Goal: Communication & Community: Answer question/provide support

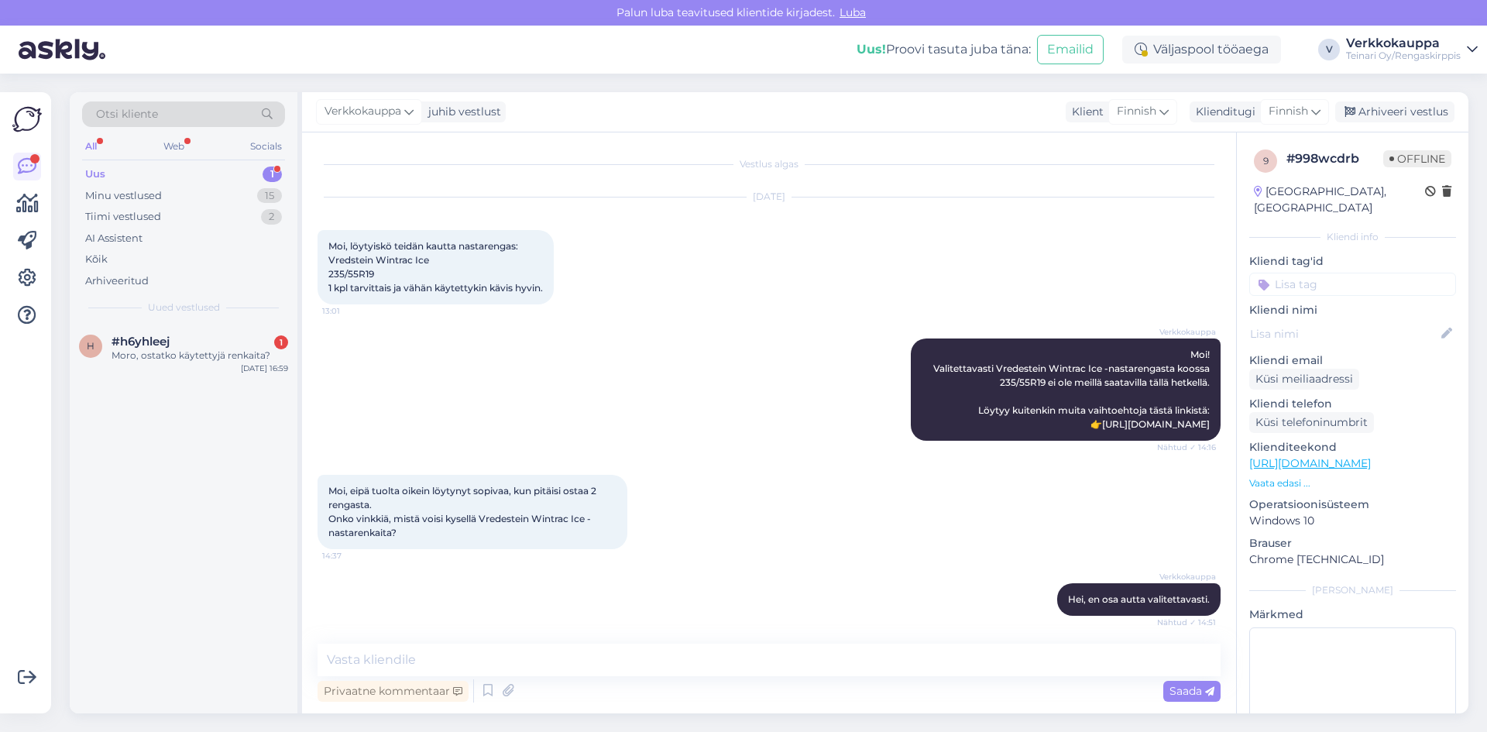
scroll to position [12, 0]
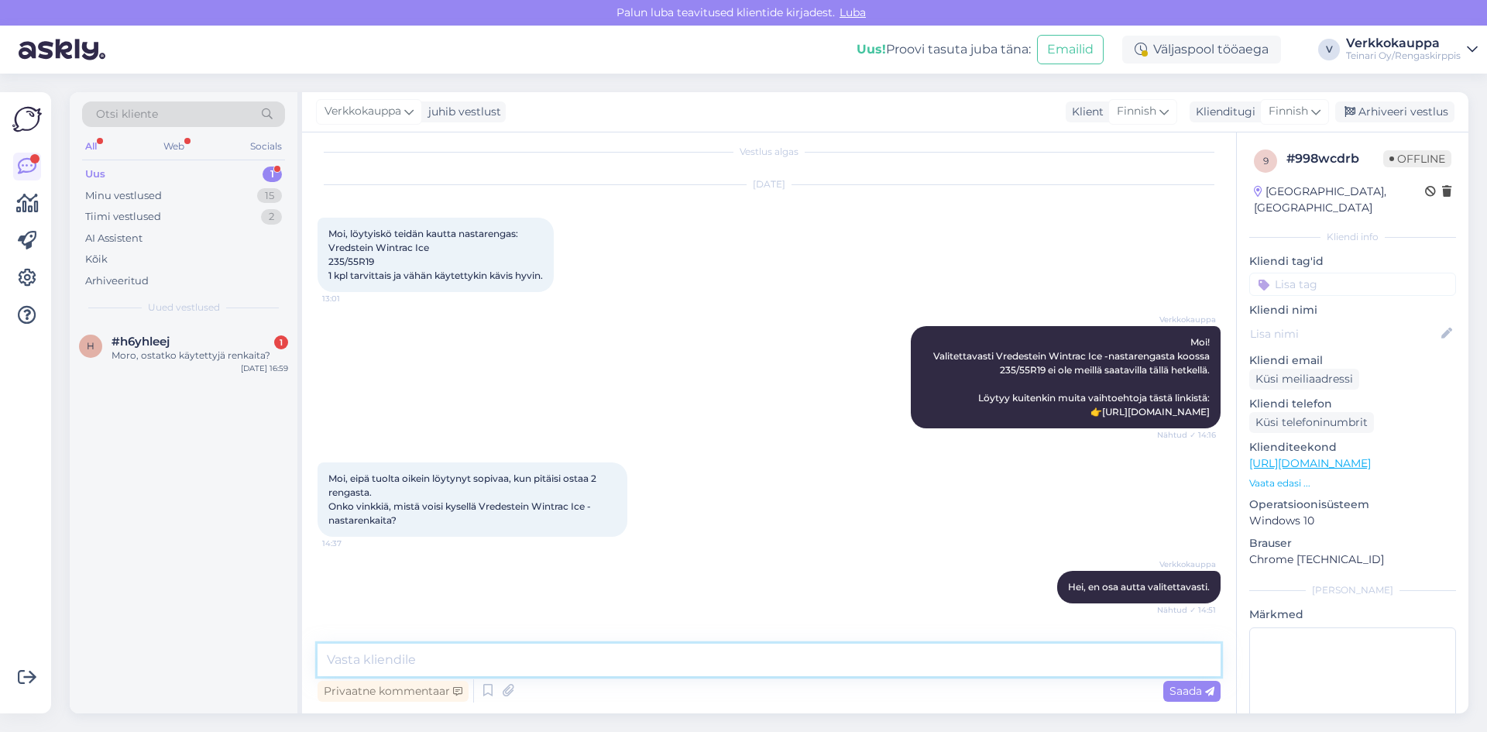
click at [534, 663] on textarea at bounding box center [769, 660] width 903 height 33
paste textarea "Hei, Ostamme käytettyjä renkaita tapauskohtaisesti riippuen niiden kunnosta, ko…"
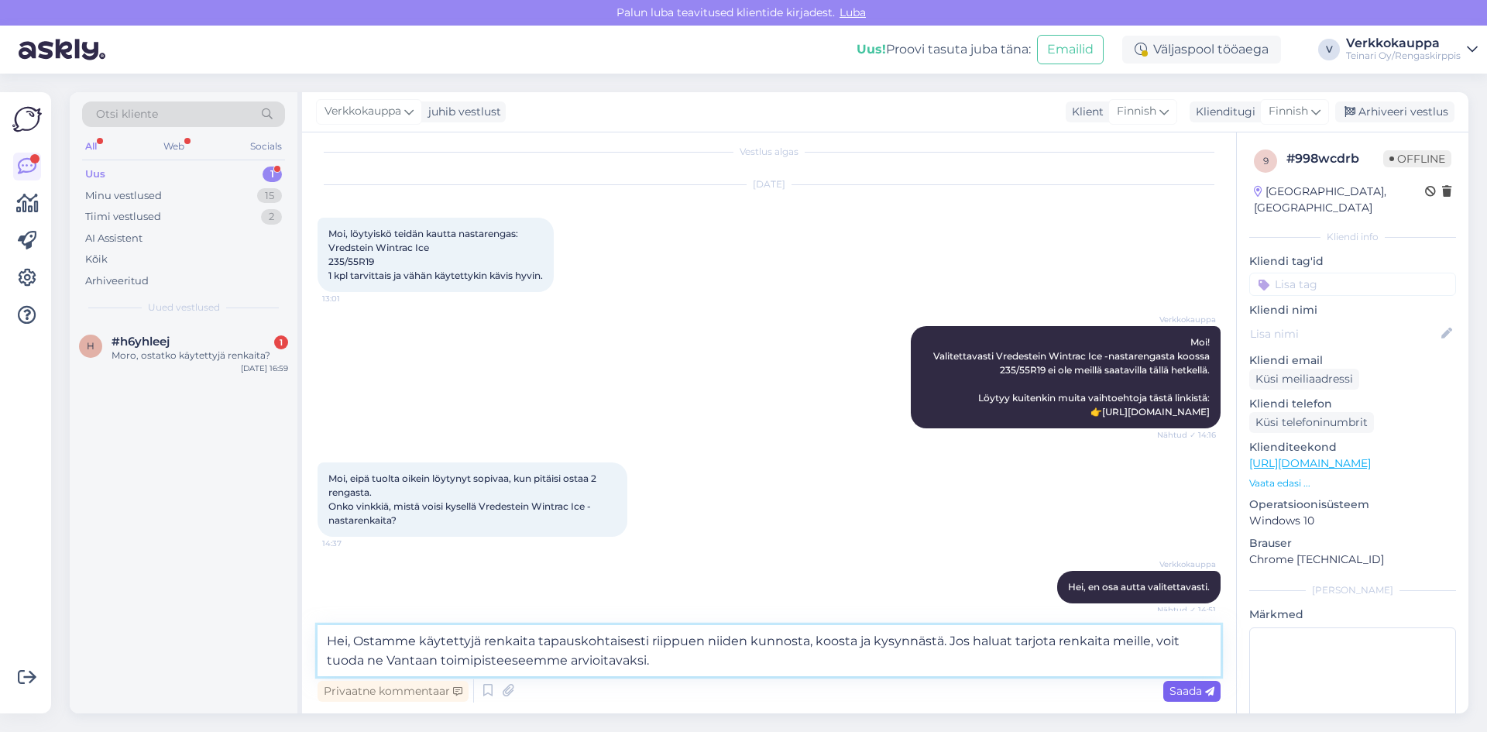
type textarea "Hei, Ostamme käytettyjä renkaita tapauskohtaisesti riippuen niiden kunnosta, ko…"
click at [1177, 697] on span "Saada" at bounding box center [1192, 691] width 45 height 14
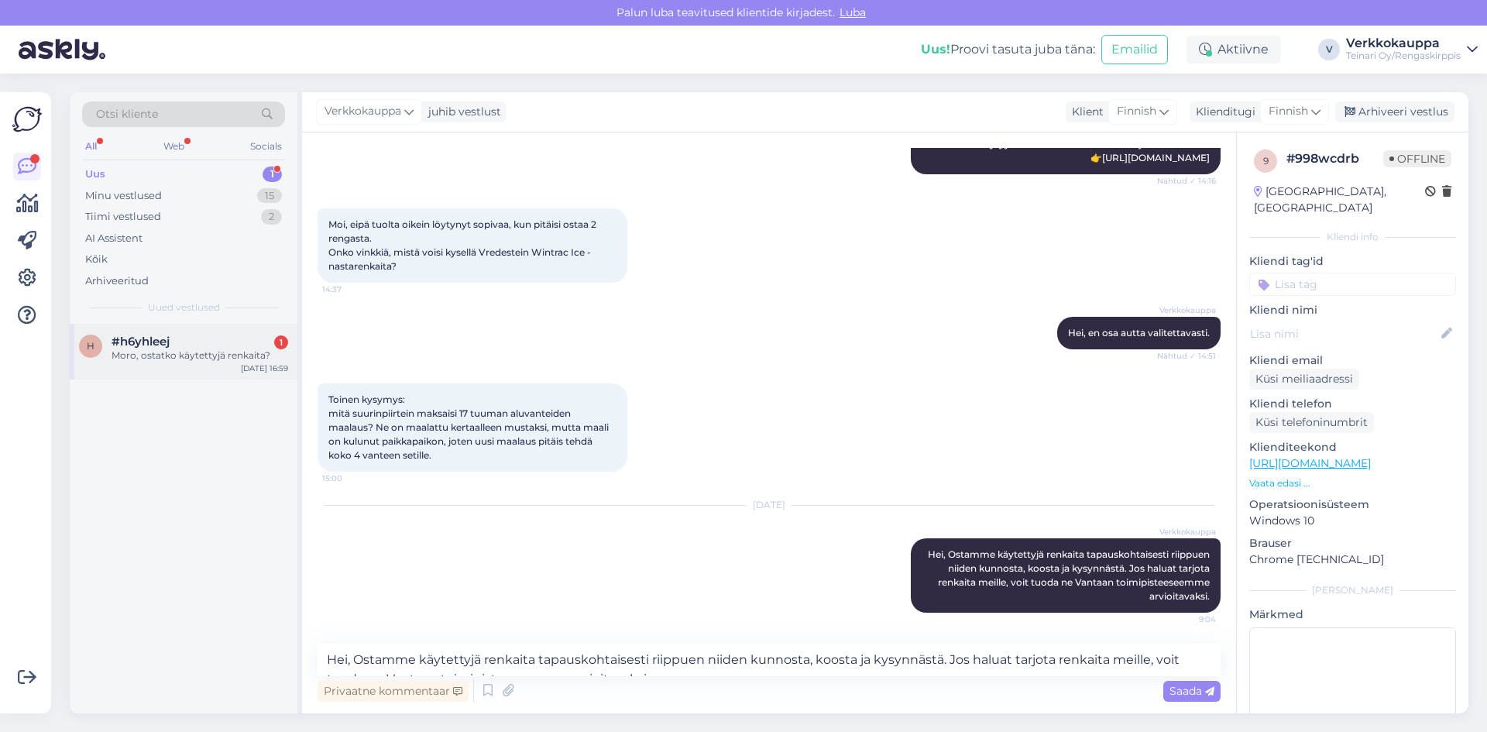
click at [180, 356] on div "Moro, ostatko käytettyjä renkaita?" at bounding box center [200, 356] width 177 height 14
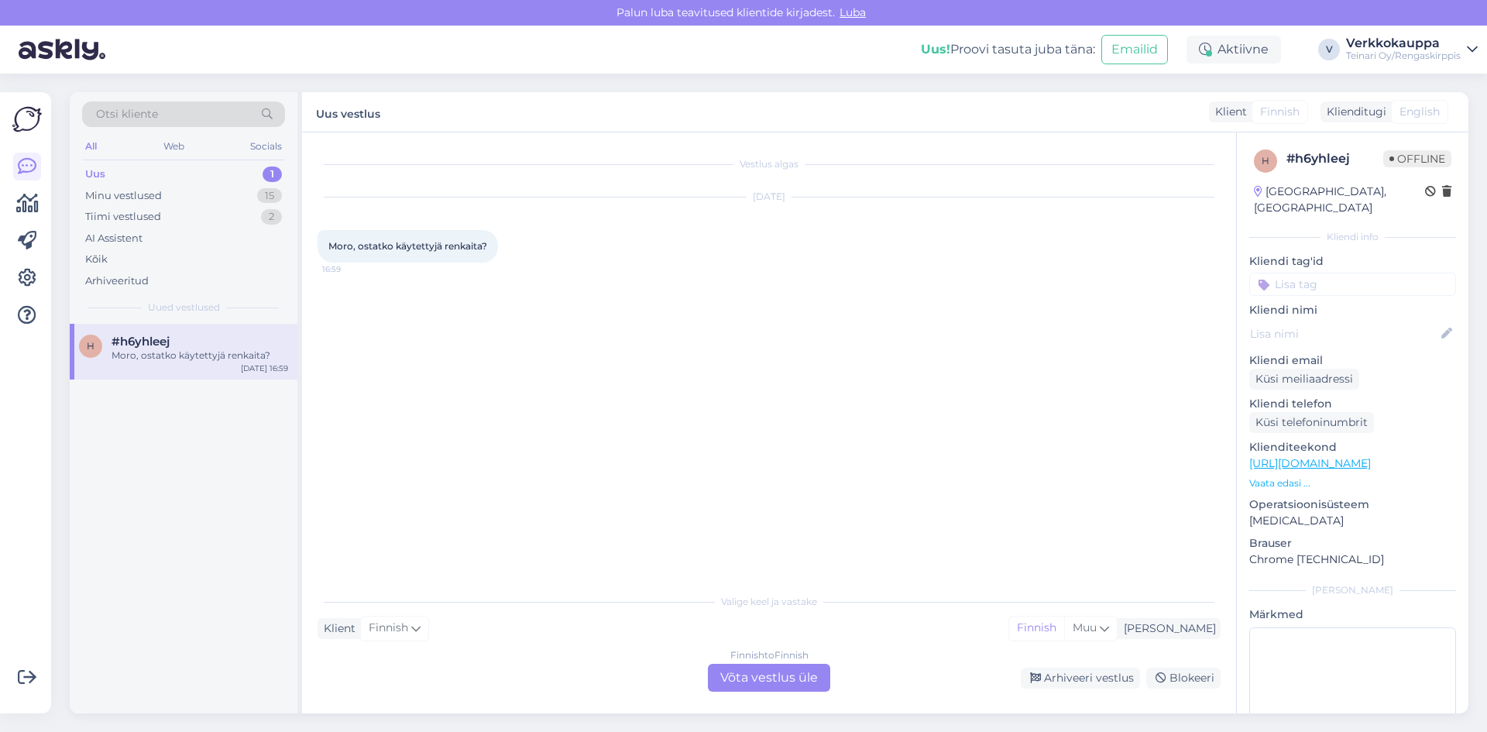
click at [765, 677] on div "Finnish to Finnish Võta vestlus üle" at bounding box center [769, 678] width 122 height 28
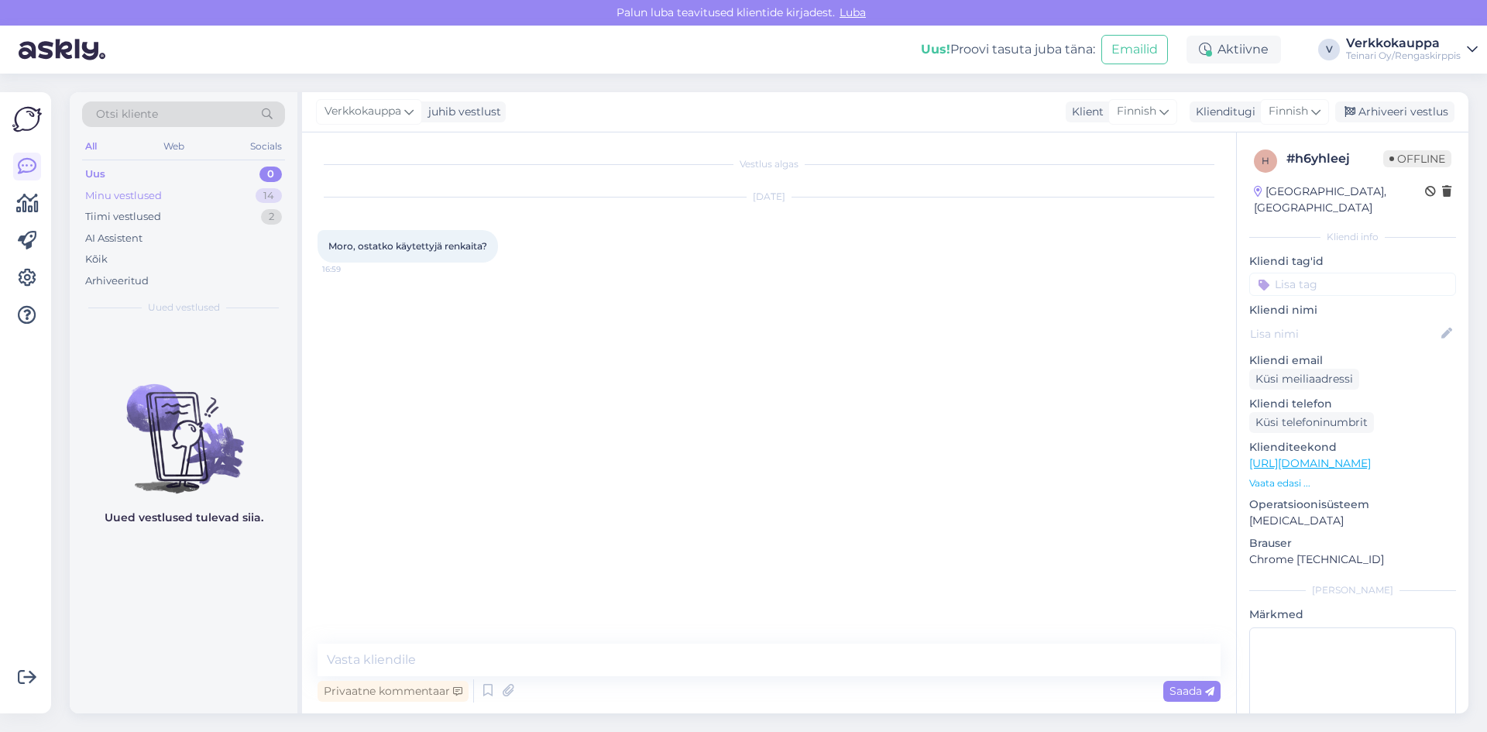
click at [148, 194] on div "Minu vestlused" at bounding box center [123, 195] width 77 height 15
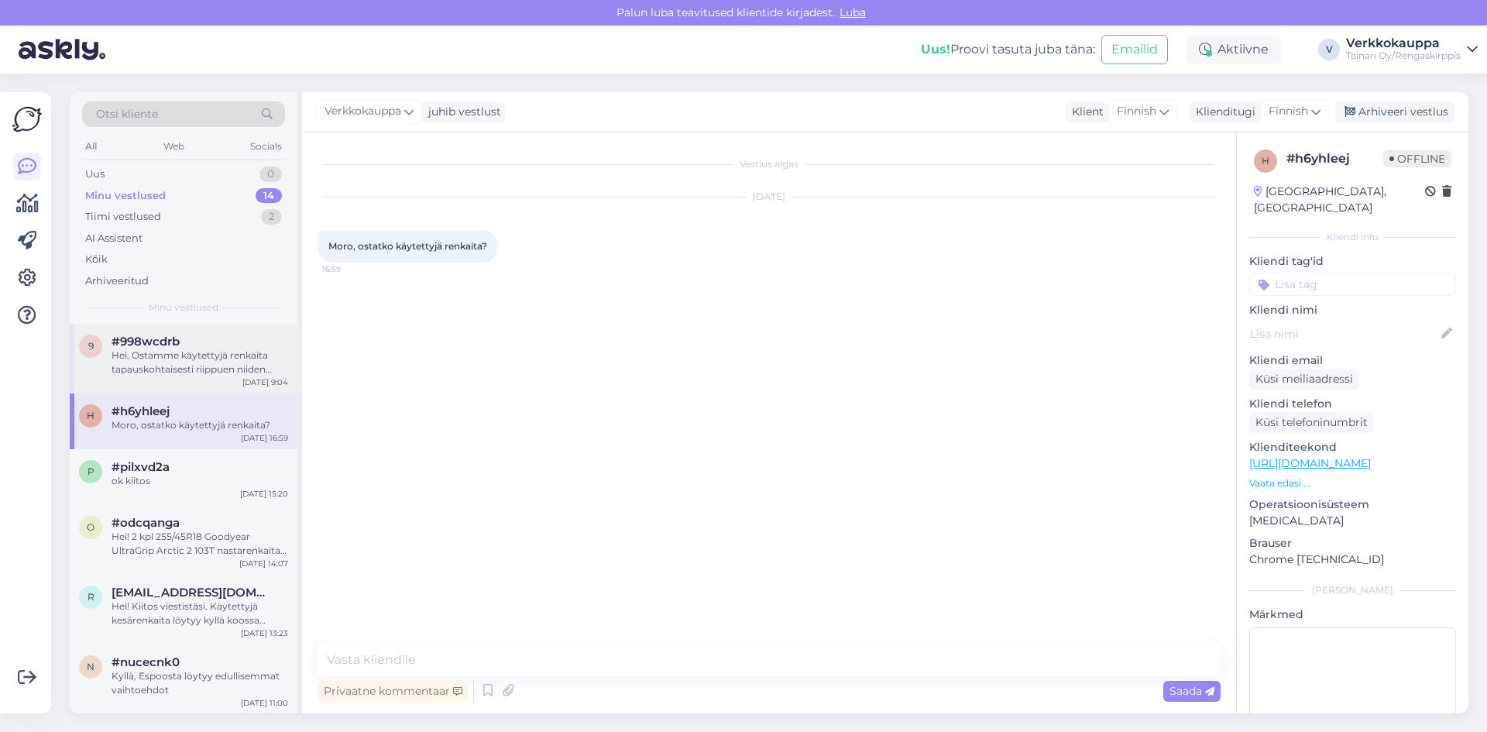
click at [164, 378] on div "9 #998wcdrb Hei, Ostamme käytettyjä renkaita tapauskohtaisesti riippuen niiden …" at bounding box center [184, 359] width 228 height 70
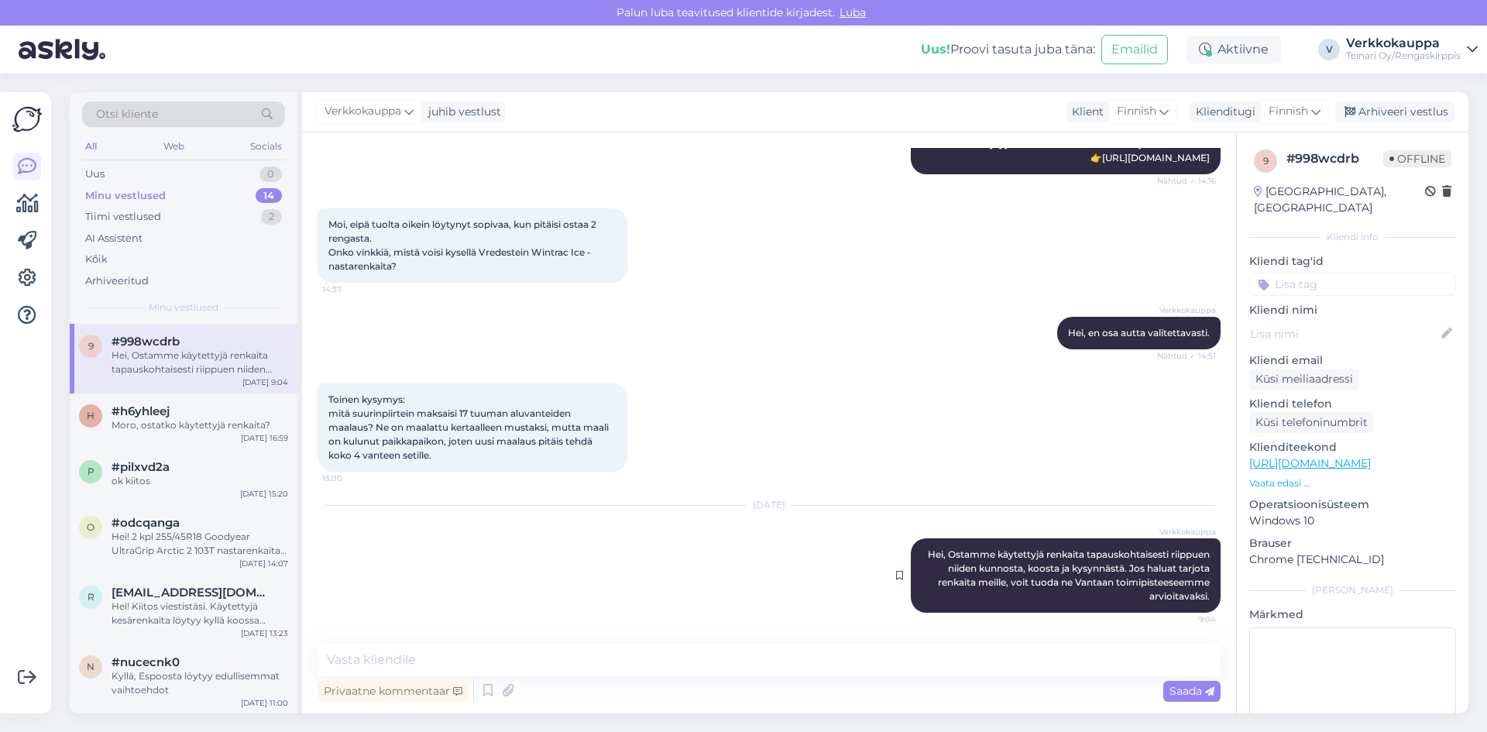
drag, startPoint x: 917, startPoint y: 579, endPoint x: 947, endPoint y: 589, distance: 31.8
click at [943, 591] on div "Verkkokauppa Hei, Ostamme käytettyjä renkaita tapauskohtaisesti riippuen niiden…" at bounding box center [1066, 575] width 310 height 74
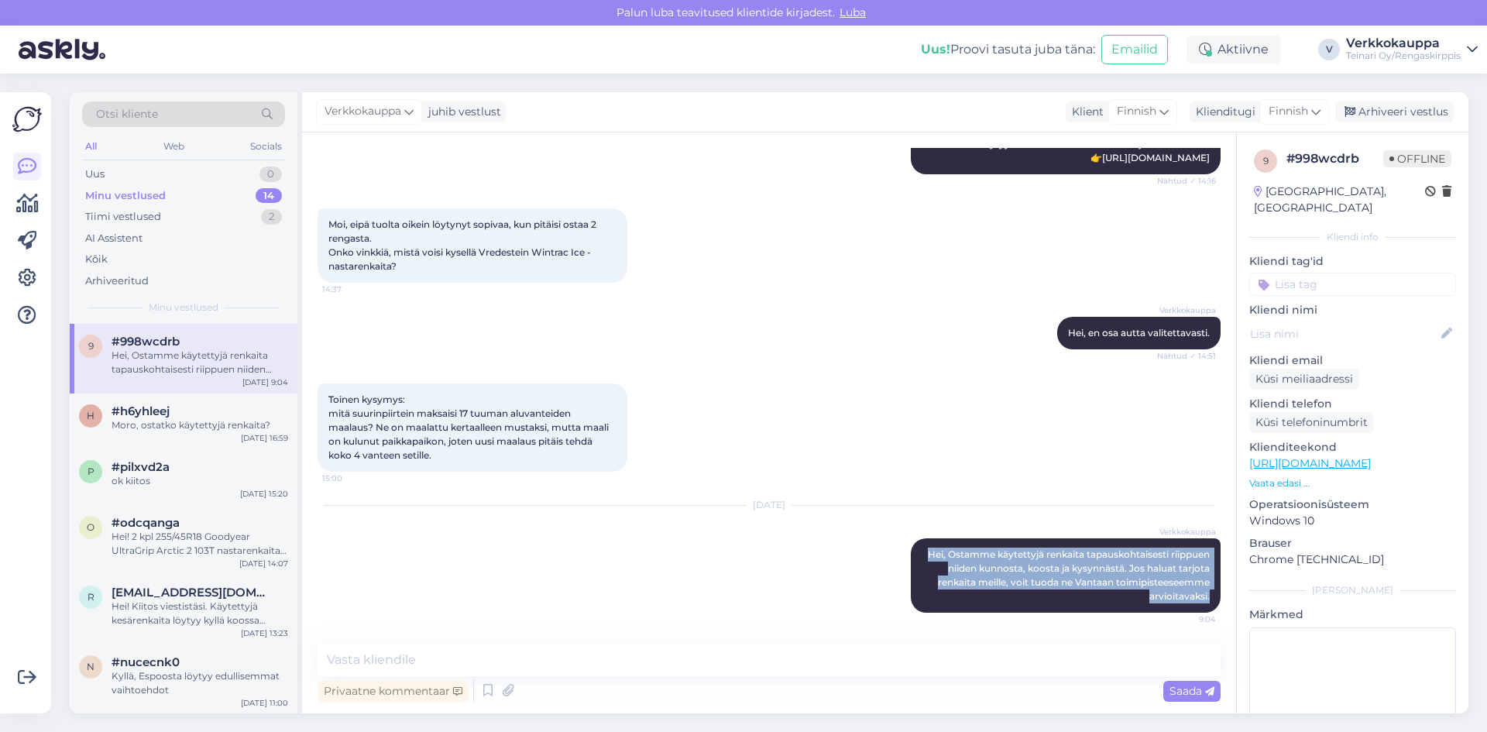
drag, startPoint x: 912, startPoint y: 550, endPoint x: 1210, endPoint y: 607, distance: 303.7
click at [1210, 607] on div "Vestlus algas [DATE] Moi, löytyiskö teidän kautta nastarengas: Vredstein Wintra…" at bounding box center [776, 389] width 917 height 482
copy span "Hei, Ostamme käytettyjä renkaita tapauskohtaisesti riippuen niiden kunnosta, ko…"
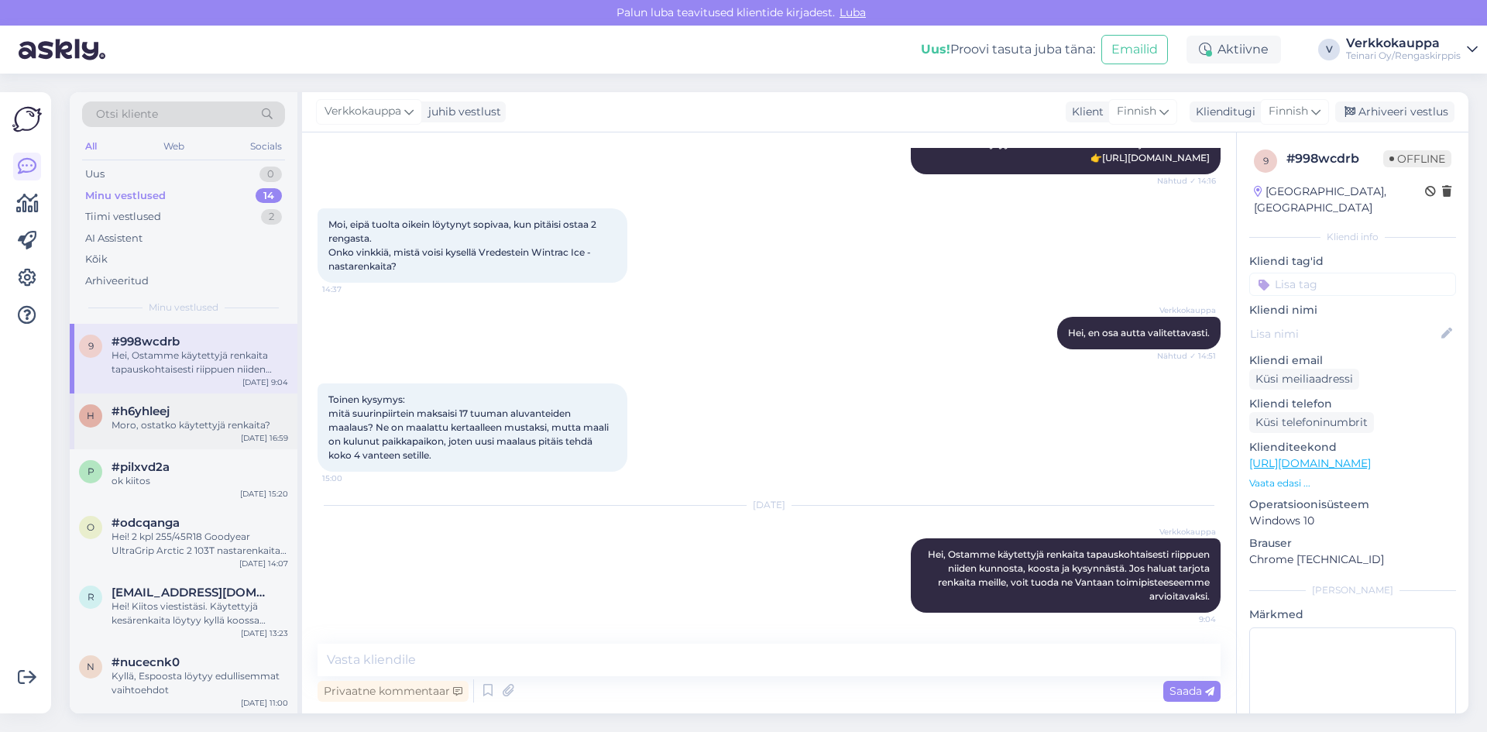
click at [179, 428] on div "Moro, ostatko käytettyjä renkaita?" at bounding box center [200, 425] width 177 height 14
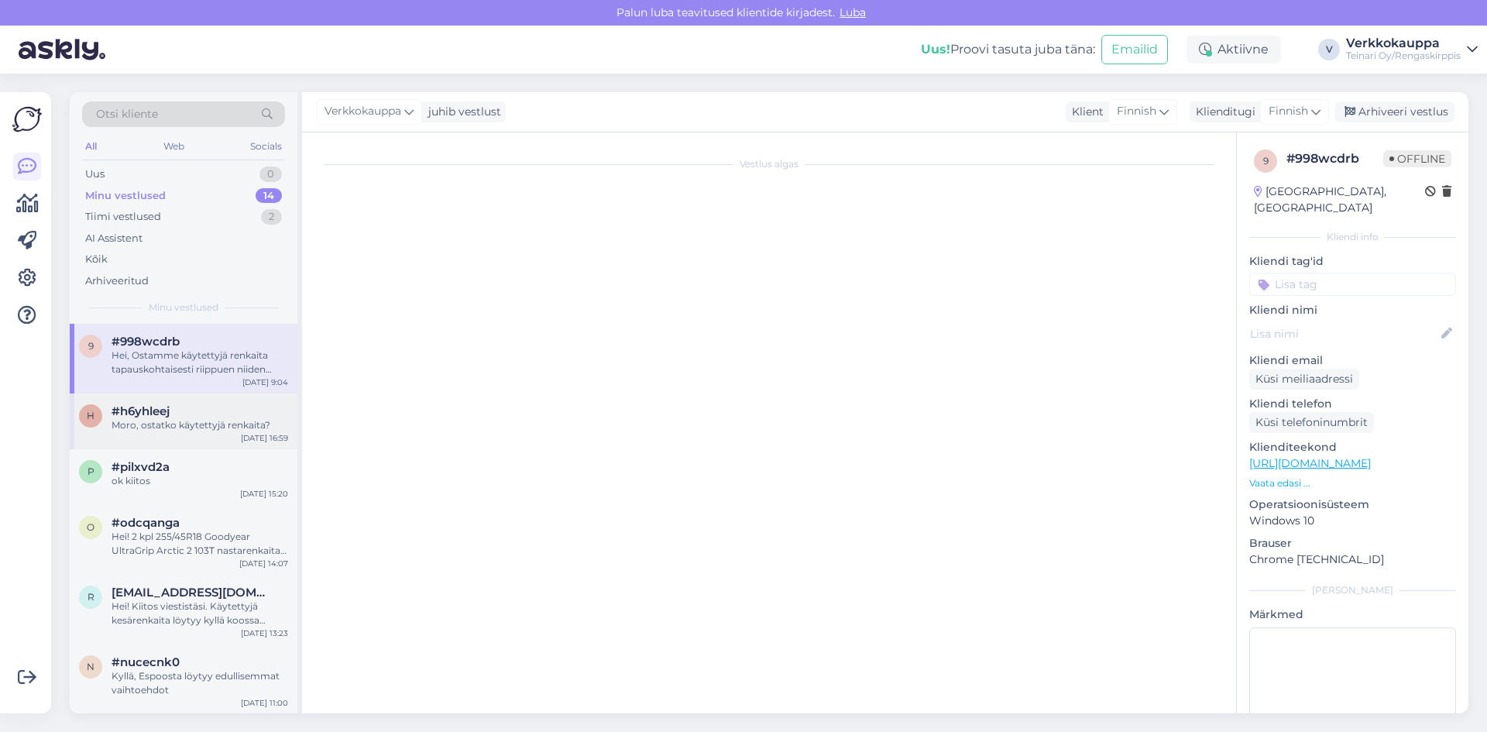
scroll to position [0, 0]
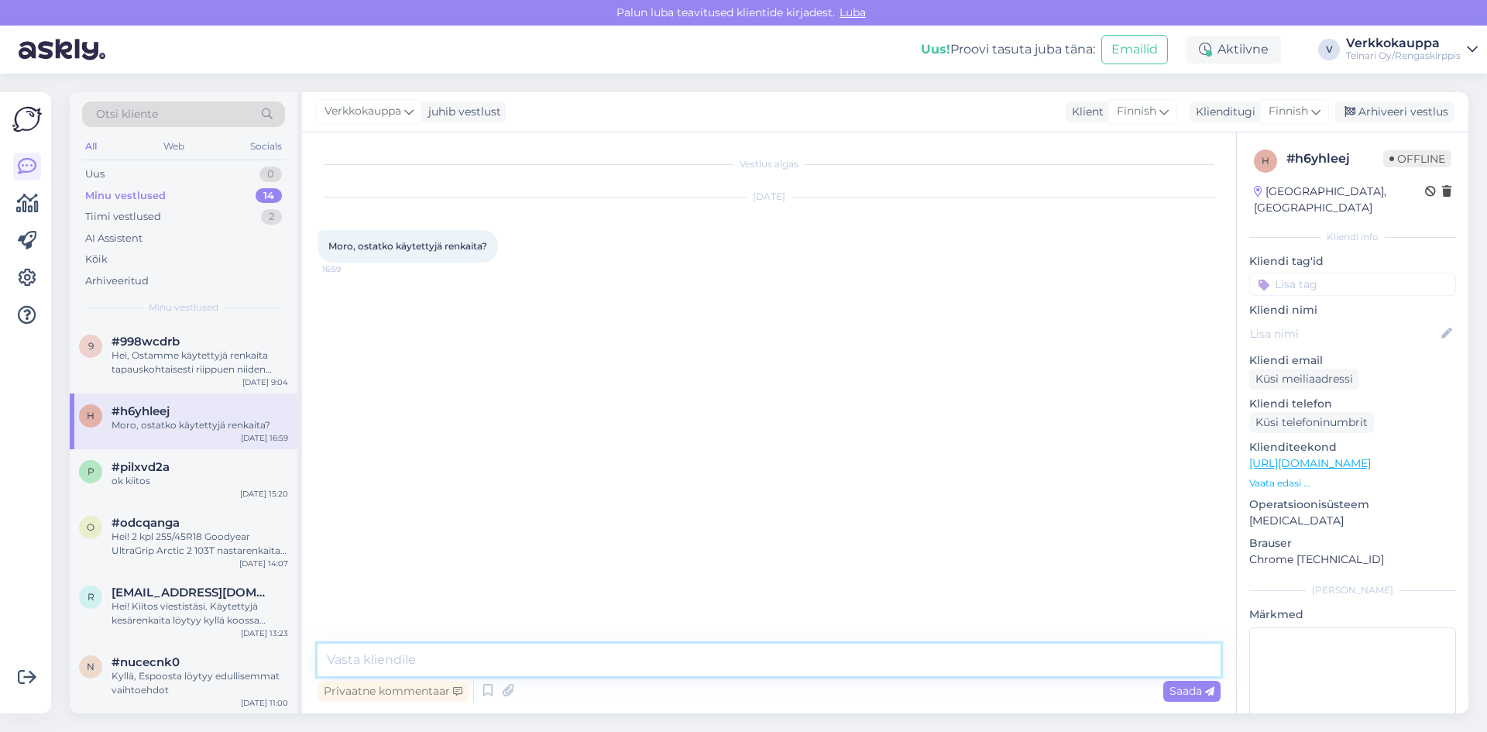
paste textarea "Hei, Ostamme käytettyjä renkaita tapauskohtaisesti riippuen niiden kunnosta, ko…"
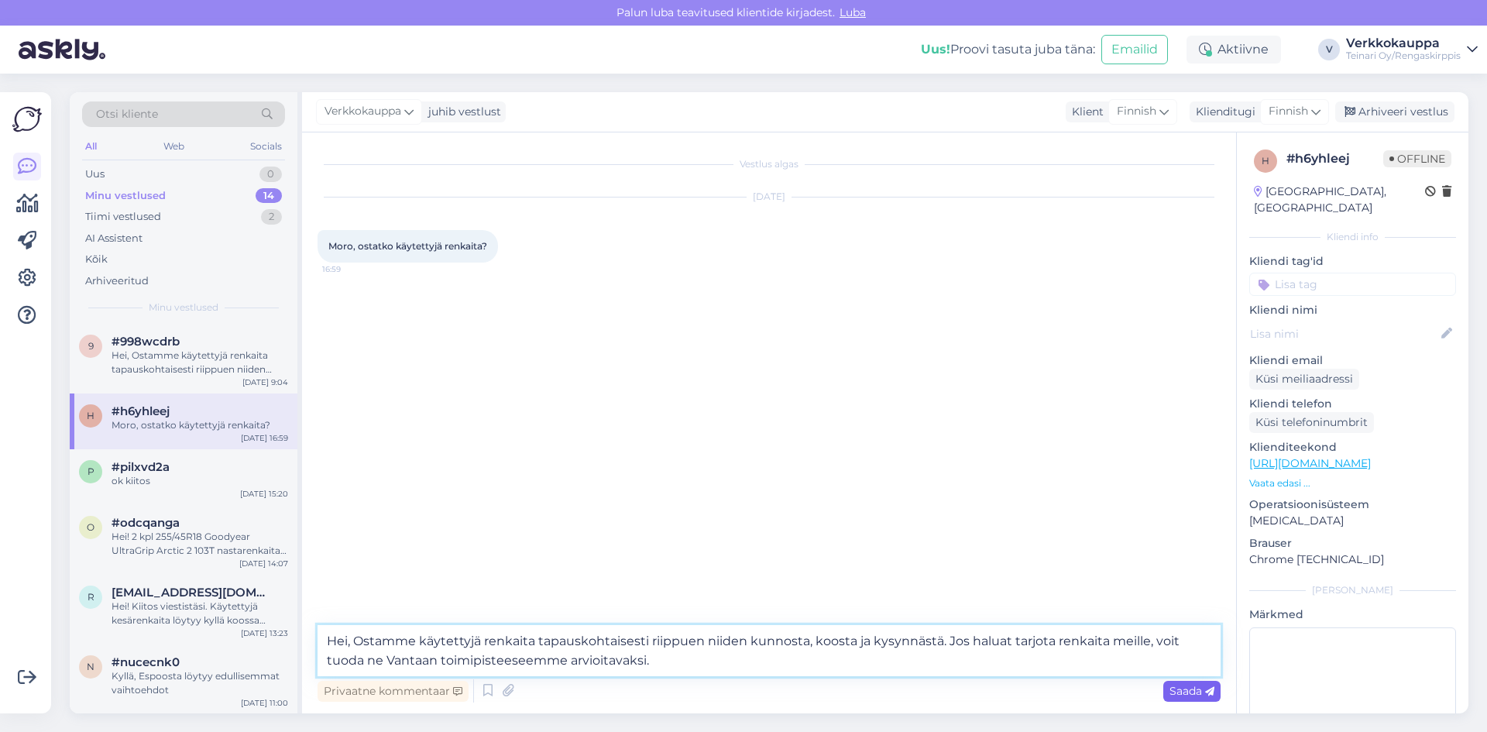
type textarea "Hei, Ostamme käytettyjä renkaita tapauskohtaisesti riippuen niiden kunnosta, ko…"
click at [1170, 688] on span "Saada" at bounding box center [1192, 691] width 45 height 14
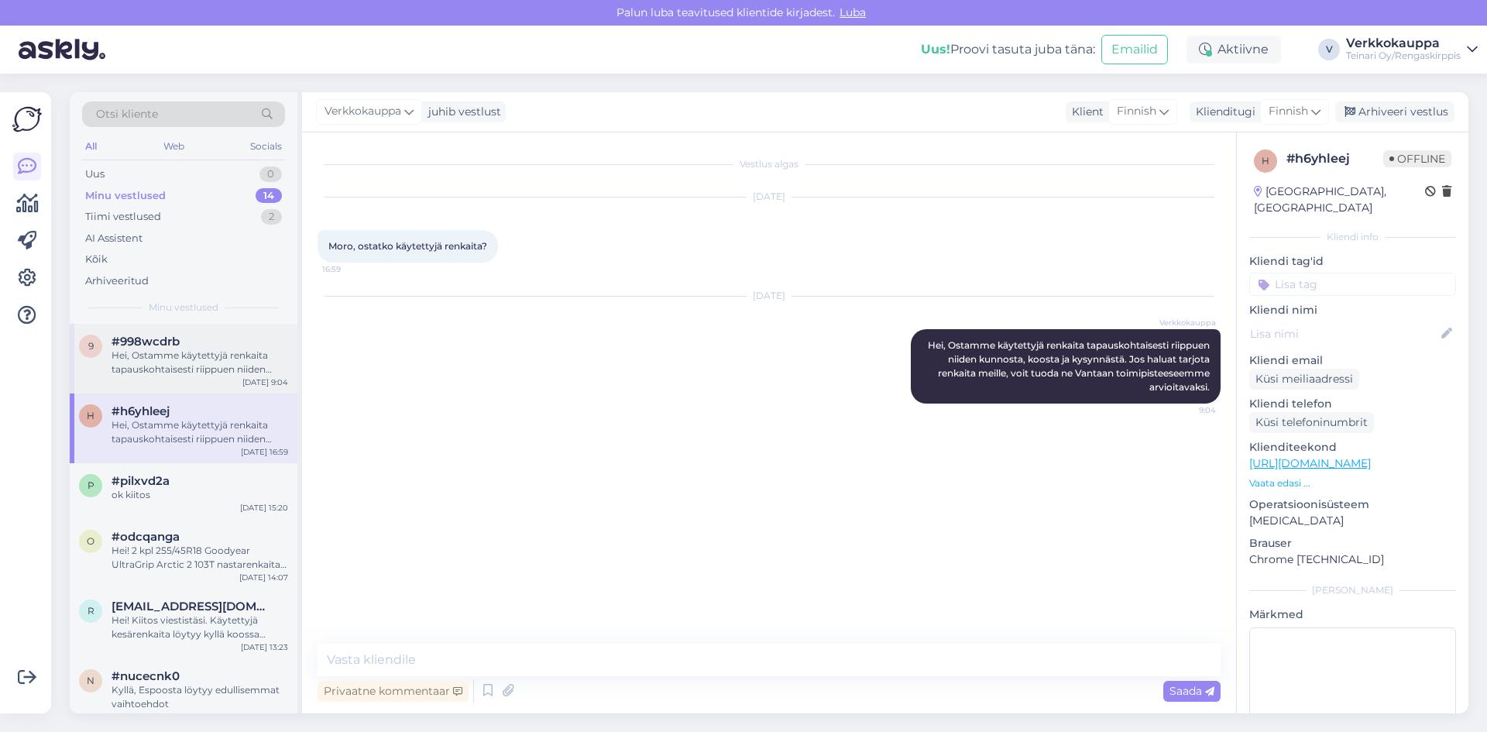
click at [143, 356] on div "Hei, Ostamme käytettyjä renkaita tapauskohtaisesti riippuen niiden kunnosta, ko…" at bounding box center [200, 363] width 177 height 28
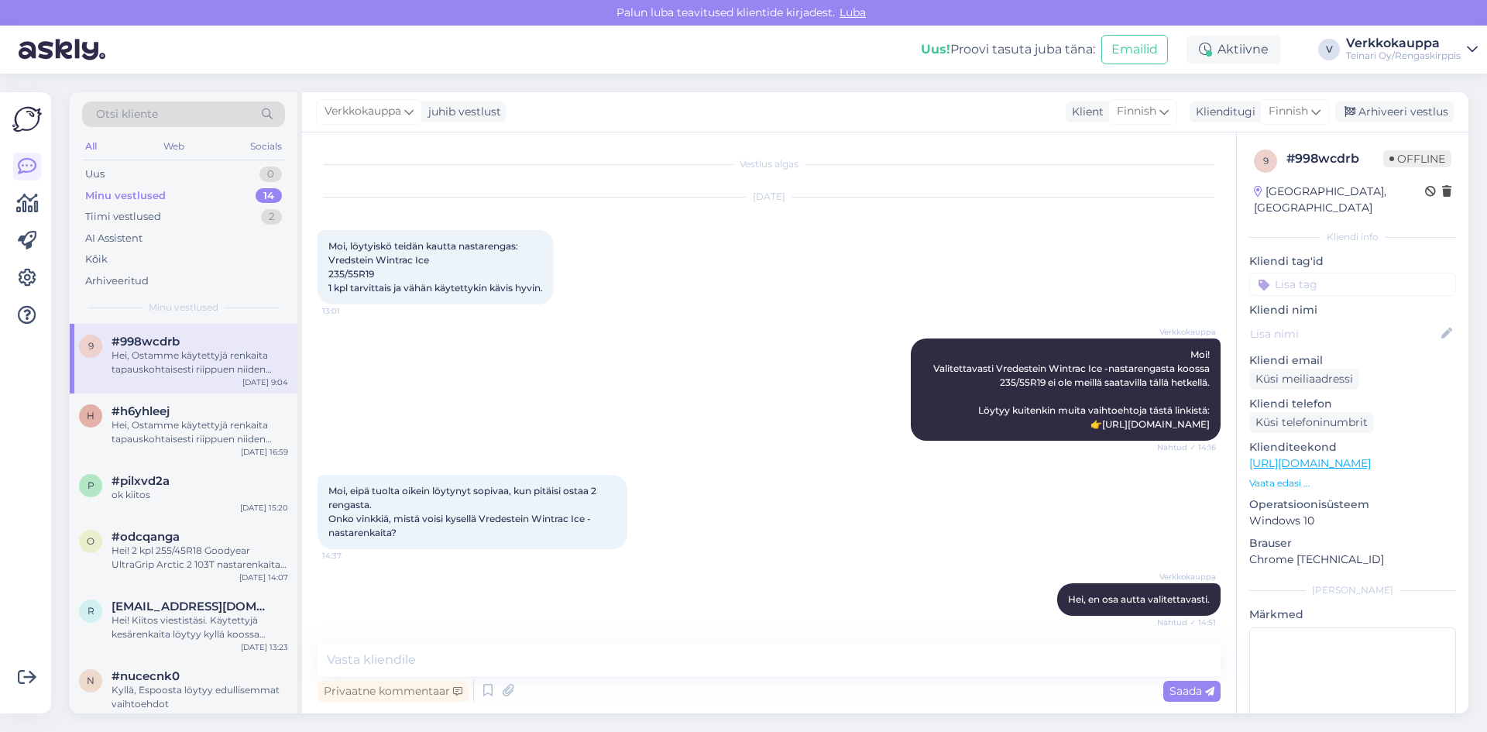
scroll to position [308, 0]
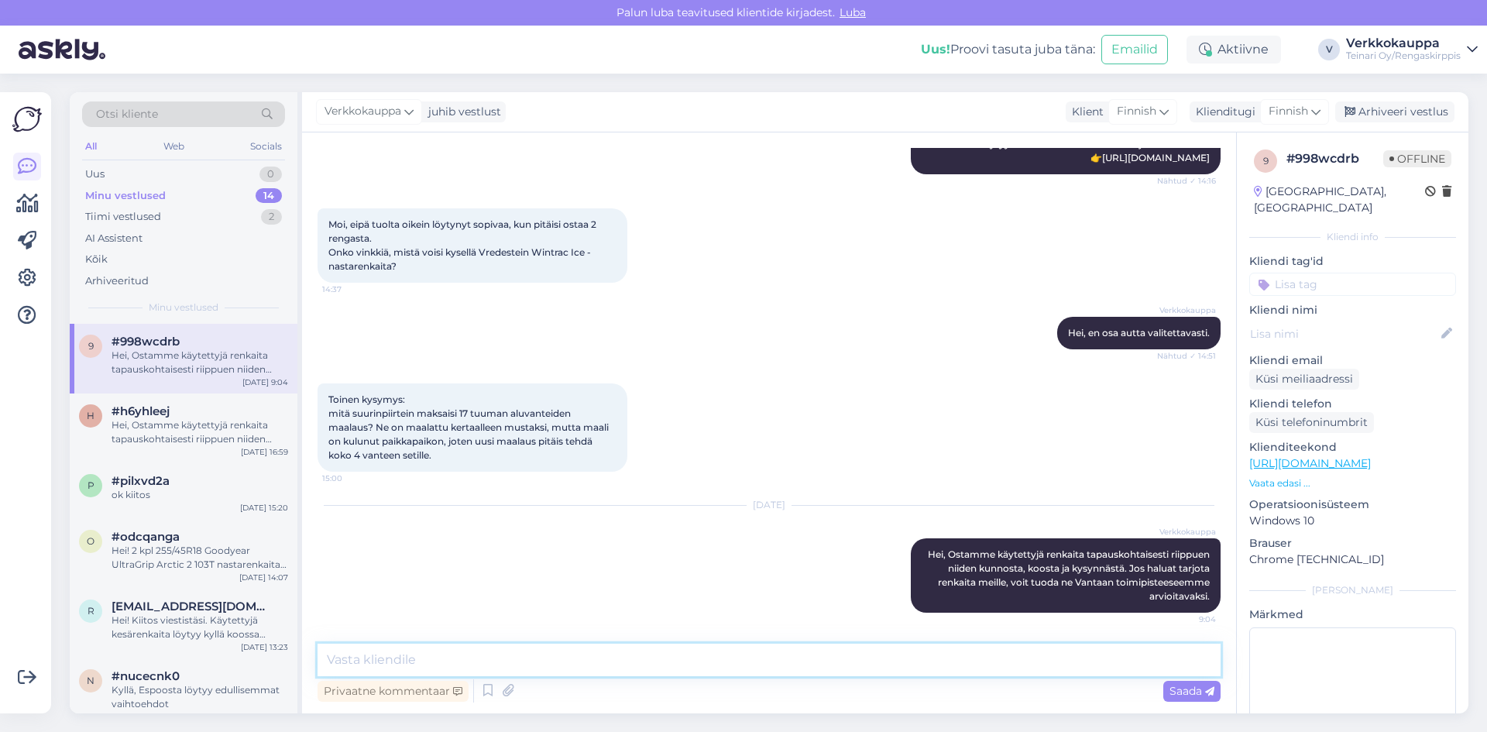
click at [393, 662] on textarea at bounding box center [769, 660] width 903 height 33
paste textarea "Kemikaaline maalinpoisto ja maalaus musta kiiltava 350 eur sarja. Jos tulee kol…"
type textarea "Kemikaaline maalinpoisto ja maalaus musta kiiltava 350 eur sarja. Jos tulee kol…"
click at [1191, 693] on span "Saada" at bounding box center [1192, 691] width 45 height 14
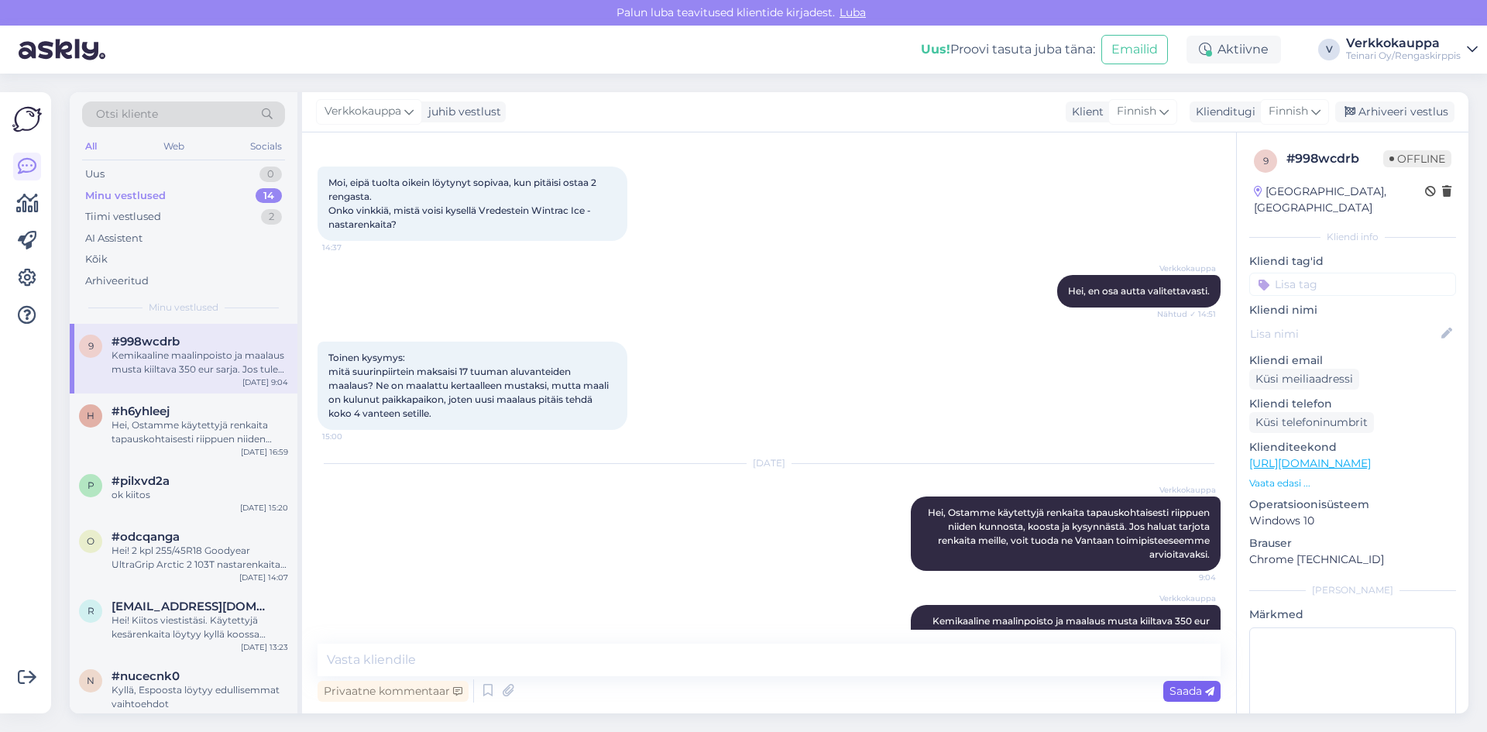
scroll to position [389, 0]
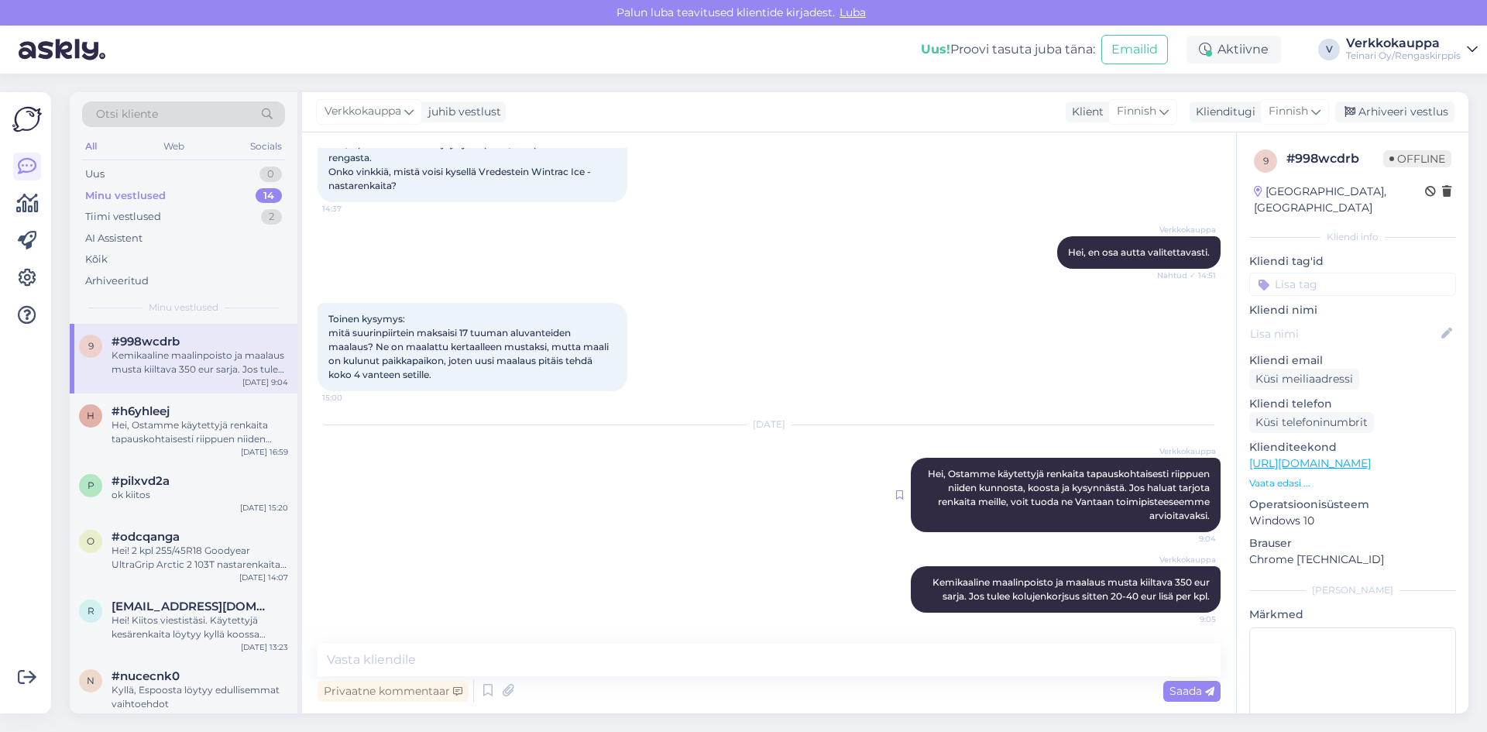
drag, startPoint x: 998, startPoint y: 497, endPoint x: 885, endPoint y: 497, distance: 113.1
click at [896, 497] on icon at bounding box center [899, 494] width 7 height 9
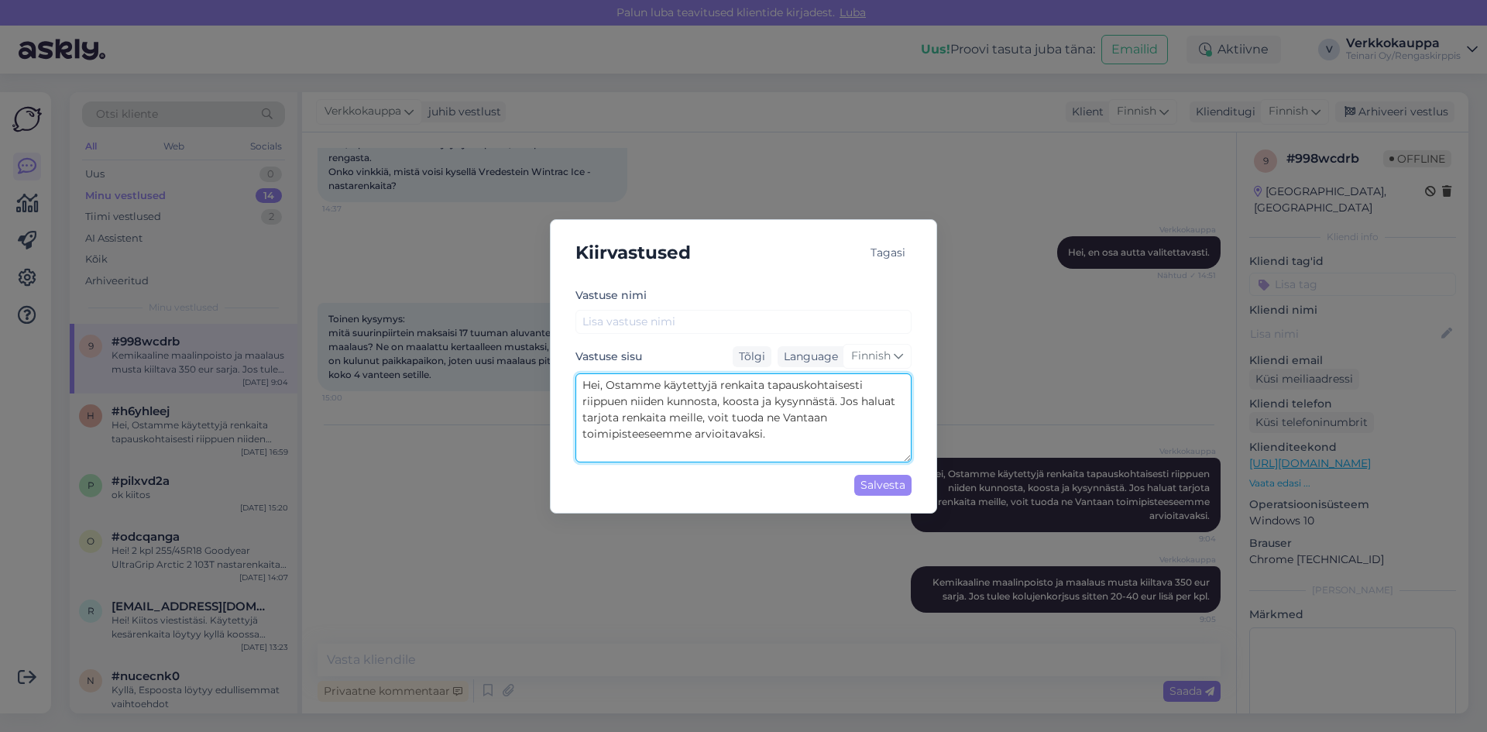
click at [802, 438] on textarea "Hei, Ostamme käytettyjä renkaita tapauskohtaisesti riippuen niiden kunnosta, ko…" at bounding box center [744, 417] width 336 height 89
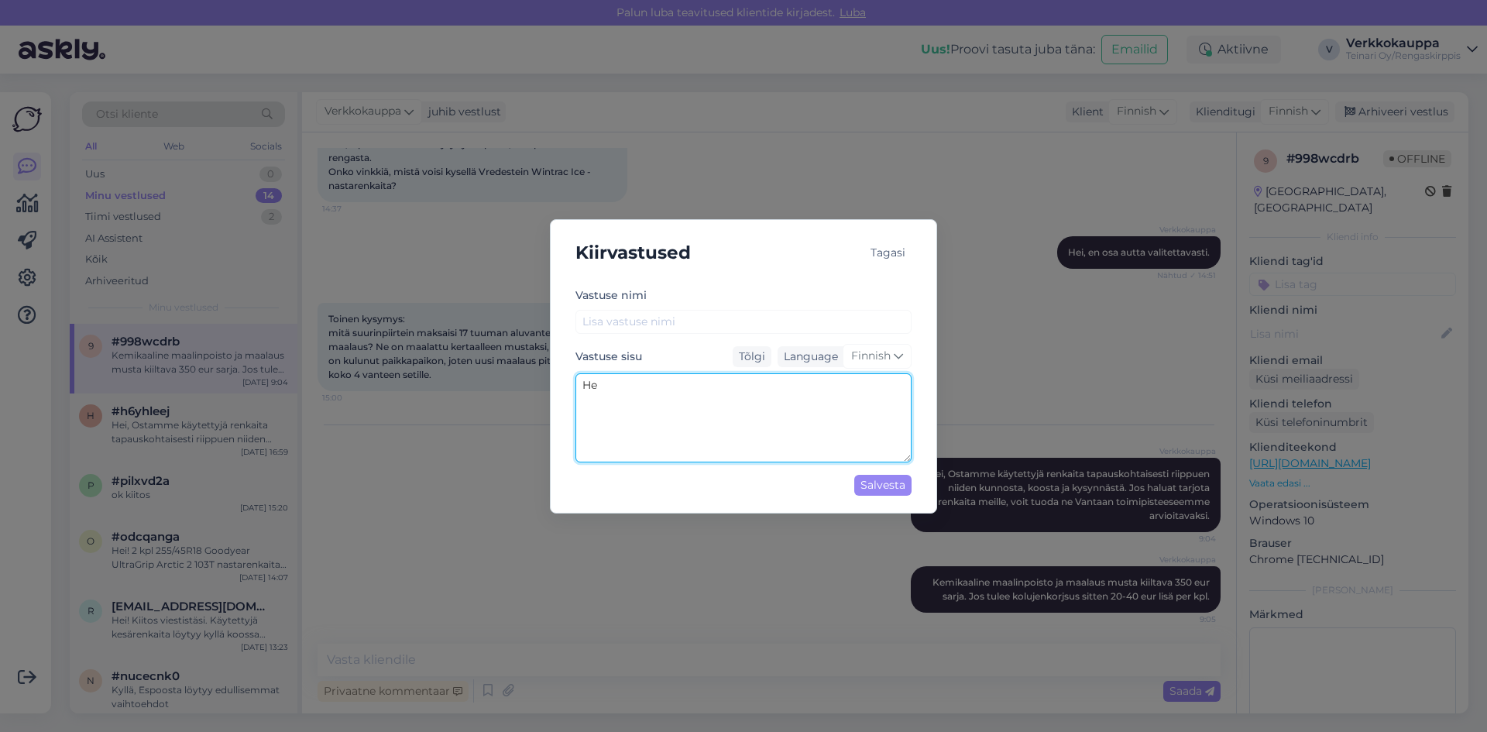
type textarea "H"
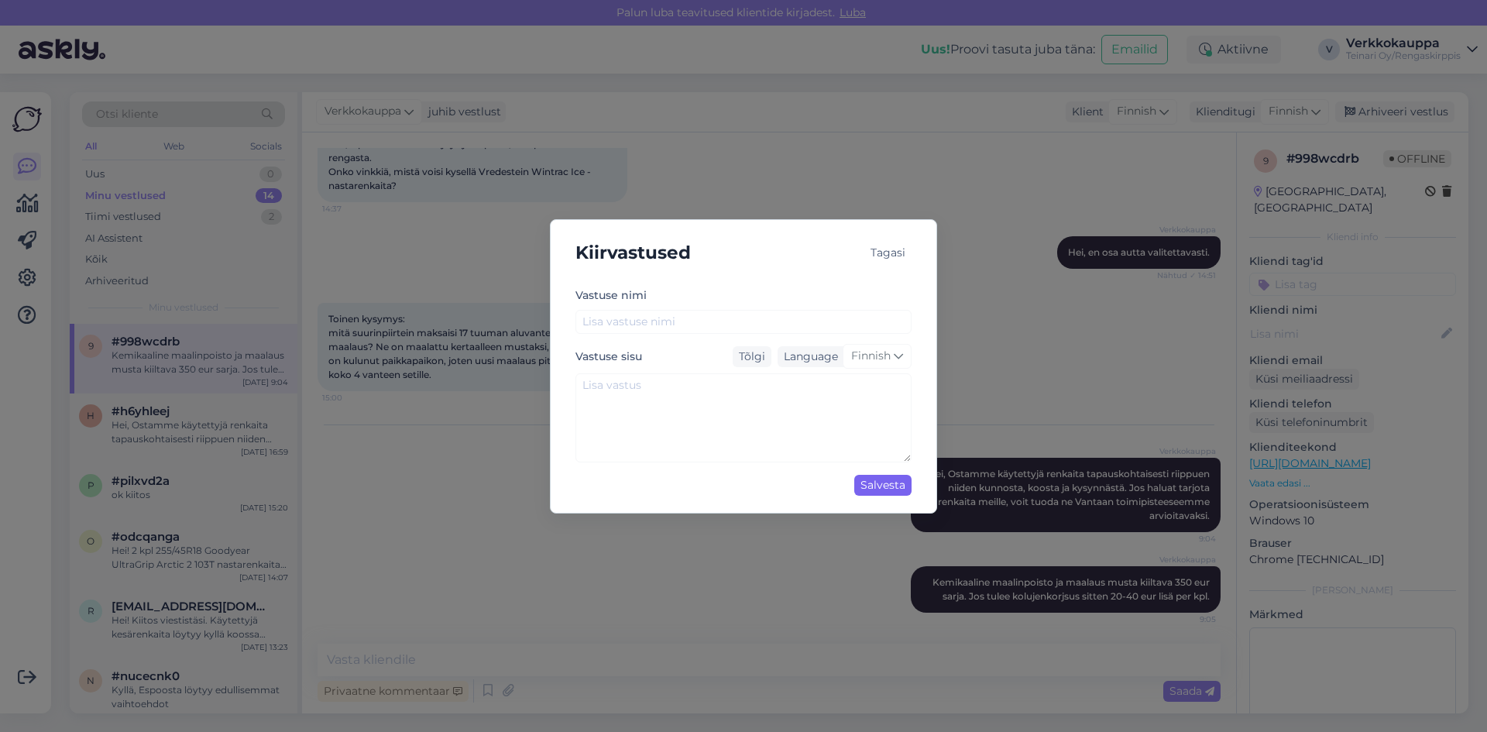
click at [888, 488] on div "Salvesta" at bounding box center [882, 485] width 57 height 21
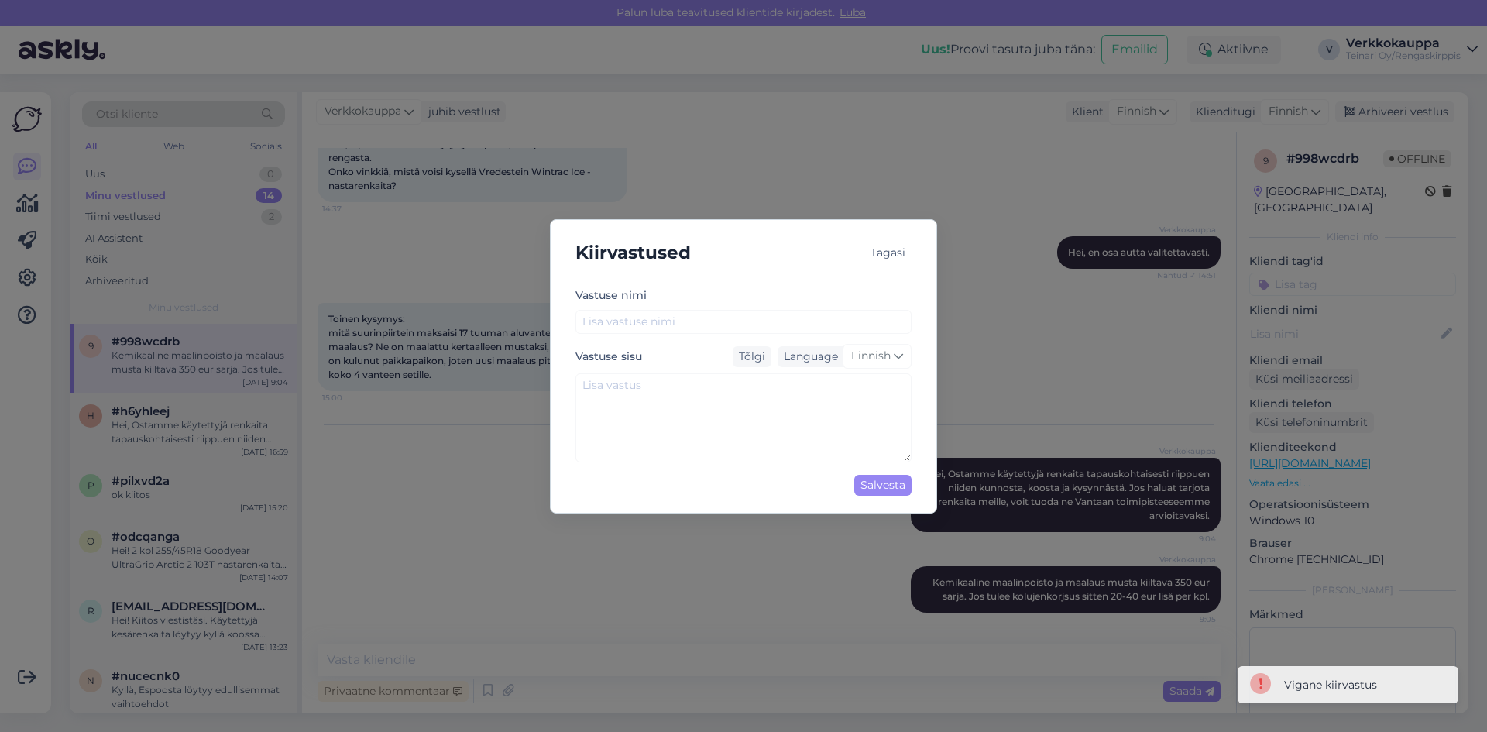
click at [909, 554] on div "Kiirvastused Tagasi [PERSON_NAME] nimi Vastuse sisu Tõlgi Language Finnish Salv…" at bounding box center [743, 366] width 1487 height 732
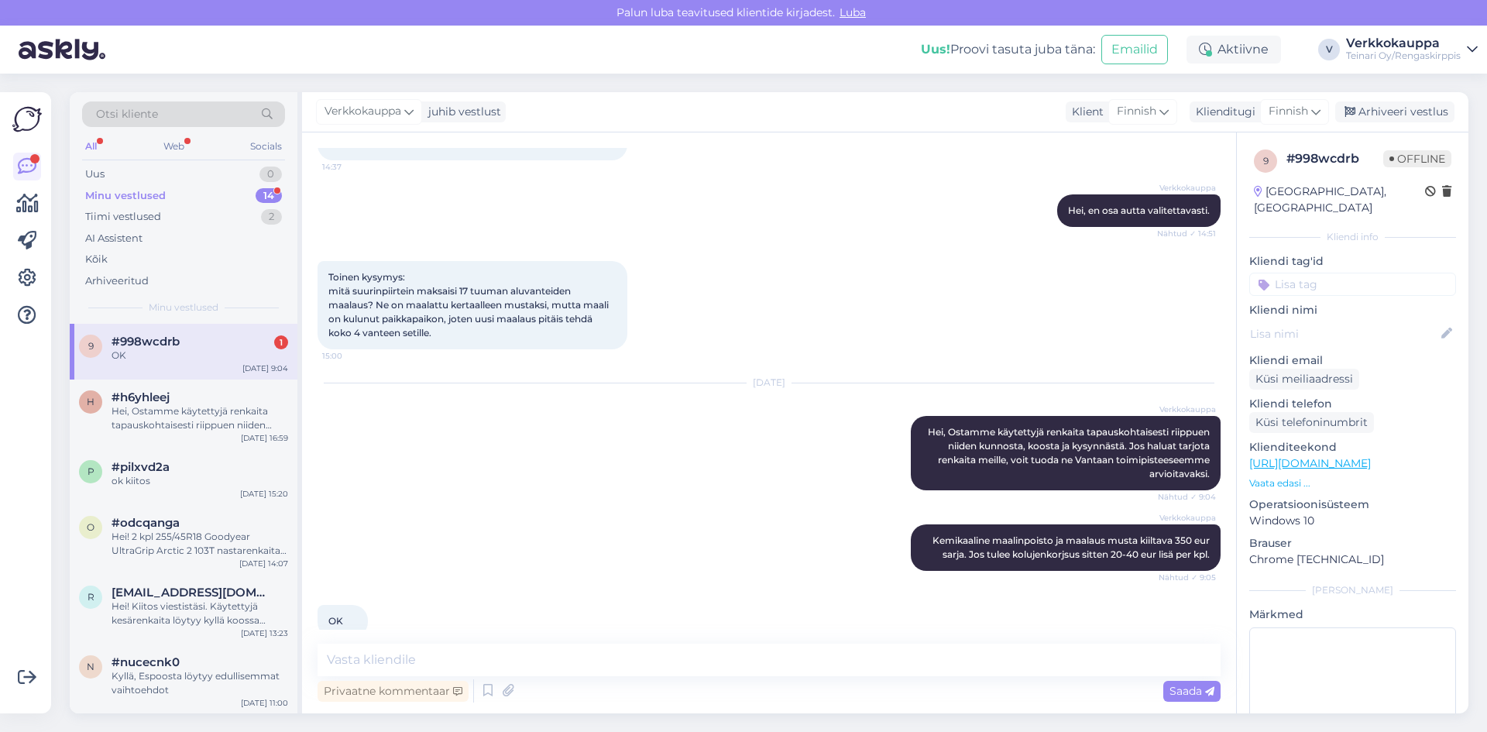
scroll to position [455, 0]
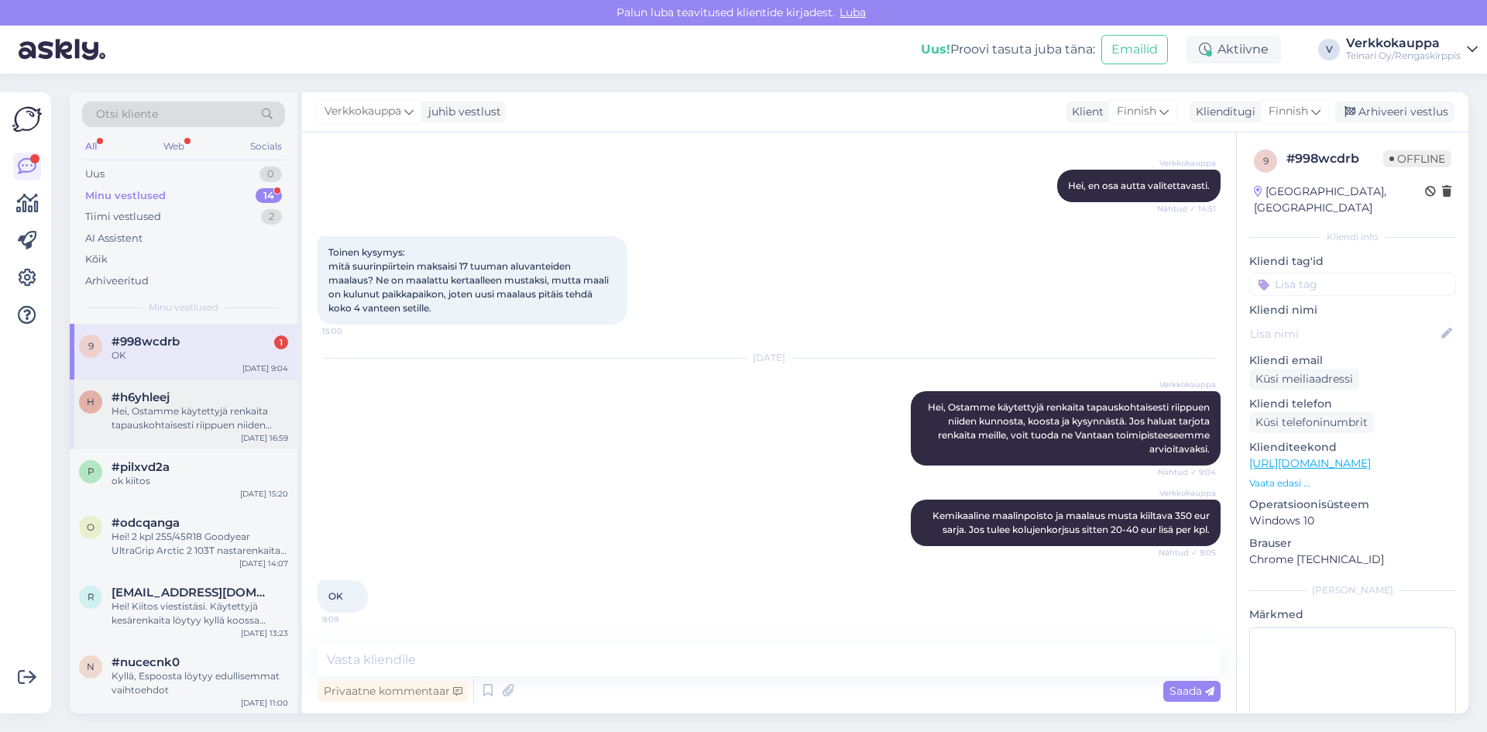
drag, startPoint x: 231, startPoint y: 430, endPoint x: 220, endPoint y: 399, distance: 32.8
click at [230, 428] on div "Hei, Ostamme käytettyjä renkaita tapauskohtaisesti riippuen niiden kunnosta, ko…" at bounding box center [200, 418] width 177 height 28
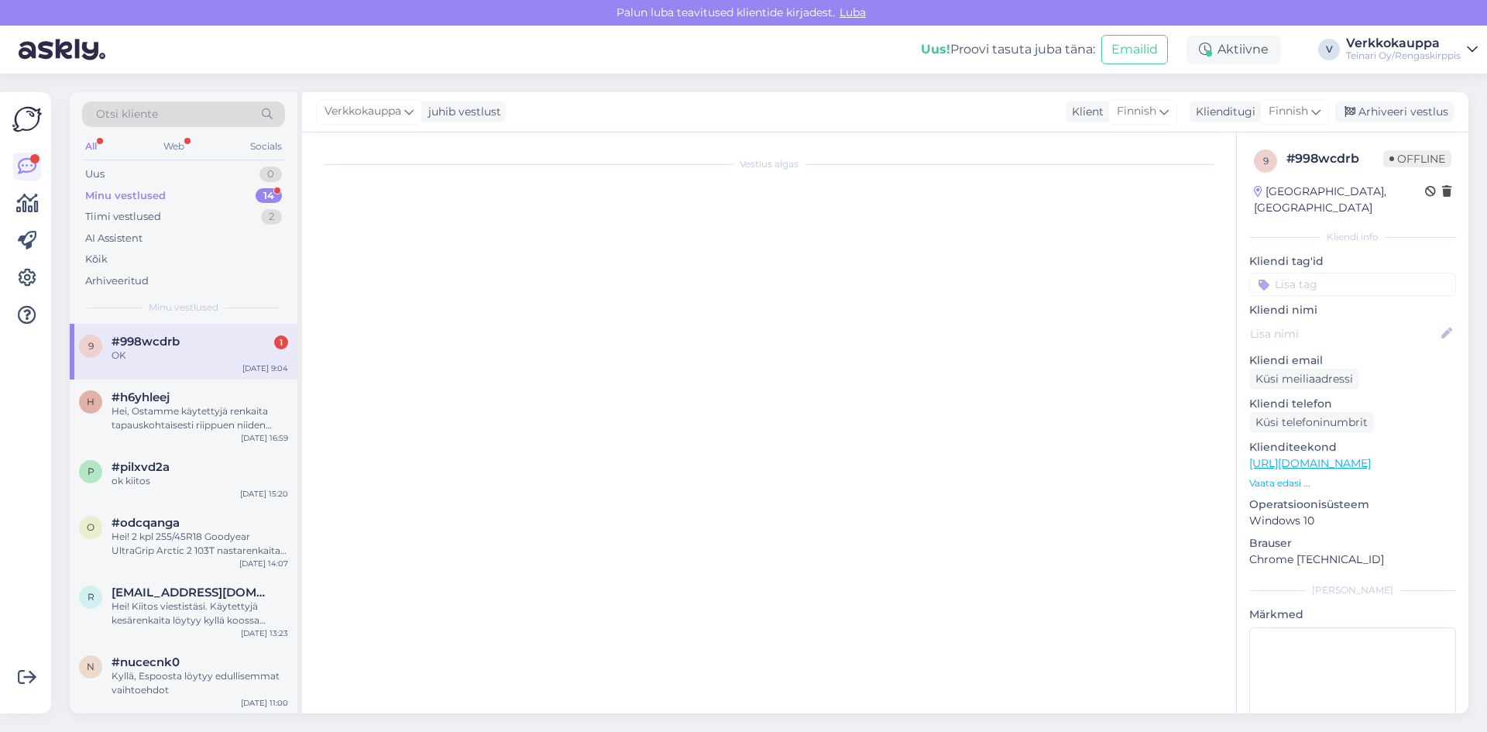
scroll to position [0, 0]
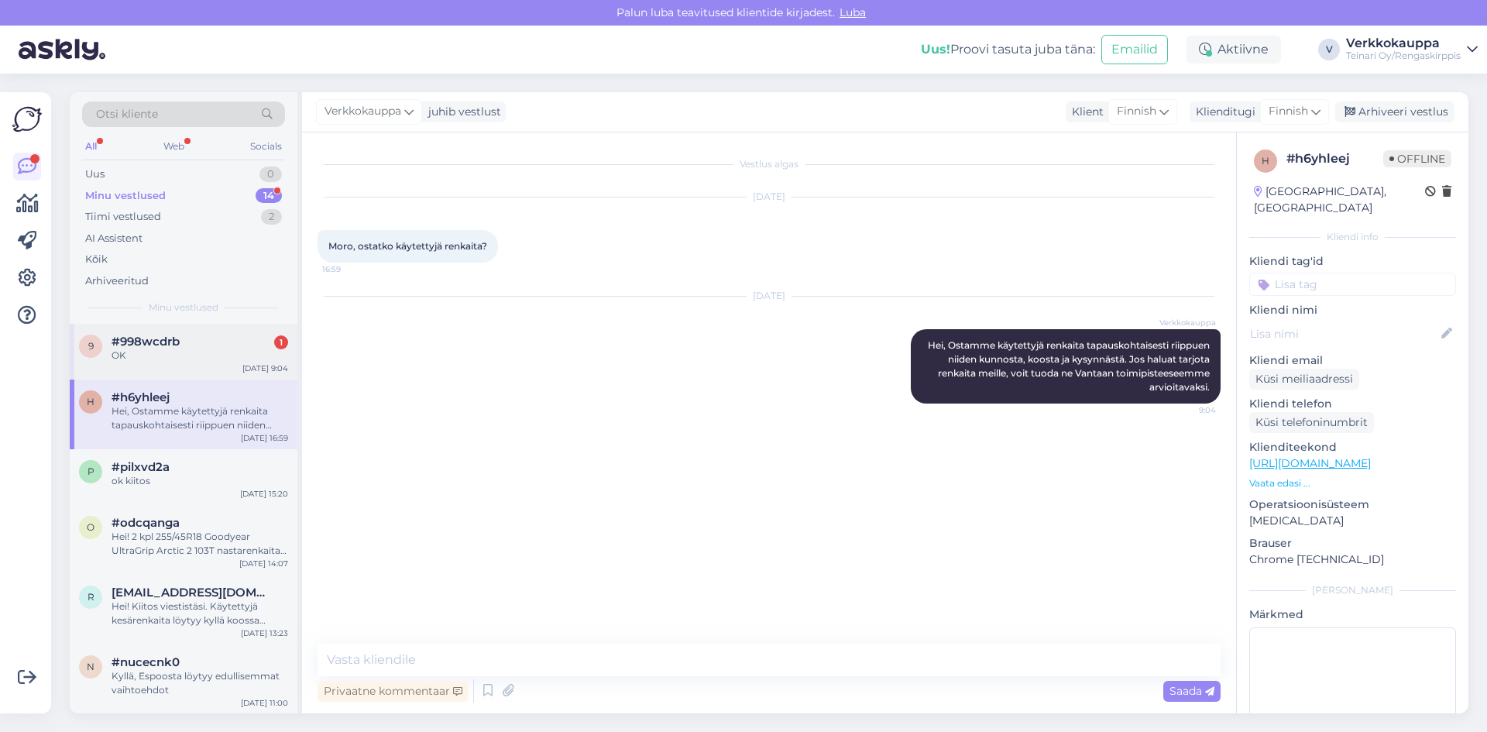
click at [209, 356] on div "OK" at bounding box center [200, 356] width 177 height 14
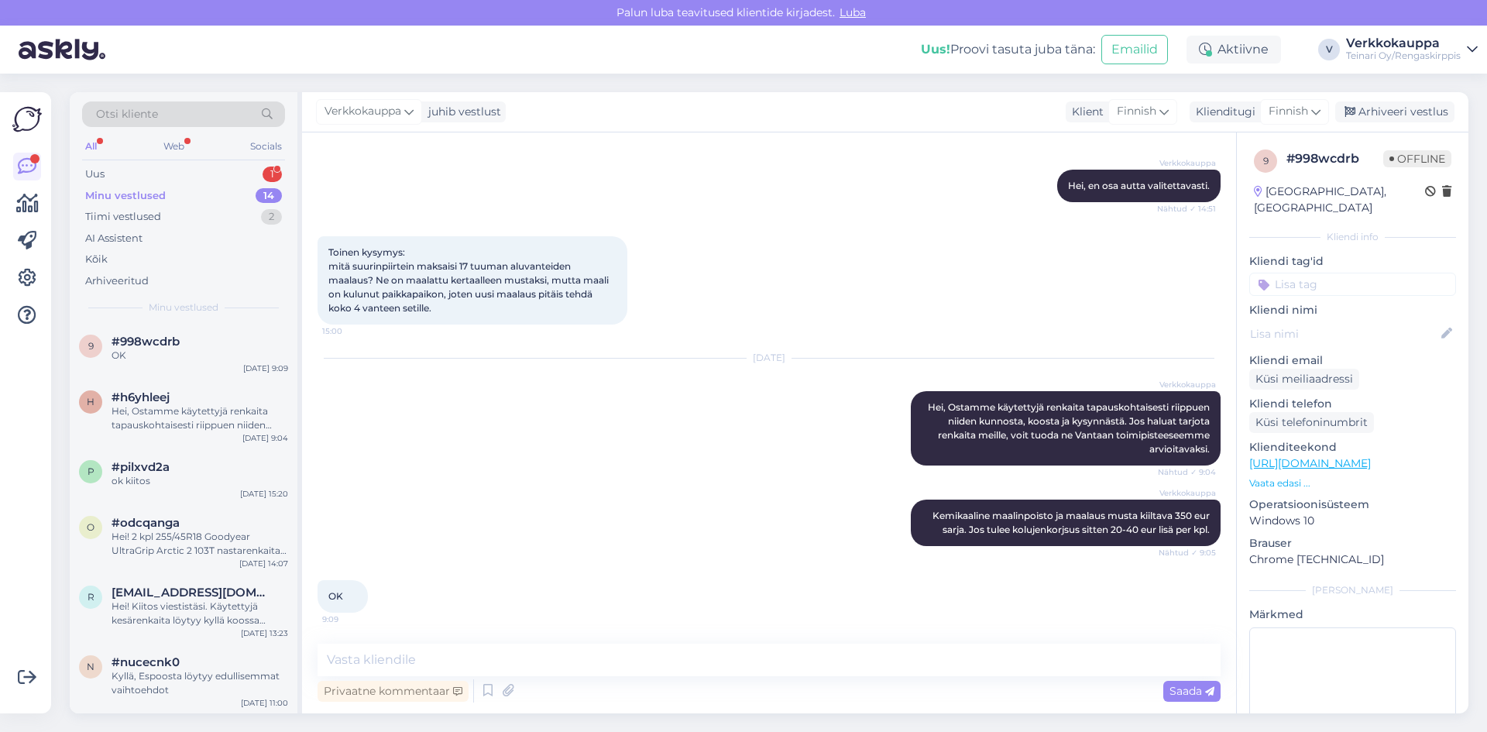
scroll to position [146, 0]
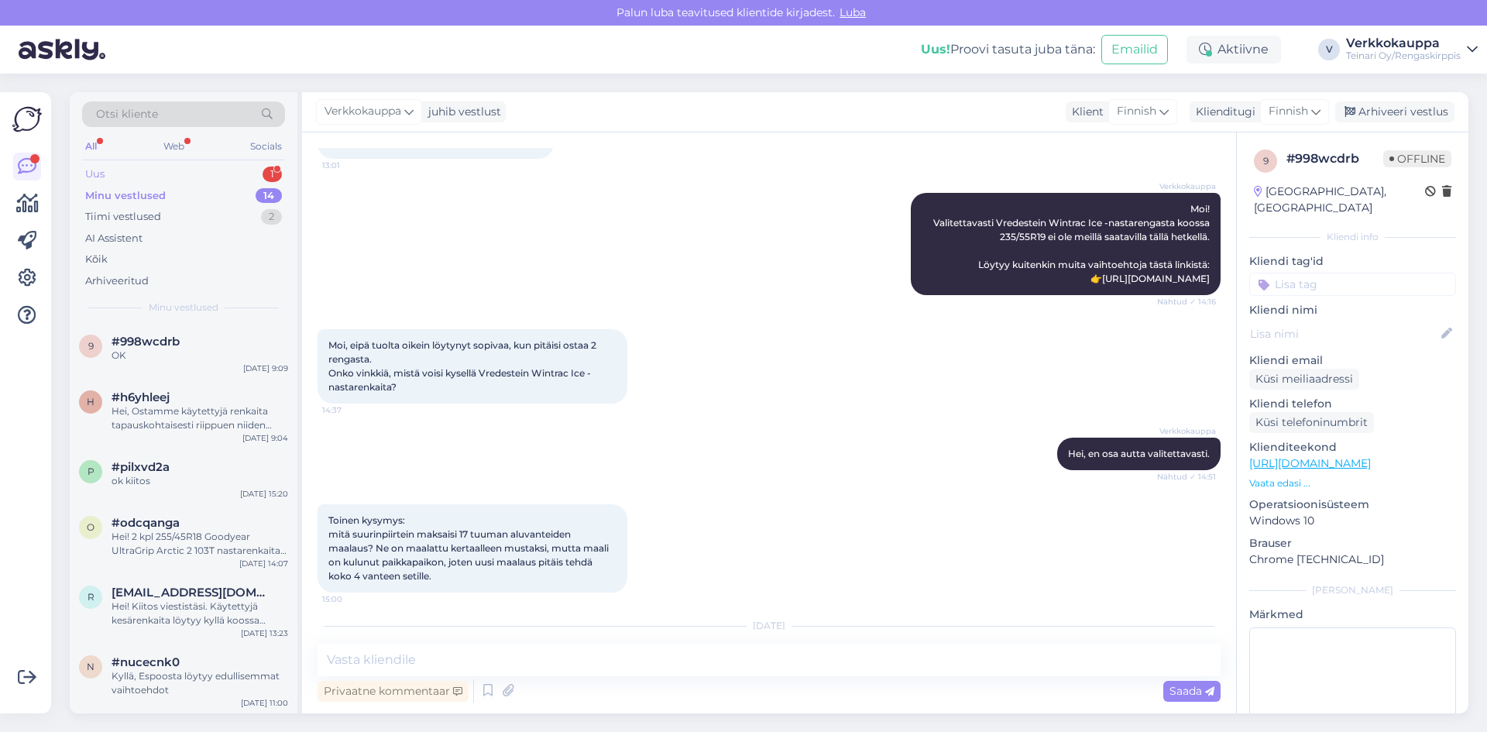
click at [136, 174] on div "Uus 1" at bounding box center [183, 174] width 203 height 22
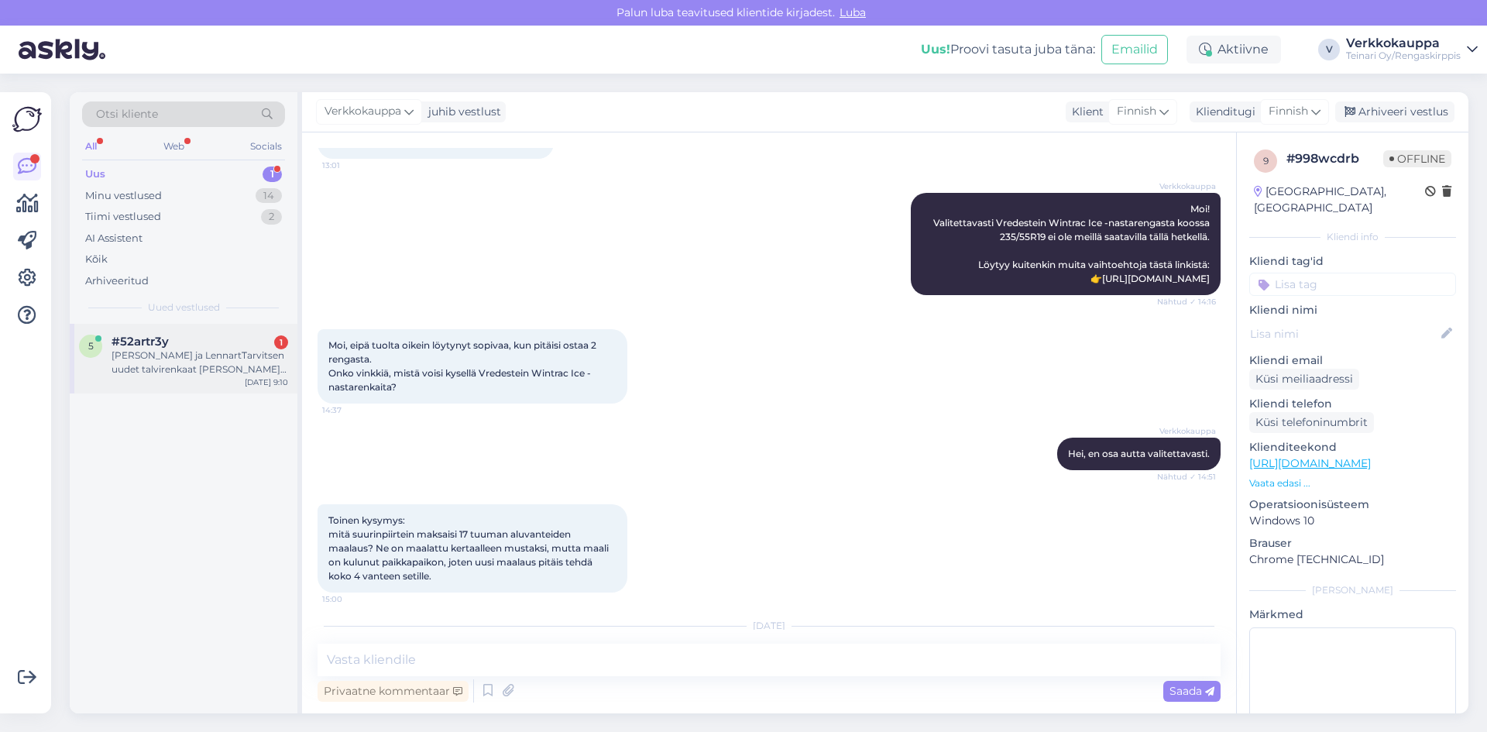
click at [151, 373] on div "[PERSON_NAME] ja LennartTarvitsen uudet talvirenkaat [PERSON_NAME] (2004-) auto…" at bounding box center [200, 363] width 177 height 28
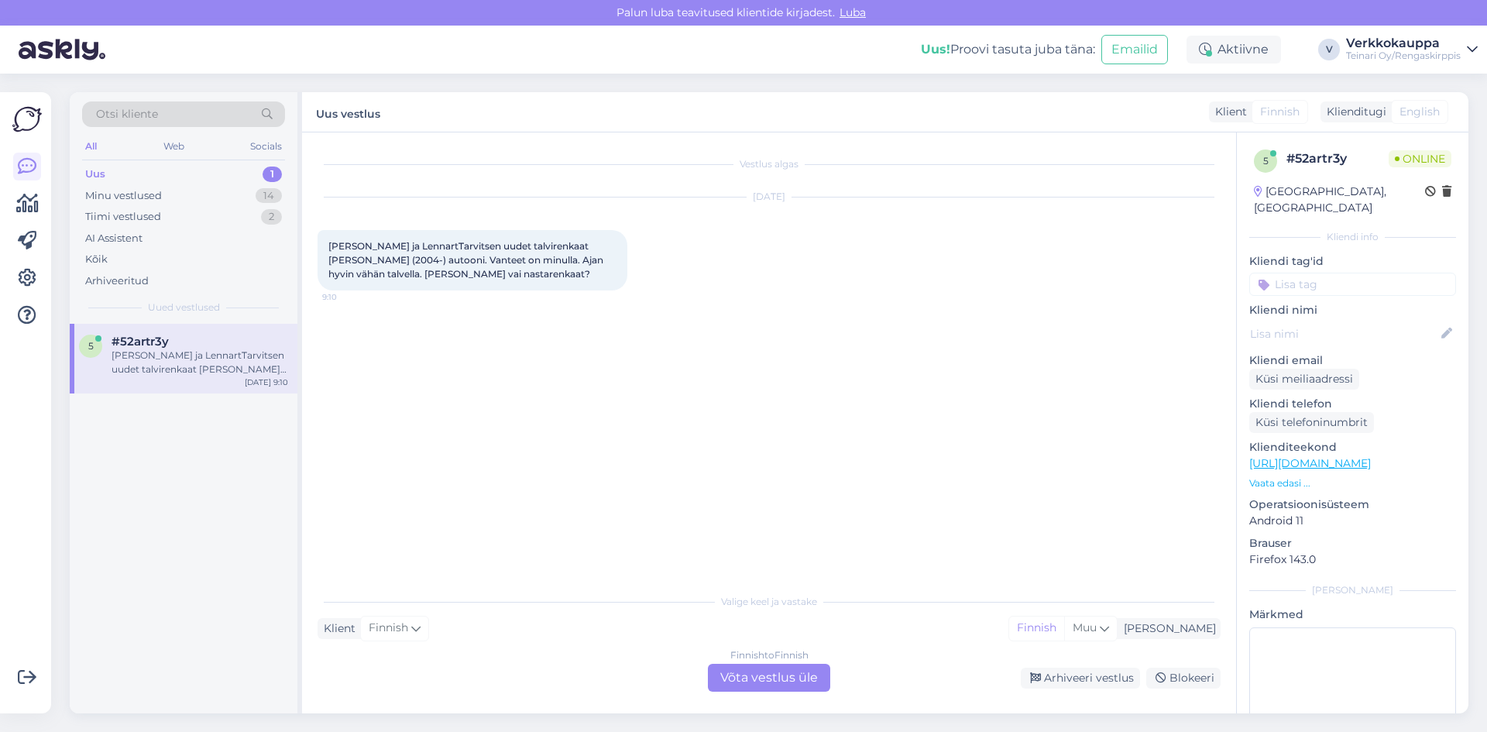
click at [757, 686] on div "Finnish to Finnish Võta vestlus üle" at bounding box center [769, 678] width 122 height 28
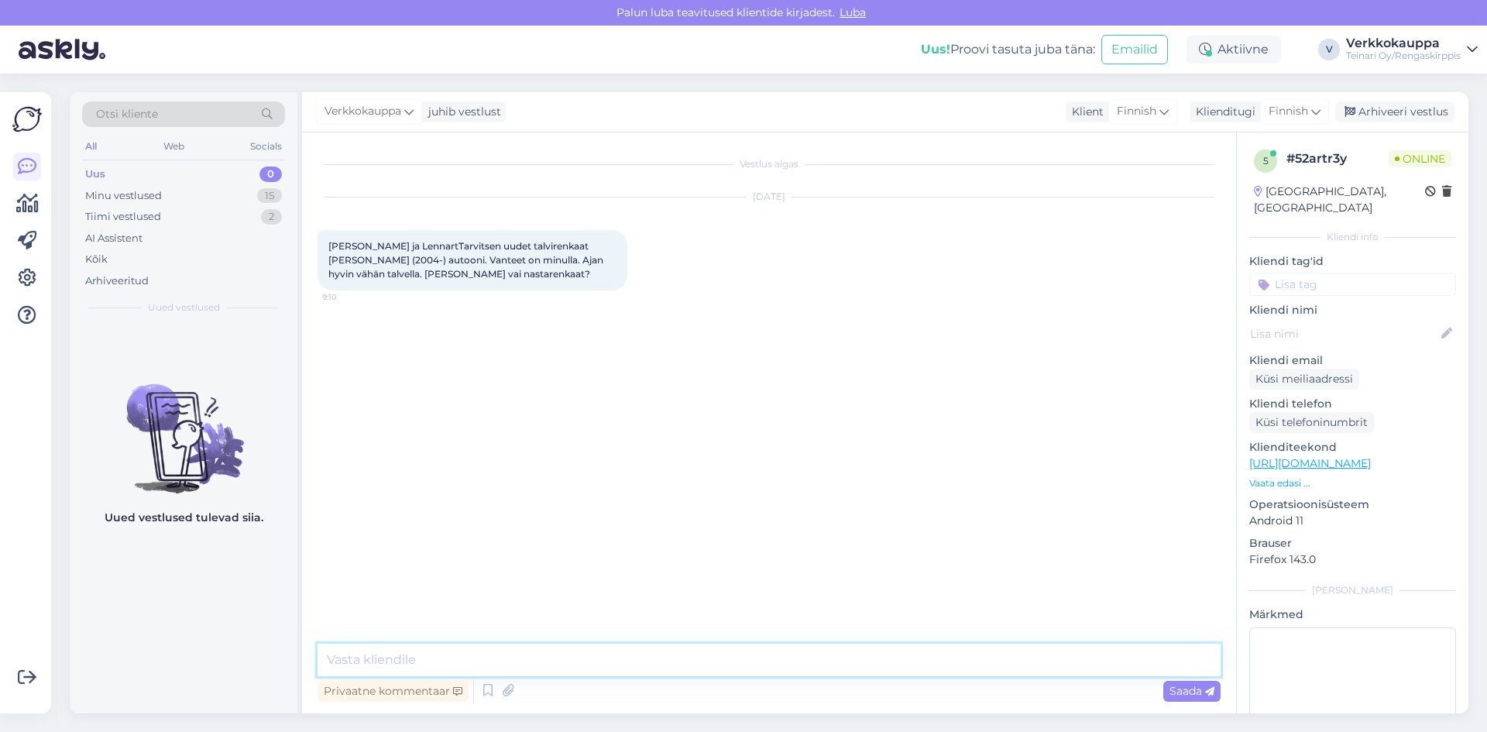
click at [438, 650] on textarea at bounding box center [769, 660] width 903 height 33
type textarea "H"
drag, startPoint x: 331, startPoint y: 248, endPoint x: 479, endPoint y: 270, distance: 150.4
click at [479, 270] on div "[PERSON_NAME] ja LennartTarvitsen uudet talvirenkaat [PERSON_NAME] (2004-) auto…" at bounding box center [473, 260] width 310 height 60
copy span "[PERSON_NAME] ja LennartTarvitsen uudet talvirenkaat [PERSON_NAME] (2004-) auto…"
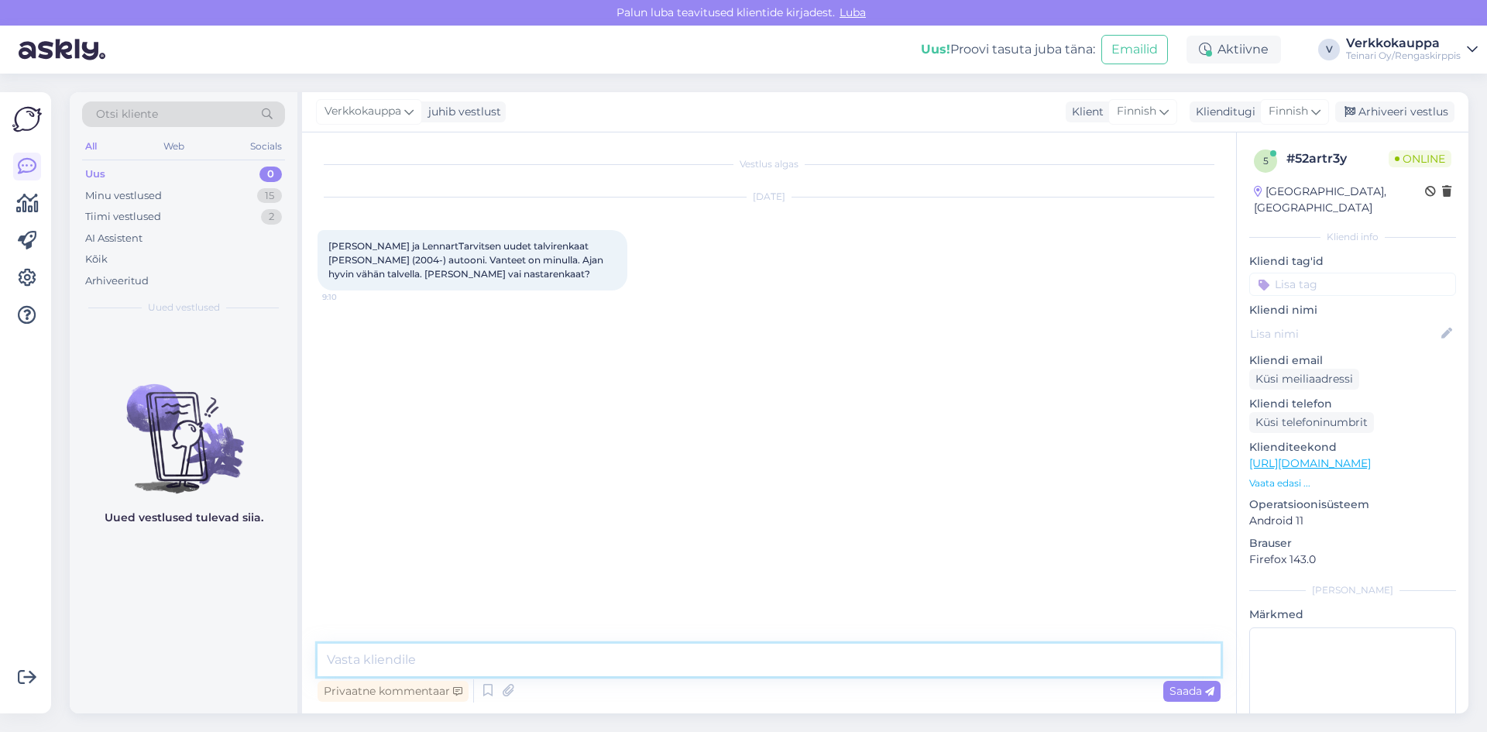
paste textarea "Hei! Voisitko kertoa, mikä rengaskoko tällä hetkellä on autossasi"
type textarea "Hei! Voisitko kertoa, mikä rengaskoko tällä hetkellä on autossasi?"
click at [1169, 692] on div "Saada" at bounding box center [1191, 691] width 57 height 21
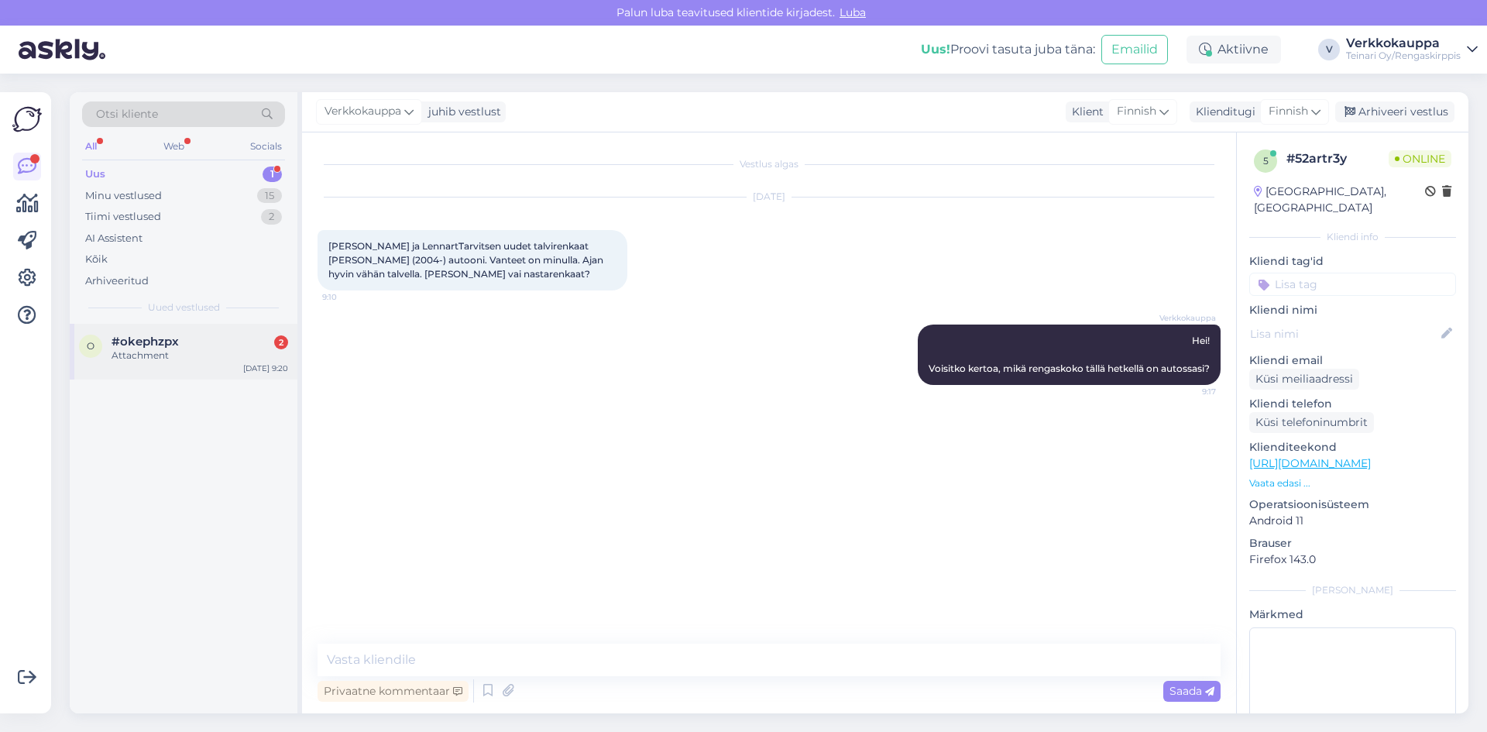
click at [147, 356] on div "Attachment" at bounding box center [200, 356] width 177 height 14
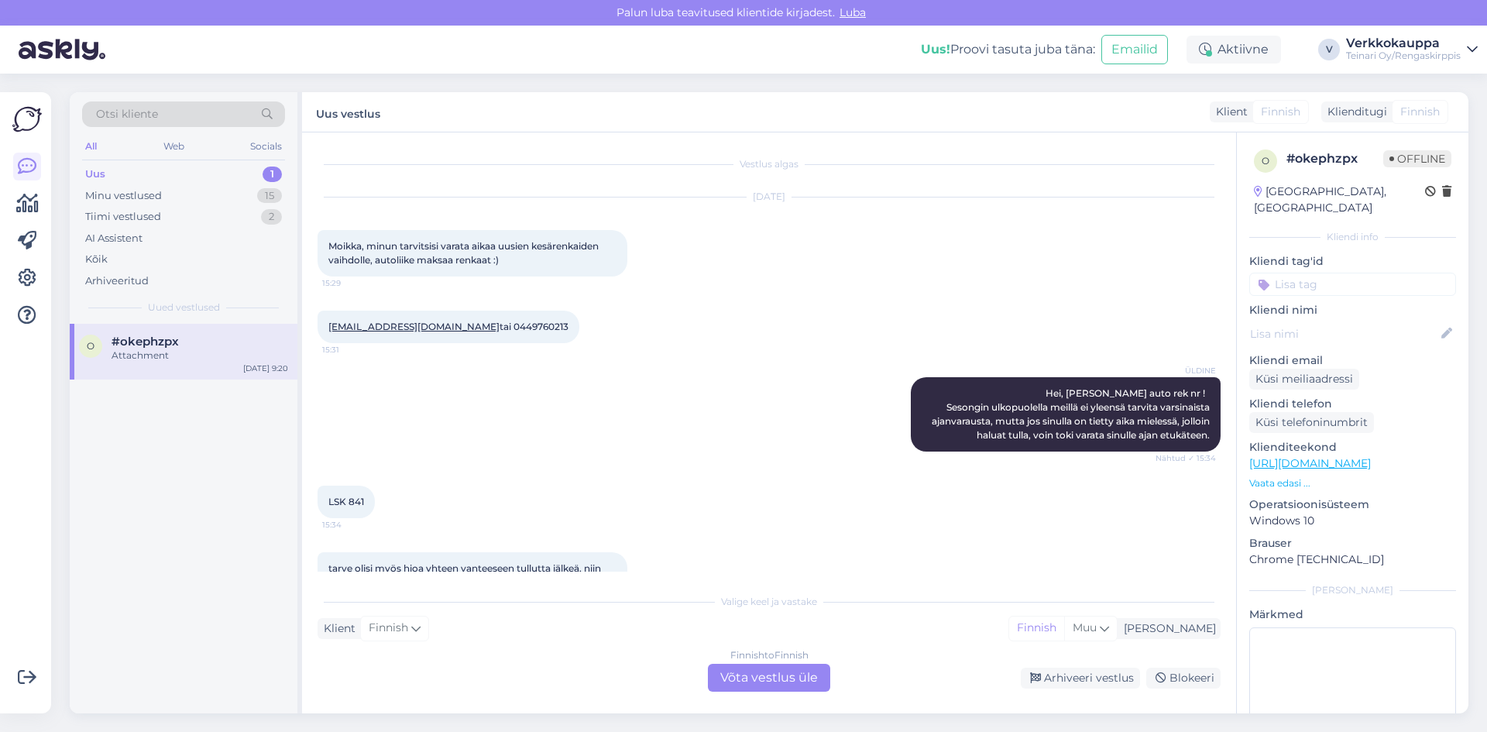
scroll to position [1288, 0]
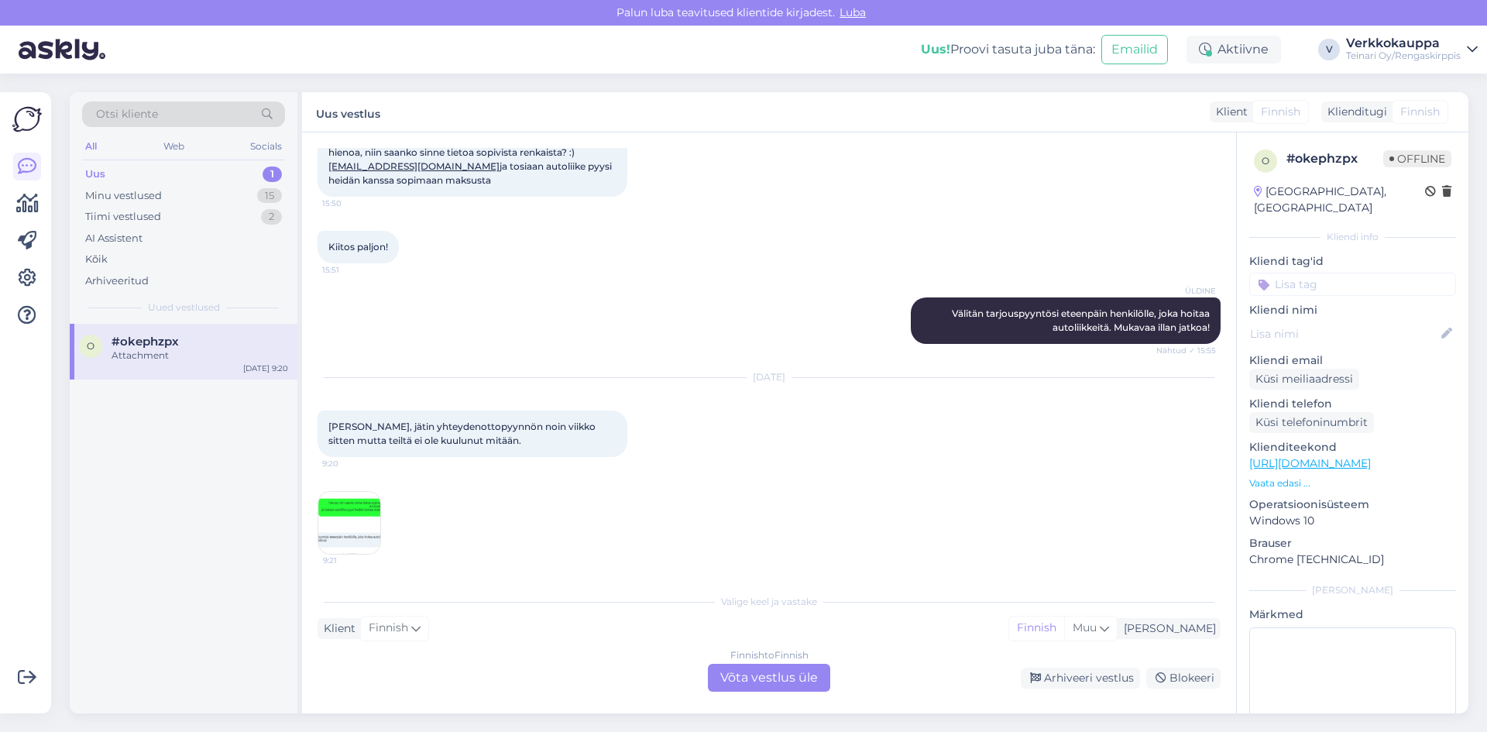
click at [352, 524] on img at bounding box center [349, 523] width 62 height 62
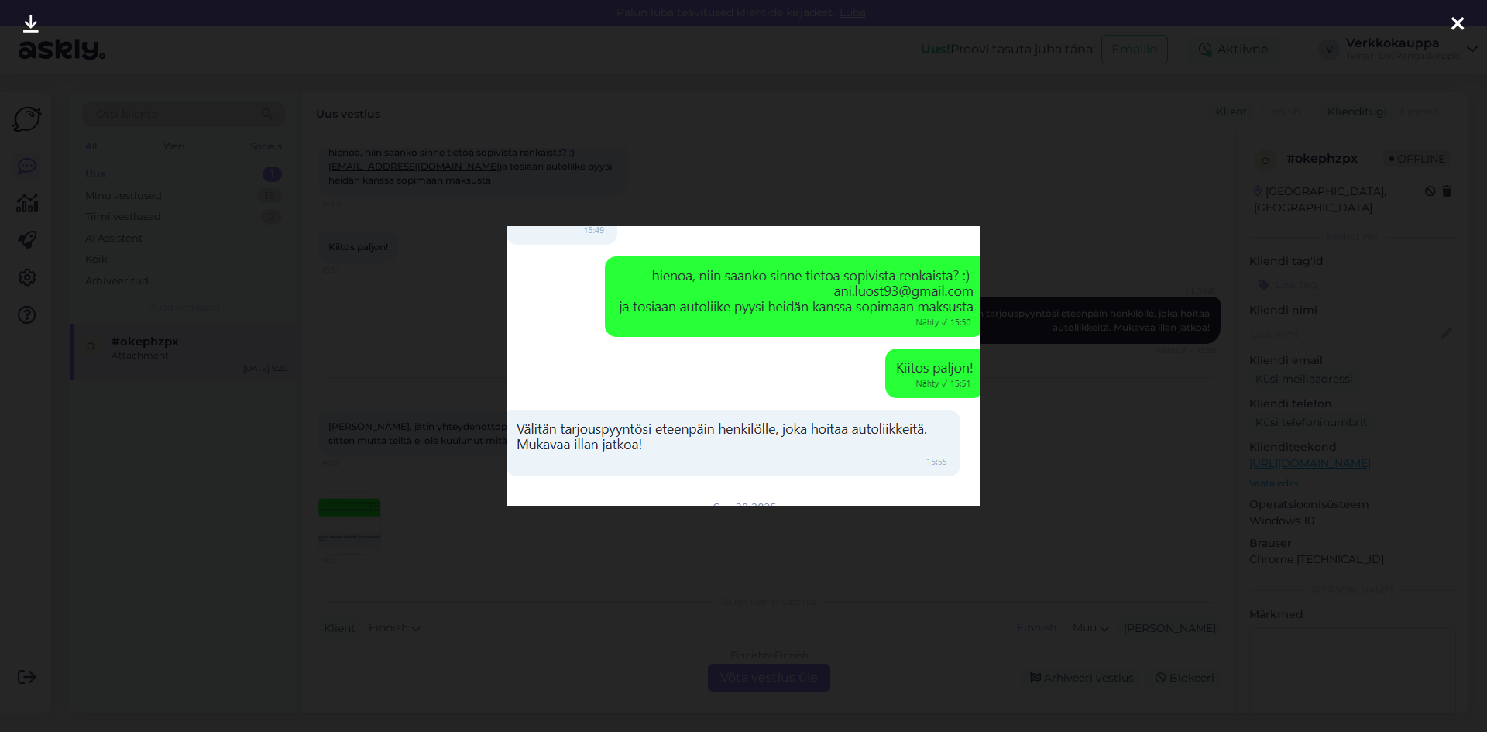
click at [665, 377] on img at bounding box center [744, 366] width 474 height 280
click at [432, 345] on div at bounding box center [743, 366] width 1487 height 732
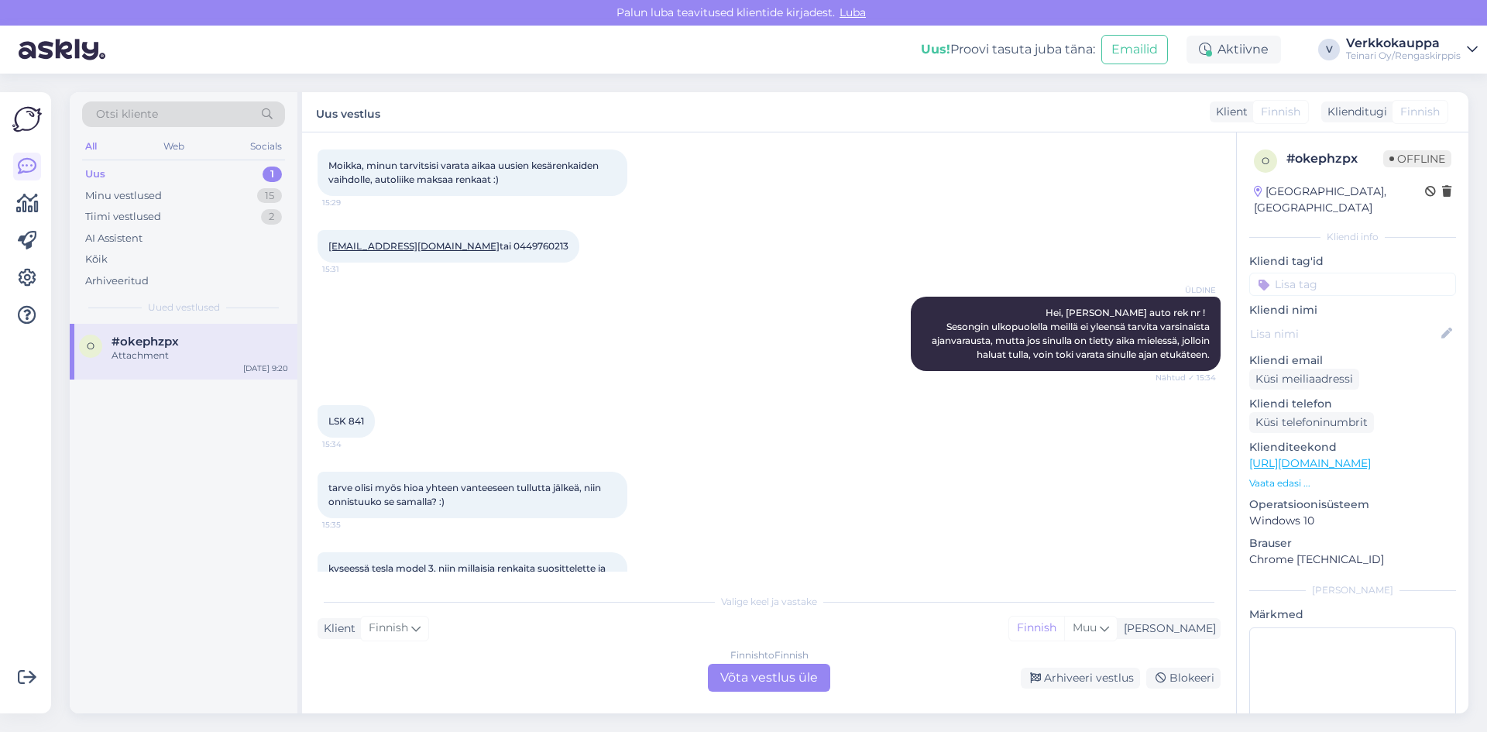
scroll to position [232, 0]
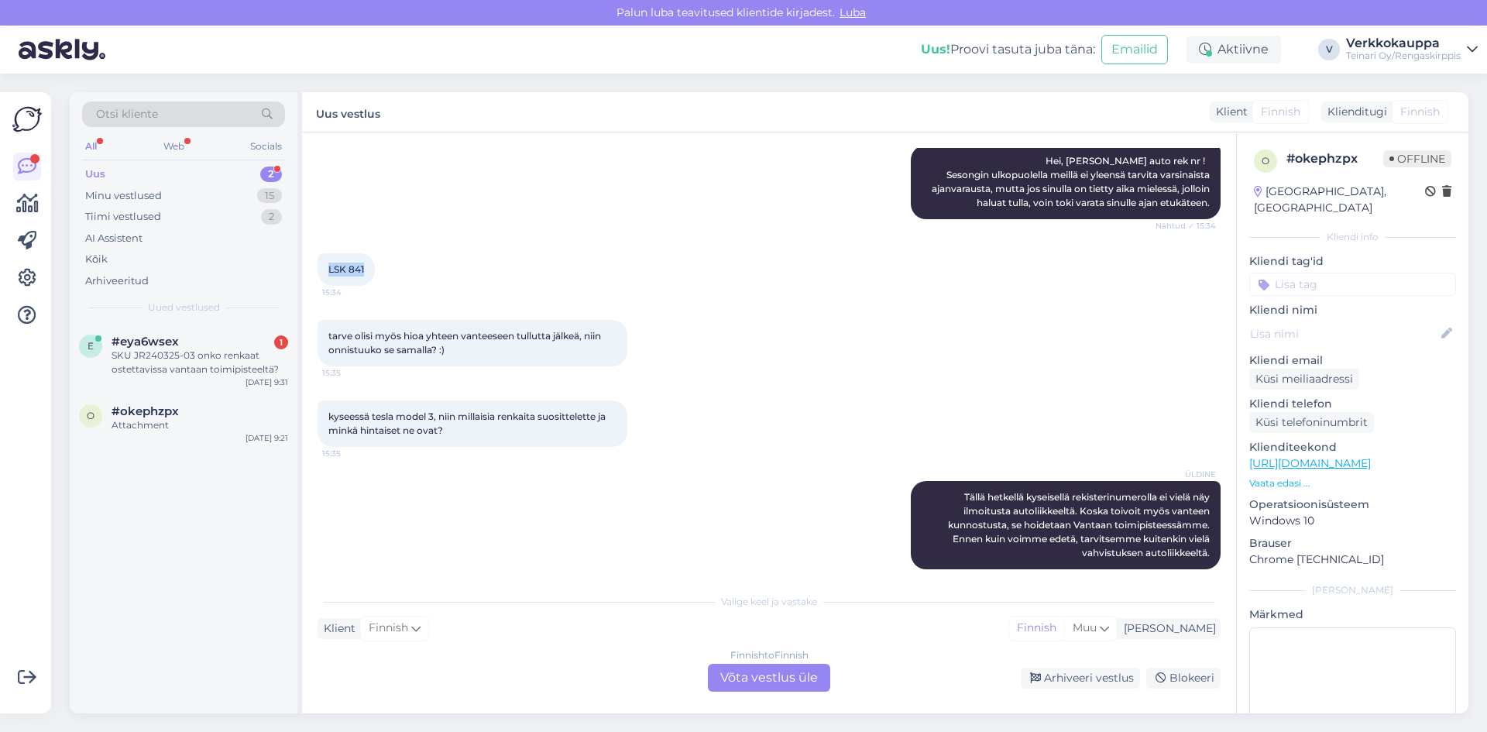
drag, startPoint x: 327, startPoint y: 270, endPoint x: 366, endPoint y: 270, distance: 39.5
click at [366, 270] on div "LSK 841 15:34" at bounding box center [346, 269] width 57 height 33
copy span "LSK 841"
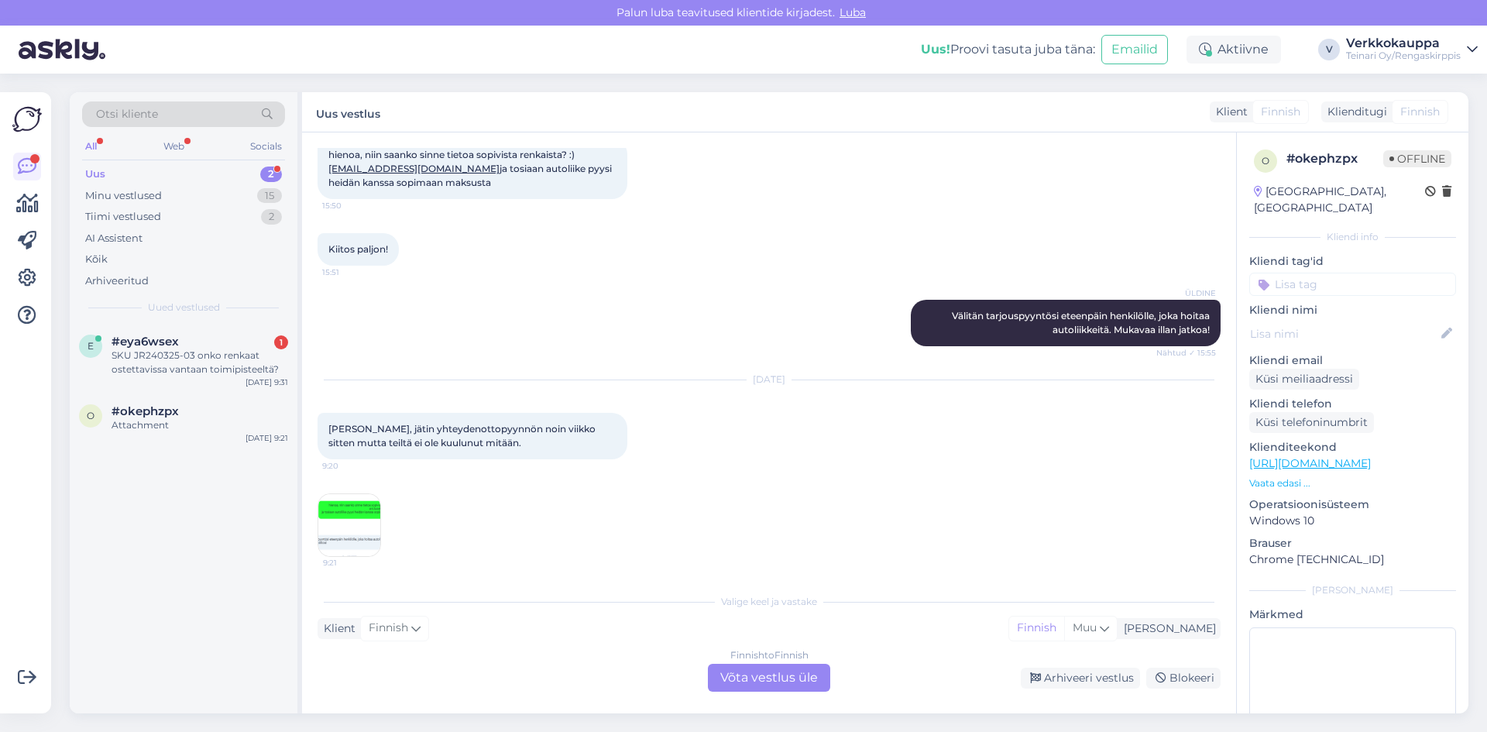
scroll to position [1288, 0]
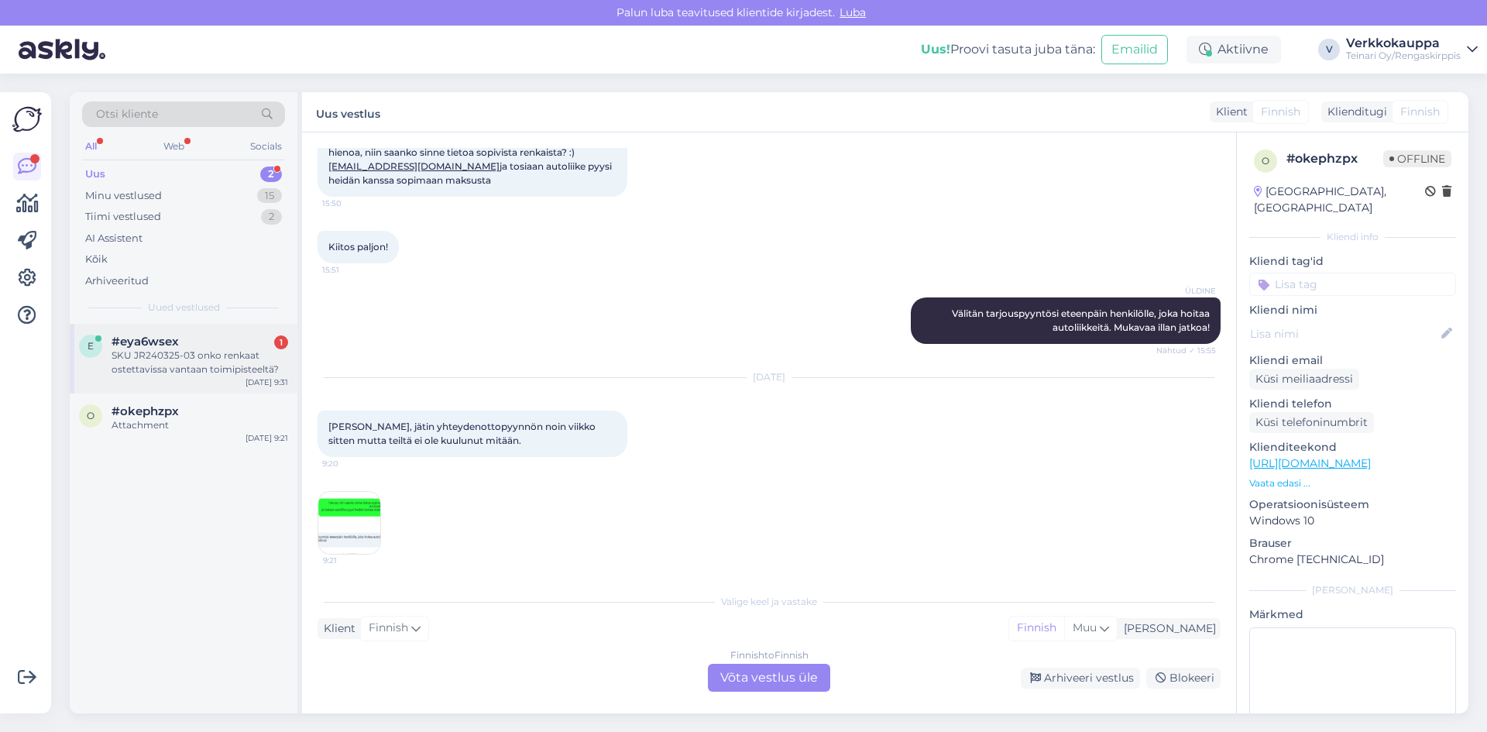
click at [207, 369] on div "SKU JR240325-03 onko renkaat ostettavissa vantaan toimipisteeltä?" at bounding box center [200, 363] width 177 height 28
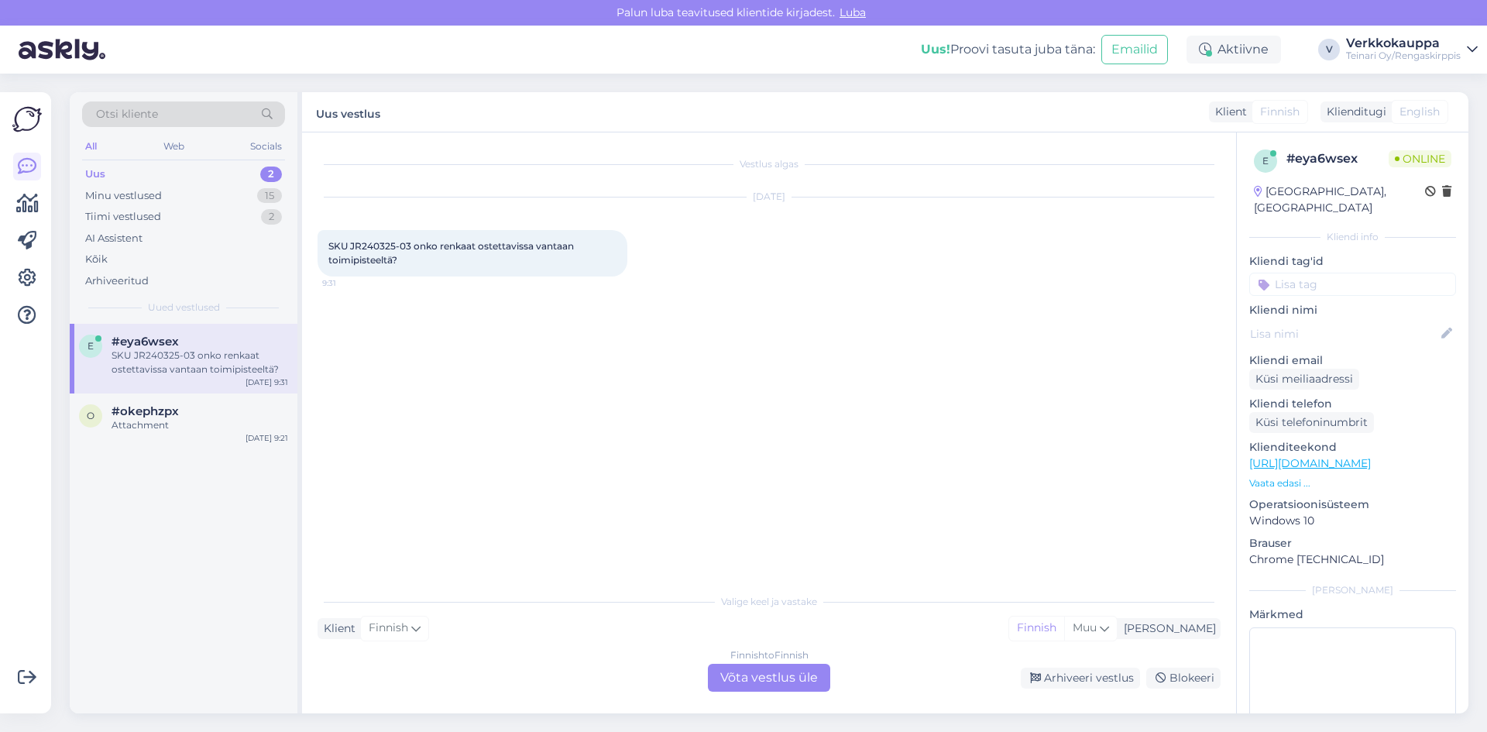
click at [774, 684] on div "Finnish to Finnish Võta vestlus üle" at bounding box center [769, 678] width 122 height 28
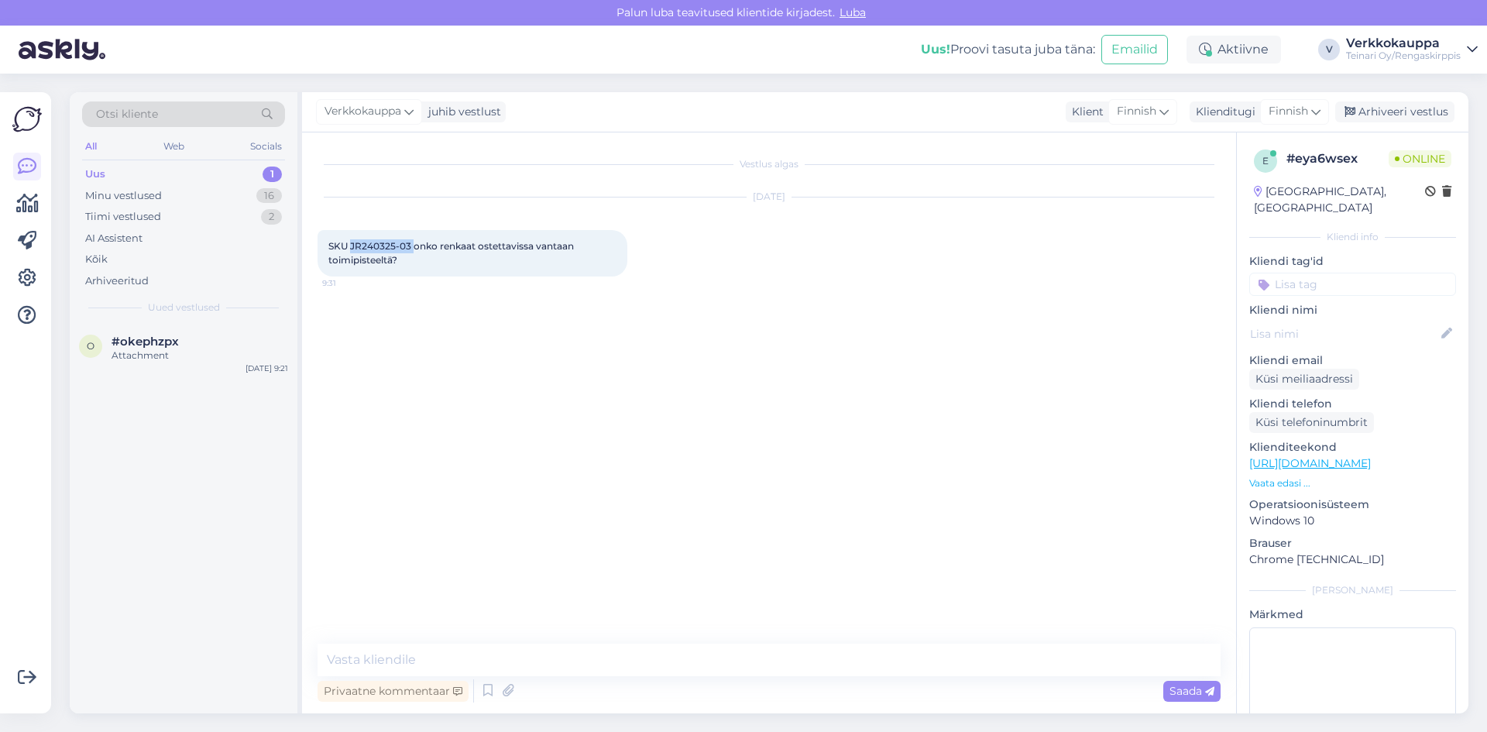
drag, startPoint x: 350, startPoint y: 247, endPoint x: 407, endPoint y: 251, distance: 57.5
click at [411, 251] on span "SKU JR240325-03 onko renkaat ostettavissa vantaan toimipisteeltä?" at bounding box center [452, 253] width 248 height 26
copy span "JR240325-03"
click at [391, 654] on textarea at bounding box center [769, 660] width 903 height 33
type textarea "Hei, kyllä Vantaalla saatavilla 2 kpl."
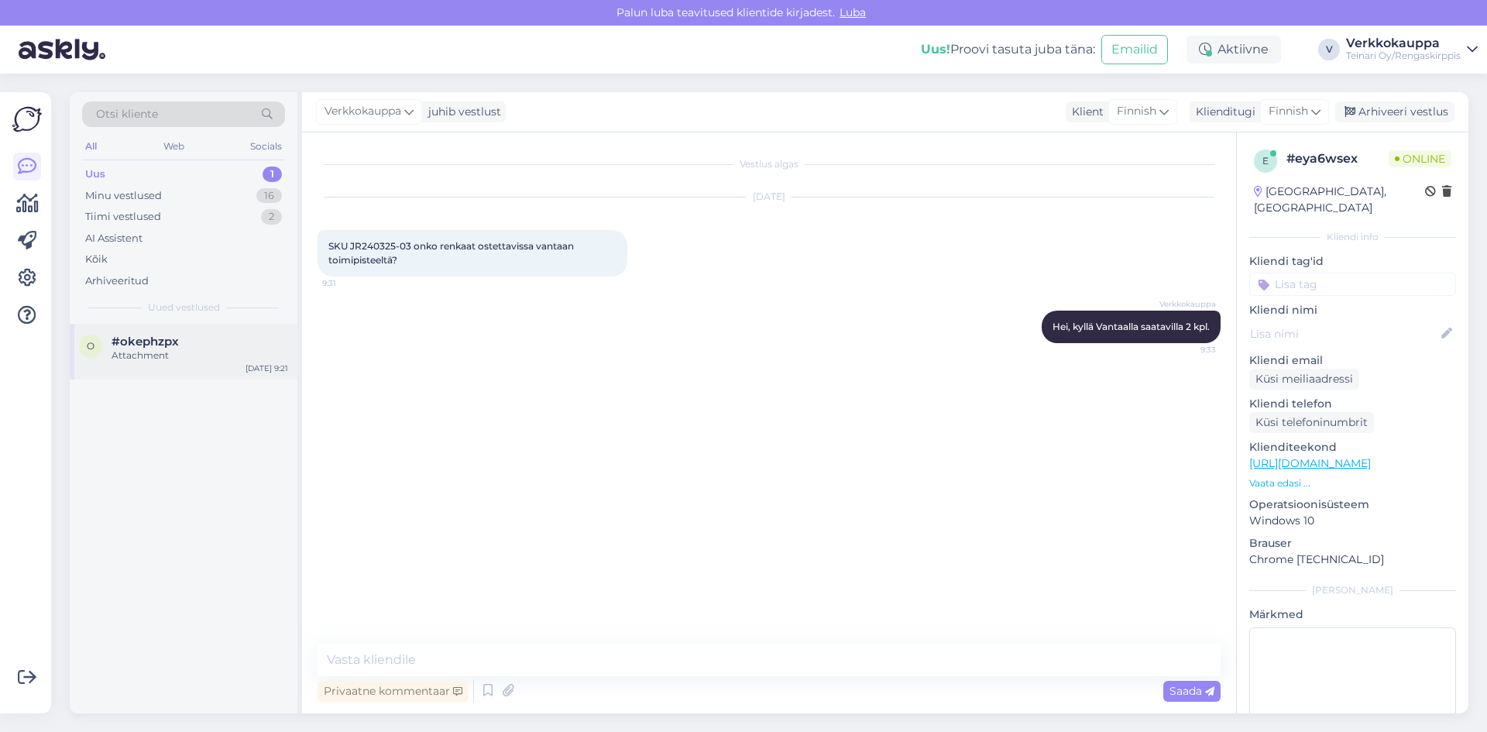
click at [146, 341] on span "#okephzpx" at bounding box center [145, 342] width 67 height 14
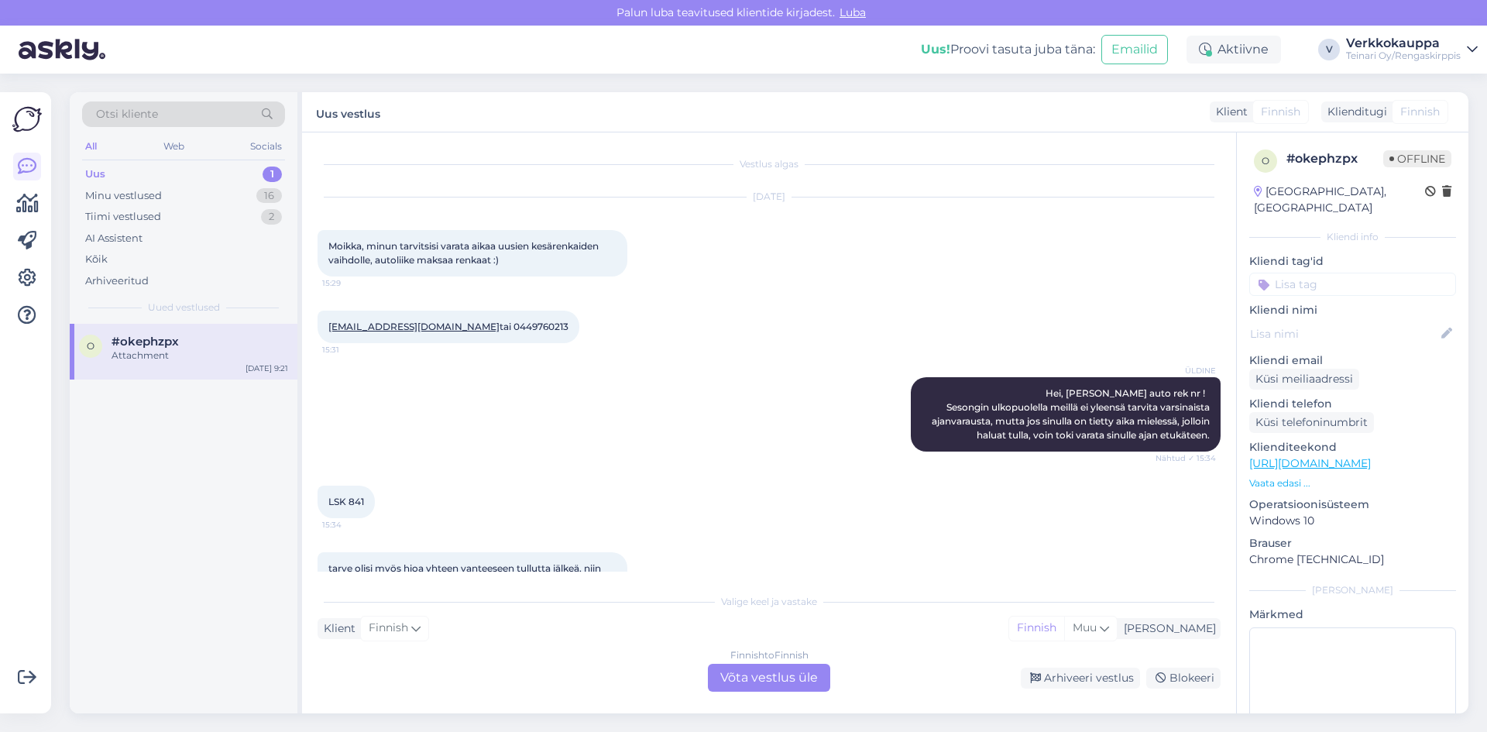
scroll to position [1288, 0]
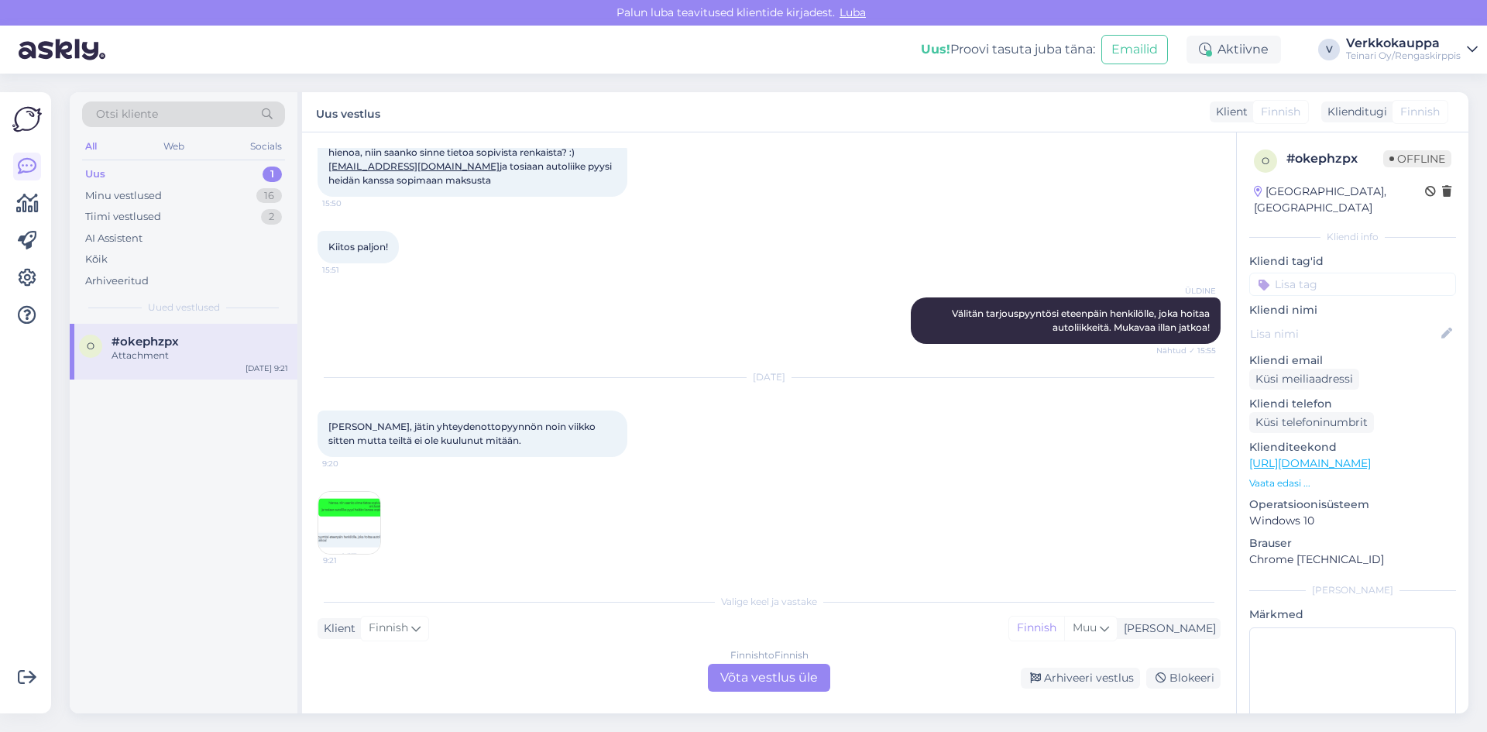
click at [724, 680] on div "Finnish to Finnish Võta vestlus üle" at bounding box center [769, 678] width 122 height 28
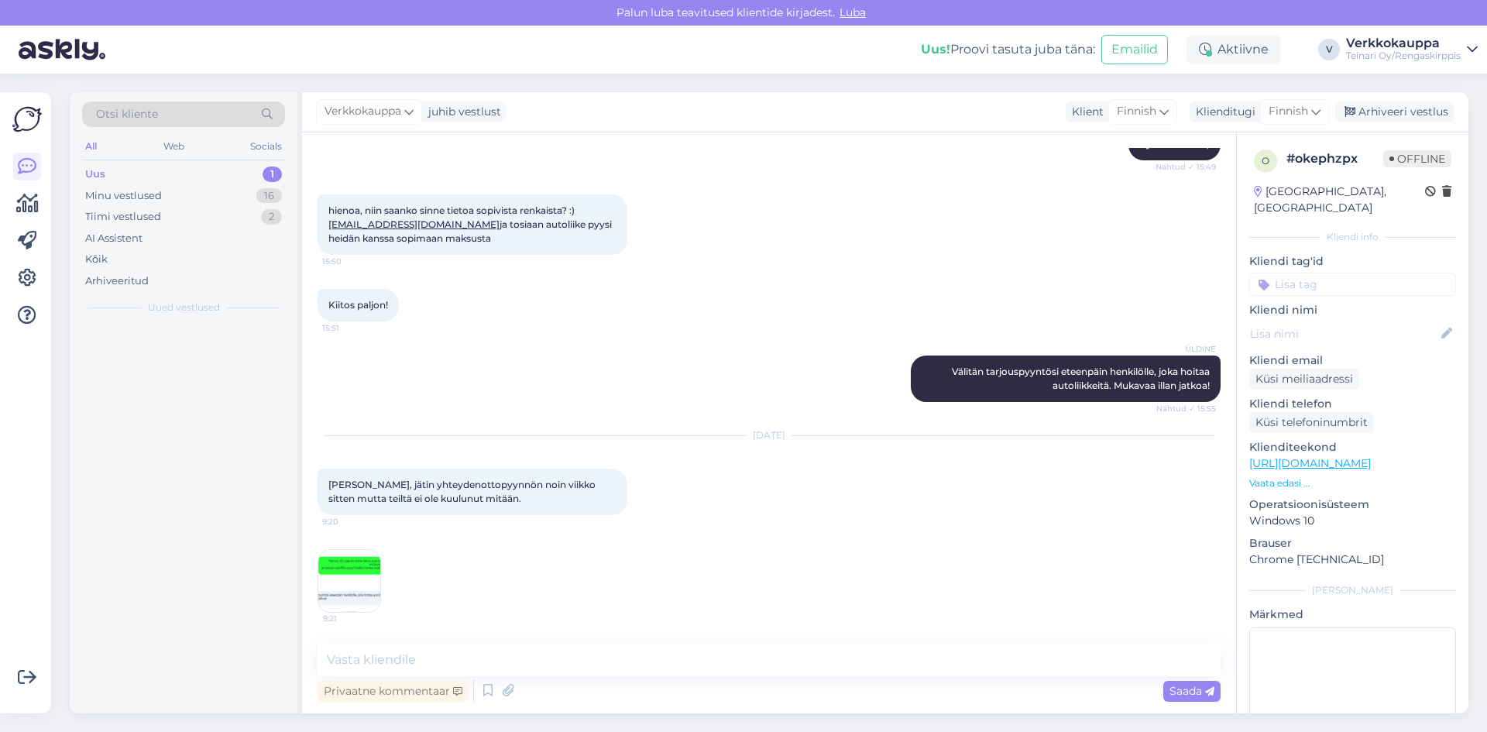
scroll to position [1230, 0]
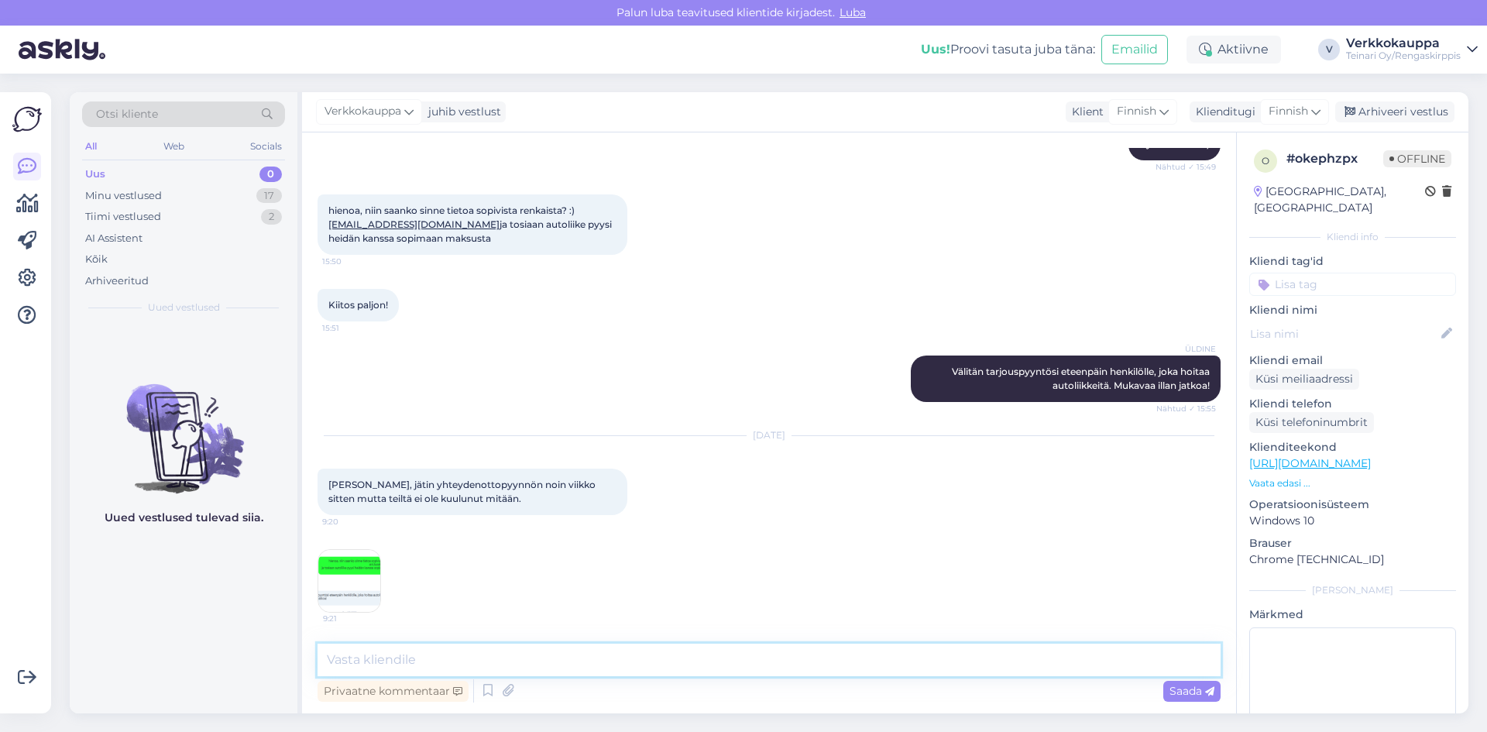
click at [436, 648] on textarea at bounding box center [769, 660] width 903 height 33
drag, startPoint x: 330, startPoint y: 483, endPoint x: 469, endPoint y: 503, distance: 140.1
click at [469, 503] on div "[PERSON_NAME], jätin yhteydenottopyynnön noin viikko sitten mutta teiltä ei ole…" at bounding box center [473, 492] width 310 height 46
copy span "[PERSON_NAME], jätin yhteydenottopyynnön noin viikko sitten mutta teiltä ei ole…"
click at [369, 662] on textarea at bounding box center [769, 660] width 903 height 33
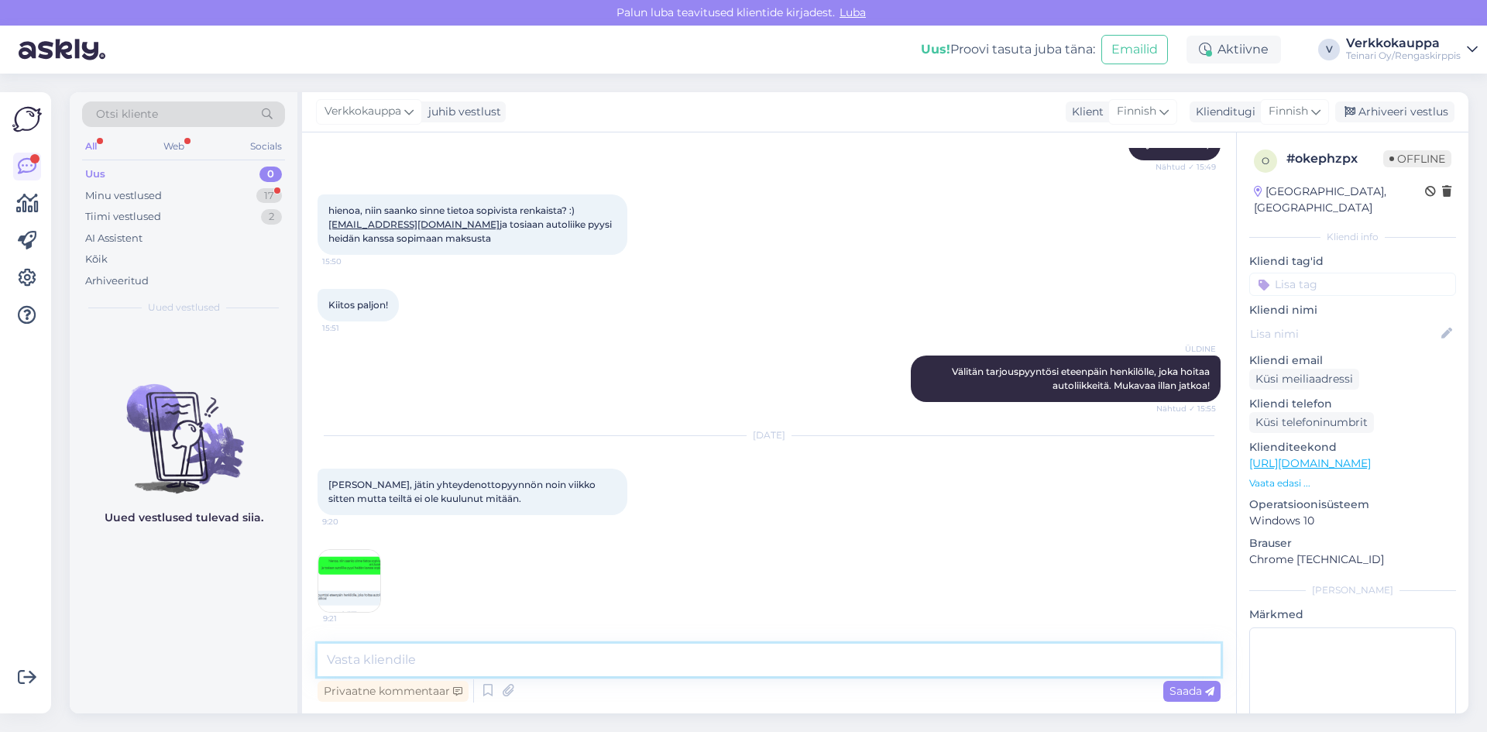
paste textarea "Pahoittelemme viivettä – olen nyt välittänyt asiasi uudelleen autoliikkeitä hoi…"
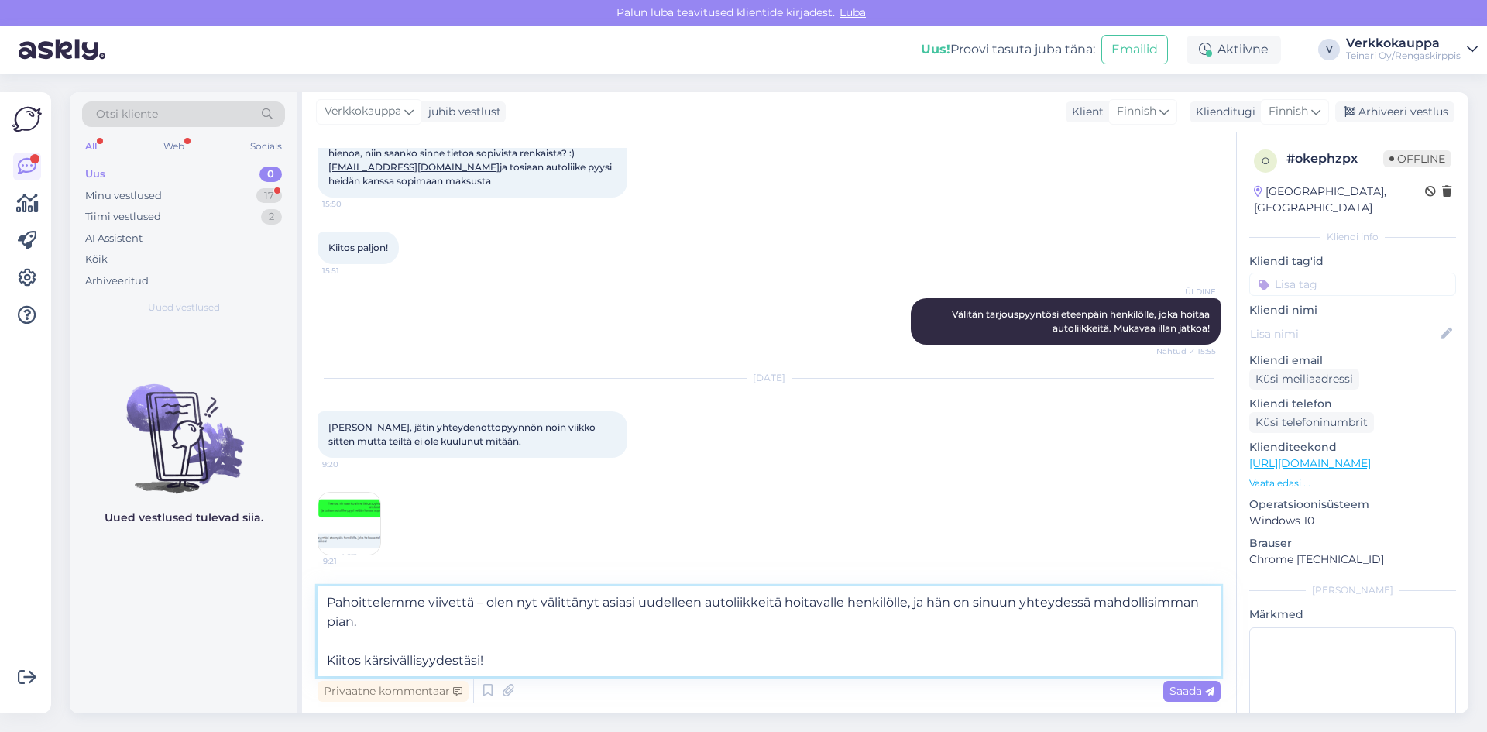
click at [331, 600] on textarea "Pahoittelemme viivettä – olen nyt välittänyt asiasi uudelleen autoliikkeitä hoi…" at bounding box center [769, 631] width 903 height 90
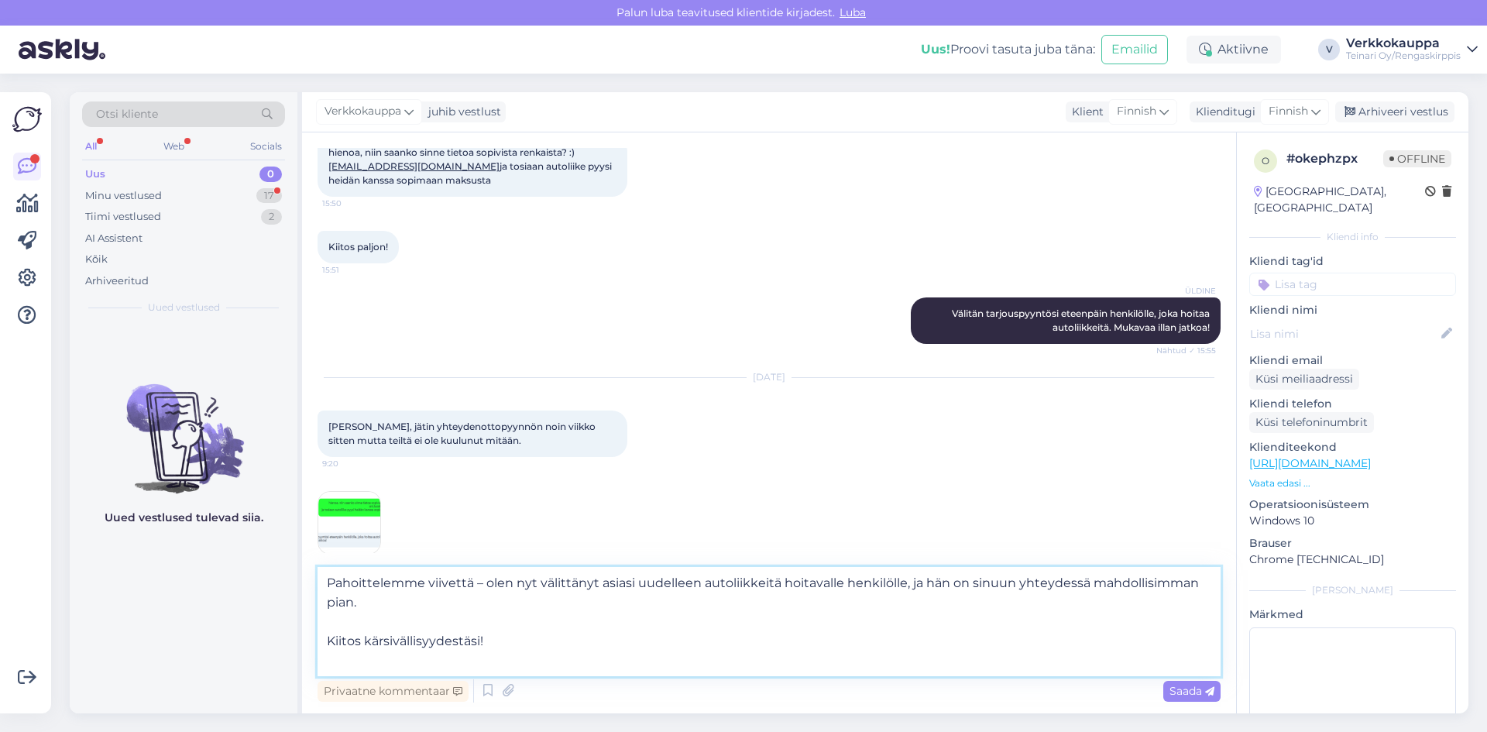
click at [342, 586] on textarea "Pahoittelemme viivettä – olen nyt välittänyt asiasi uudelleen autoliikkeitä hoi…" at bounding box center [769, 621] width 903 height 109
type textarea "Hei, Pahoittelemme viivettä – olen nyt välittänyt asiasi uudelleen autoliikkeit…"
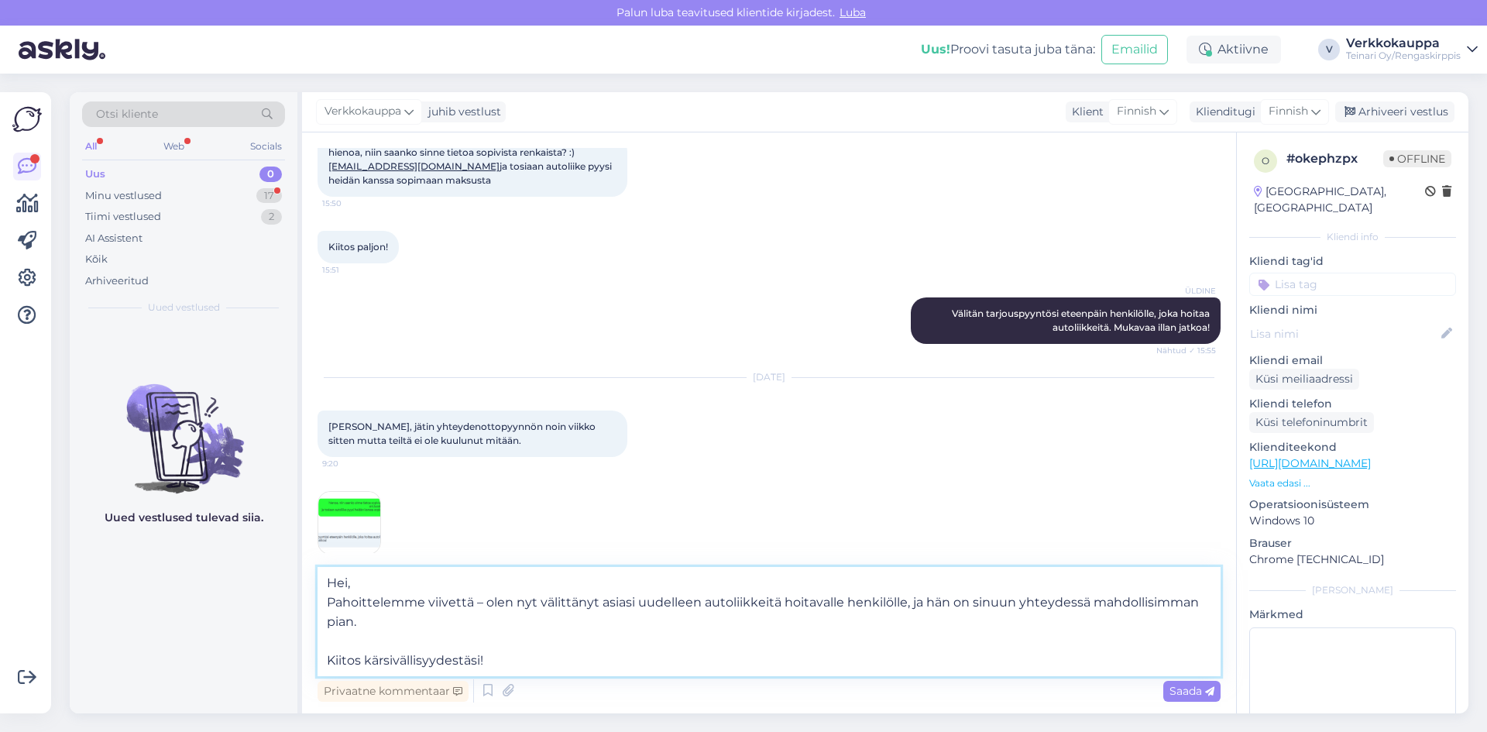
click at [329, 658] on textarea "Hei, Pahoittelemme viivettä – olen nyt välittänyt asiasi uudelleen autoliikkeit…" at bounding box center [769, 621] width 903 height 109
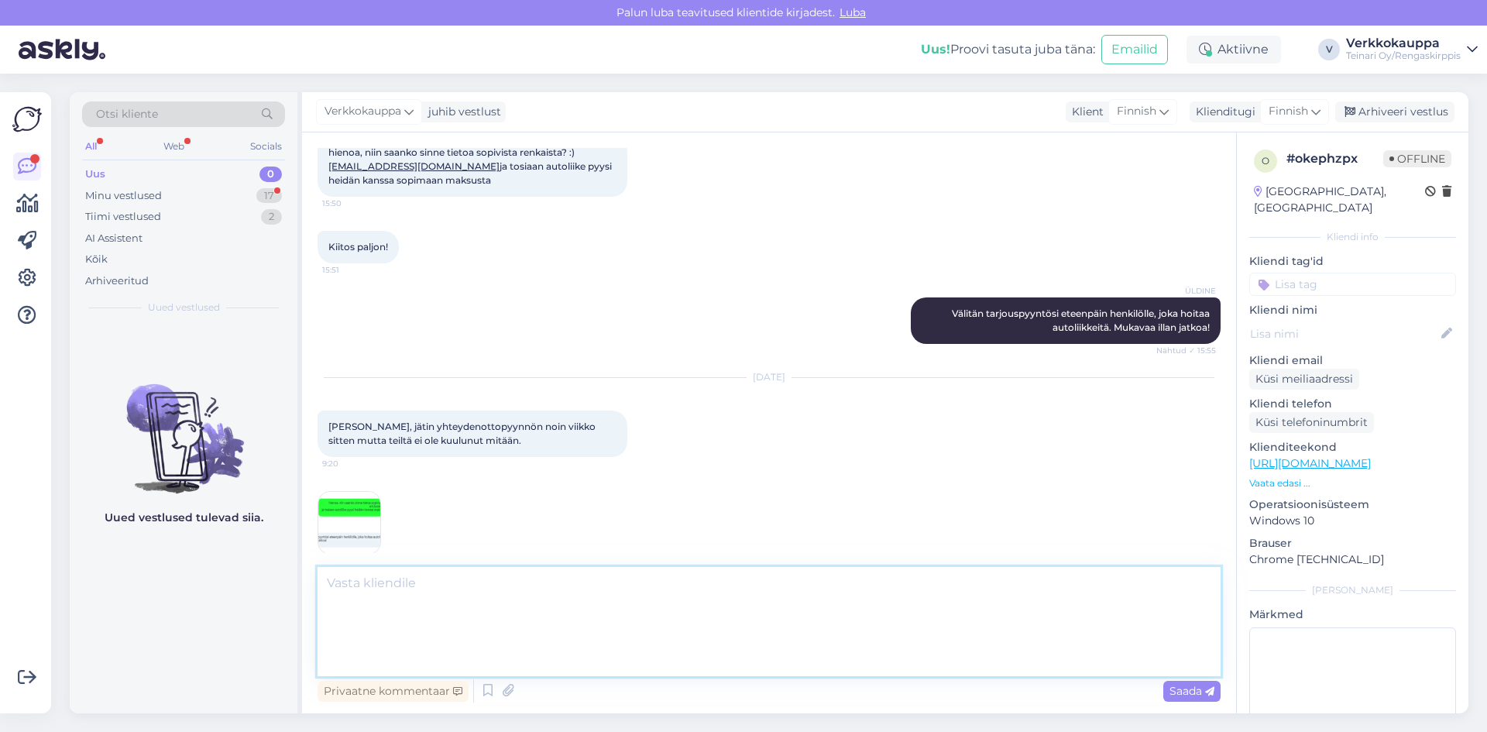
scroll to position [1366, 0]
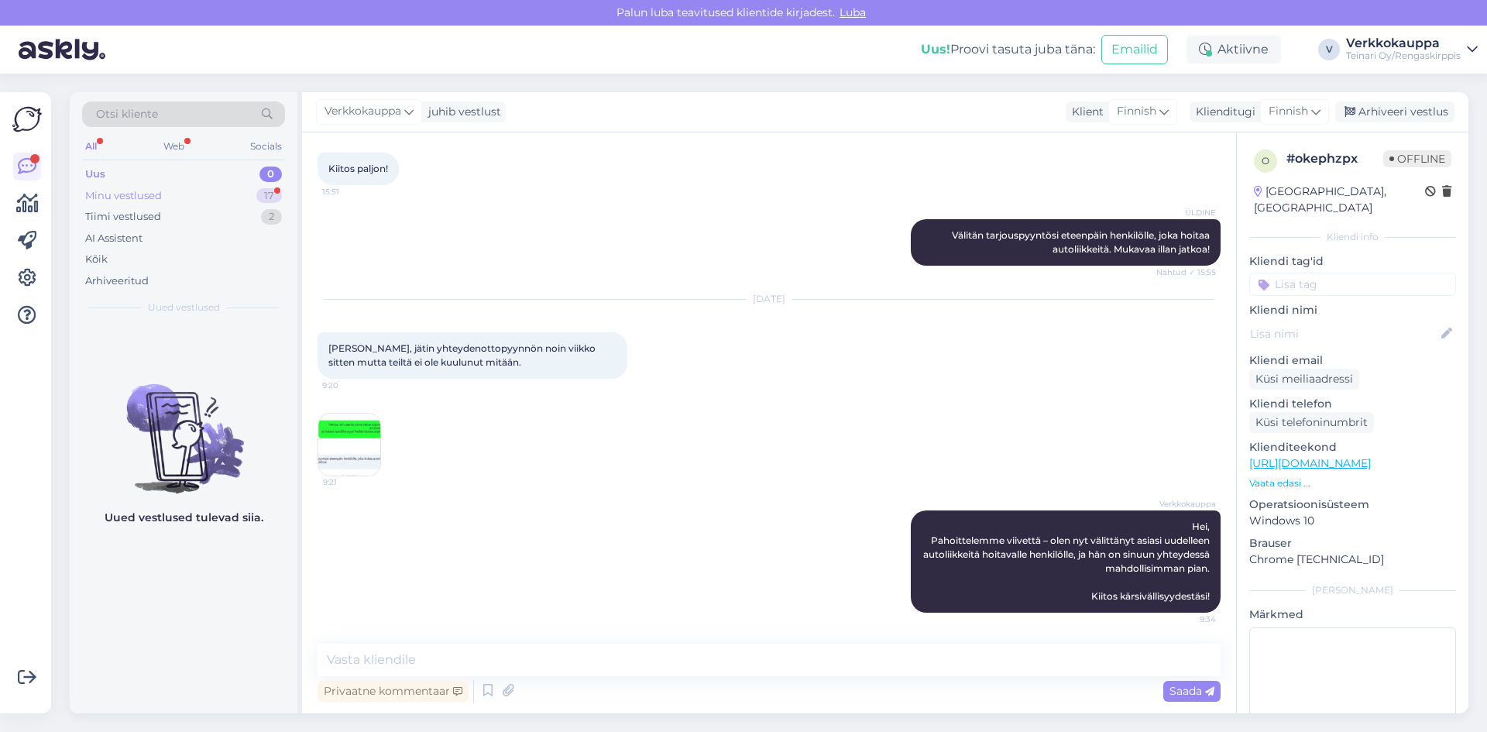
click at [163, 196] on div "Minu vestlused 17" at bounding box center [183, 196] width 203 height 22
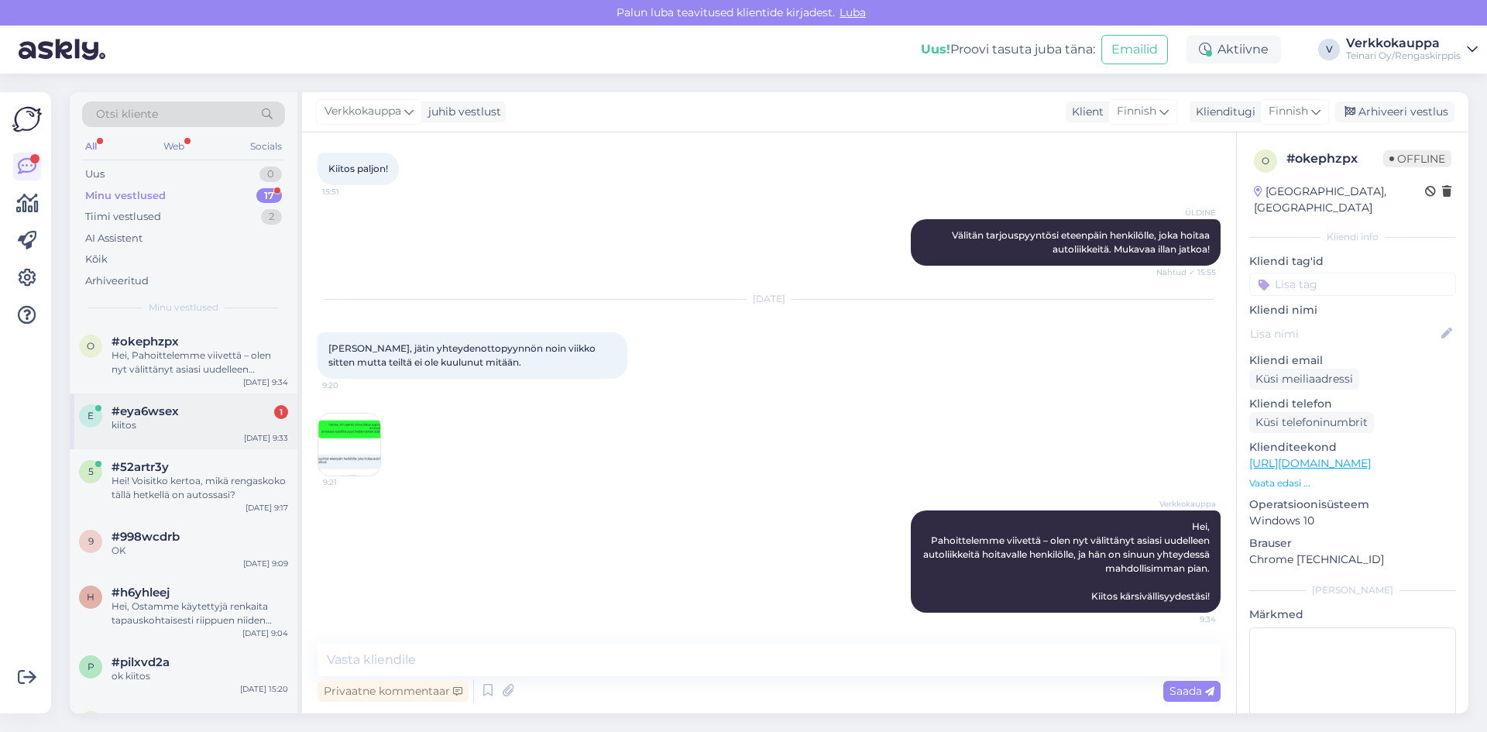
click at [178, 423] on div "kiitos" at bounding box center [200, 425] width 177 height 14
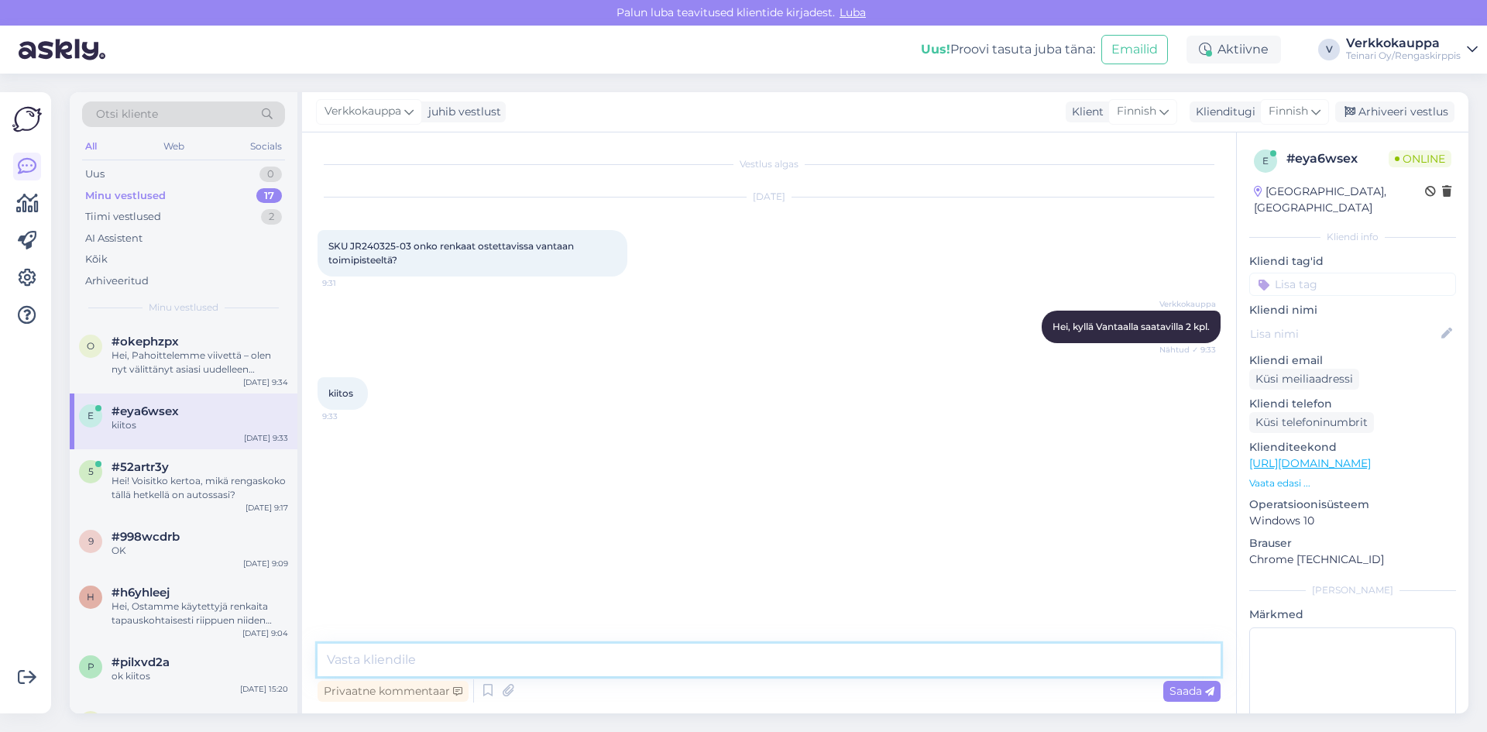
click at [383, 662] on textarea at bounding box center [769, 660] width 903 height 33
drag, startPoint x: 178, startPoint y: 369, endPoint x: 171, endPoint y: 377, distance: 10.4
click at [178, 367] on div "Hei, Pahoittelemme viivettä – olen nyt välittänyt asiasi uudelleen autoliikkeit…" at bounding box center [200, 363] width 177 height 28
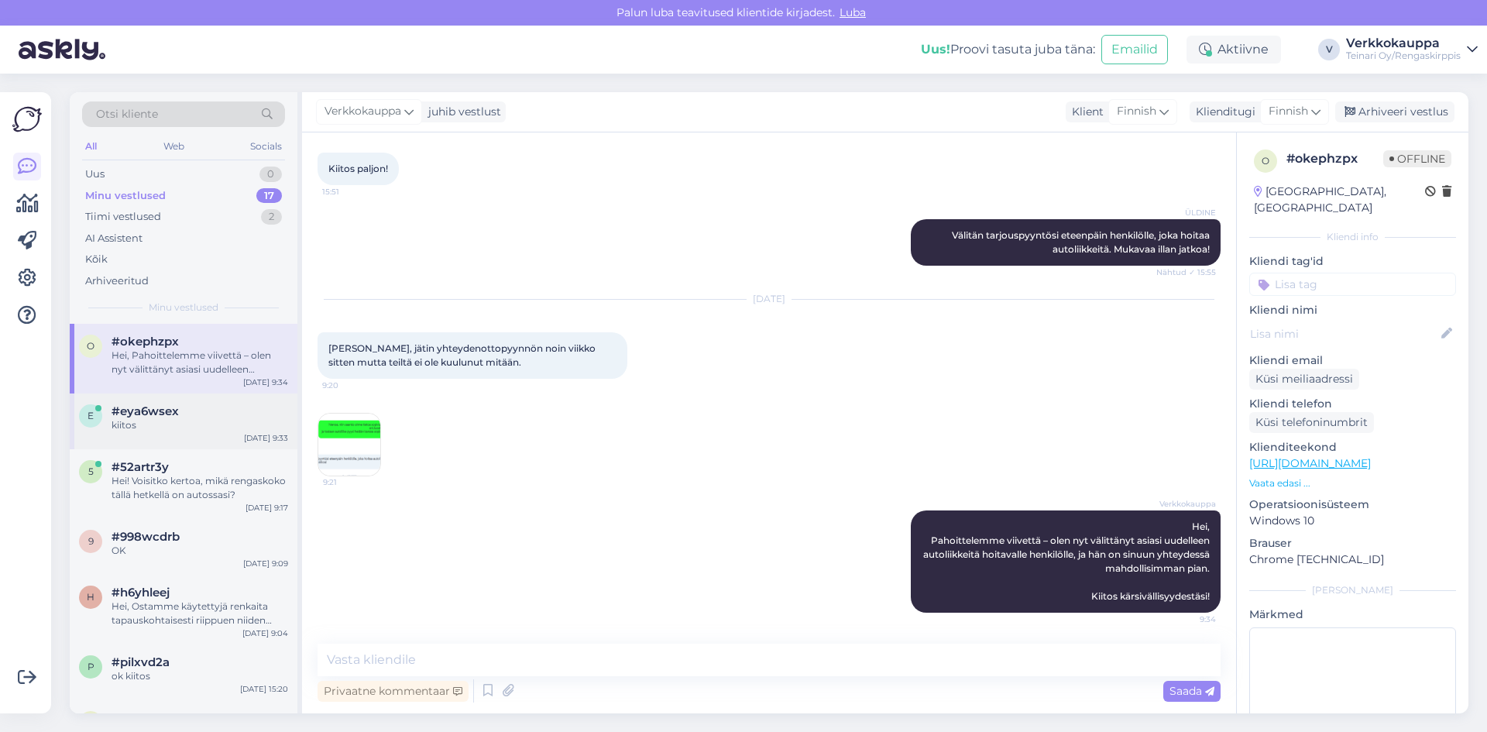
click at [170, 426] on div "kiitos" at bounding box center [200, 425] width 177 height 14
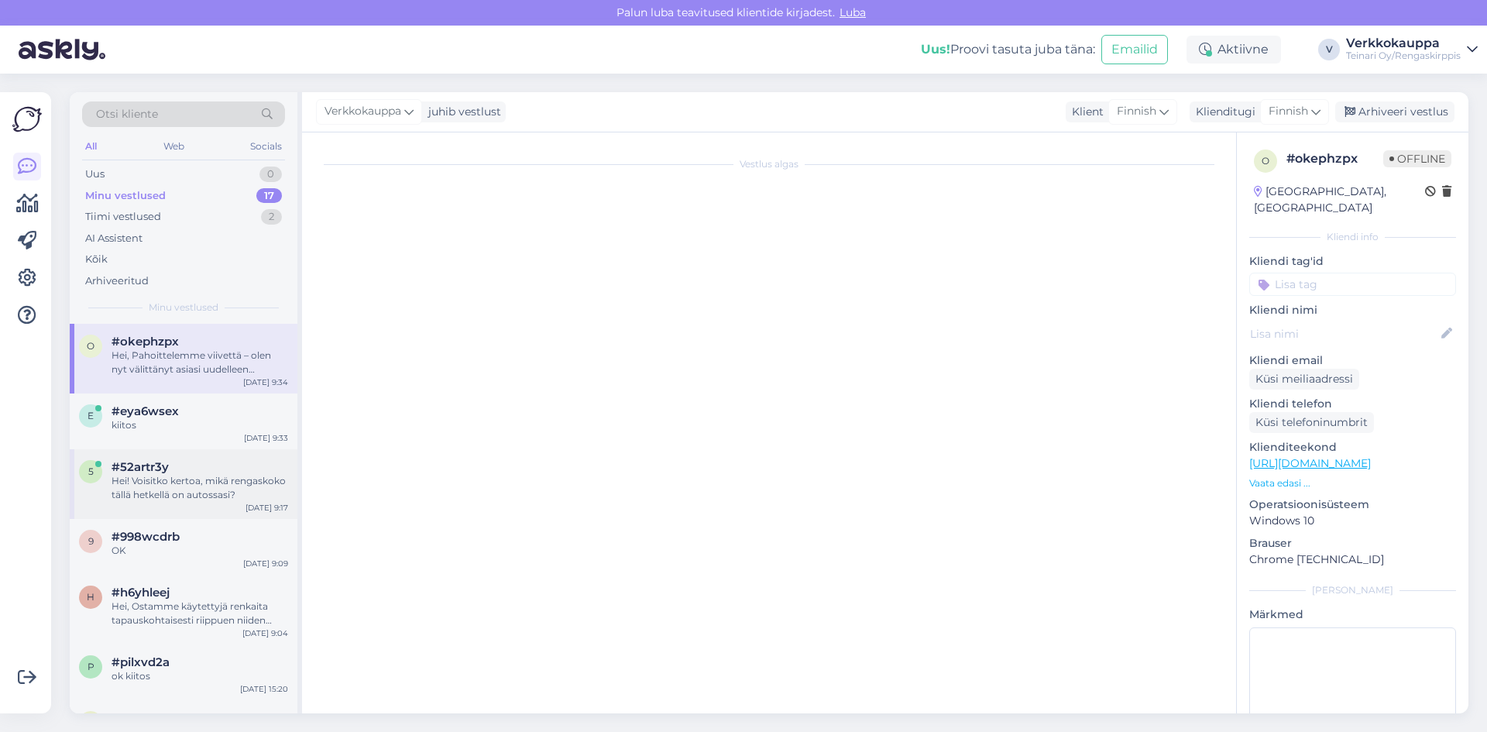
scroll to position [0, 0]
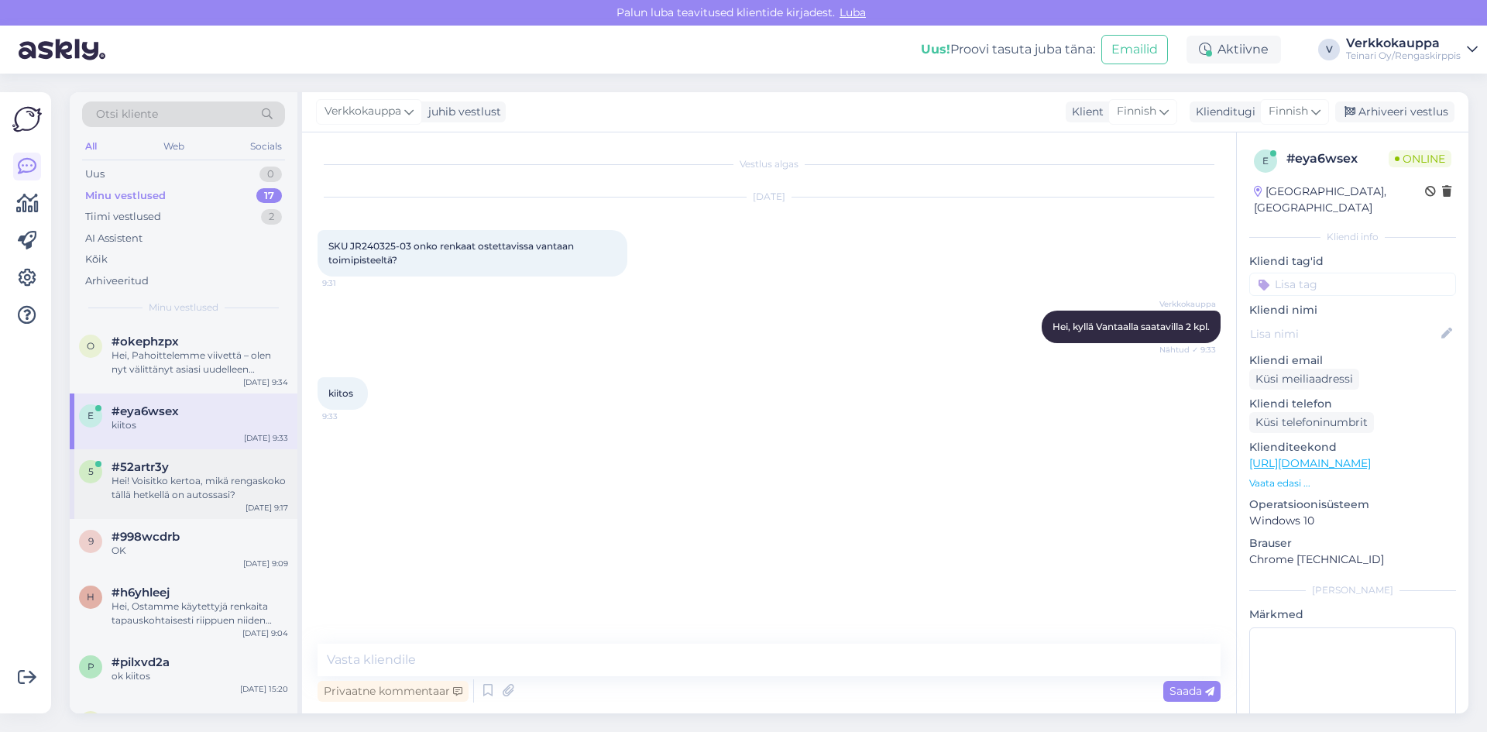
click at [173, 471] on div "#52artr3y" at bounding box center [200, 467] width 177 height 14
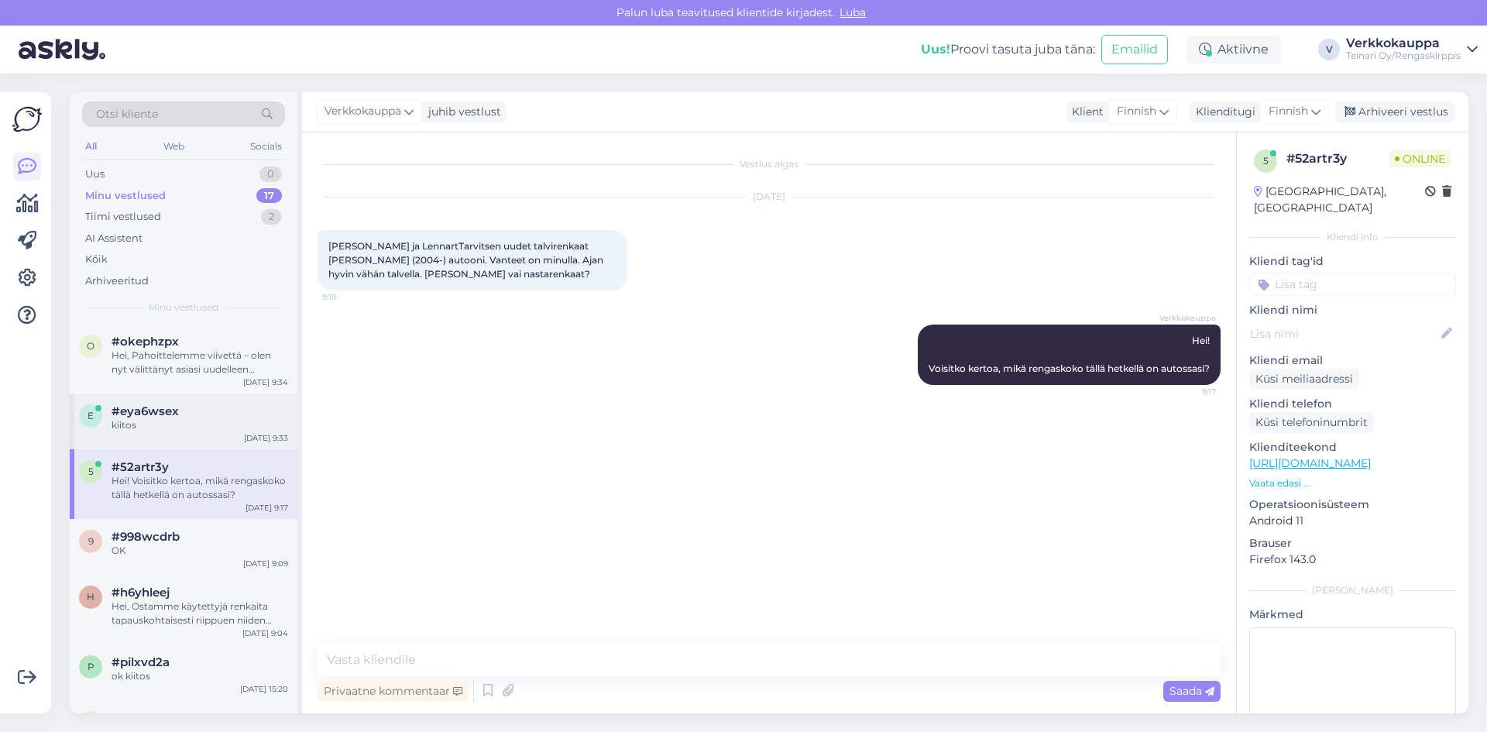
click at [170, 413] on span "#eya6wsex" at bounding box center [145, 411] width 67 height 14
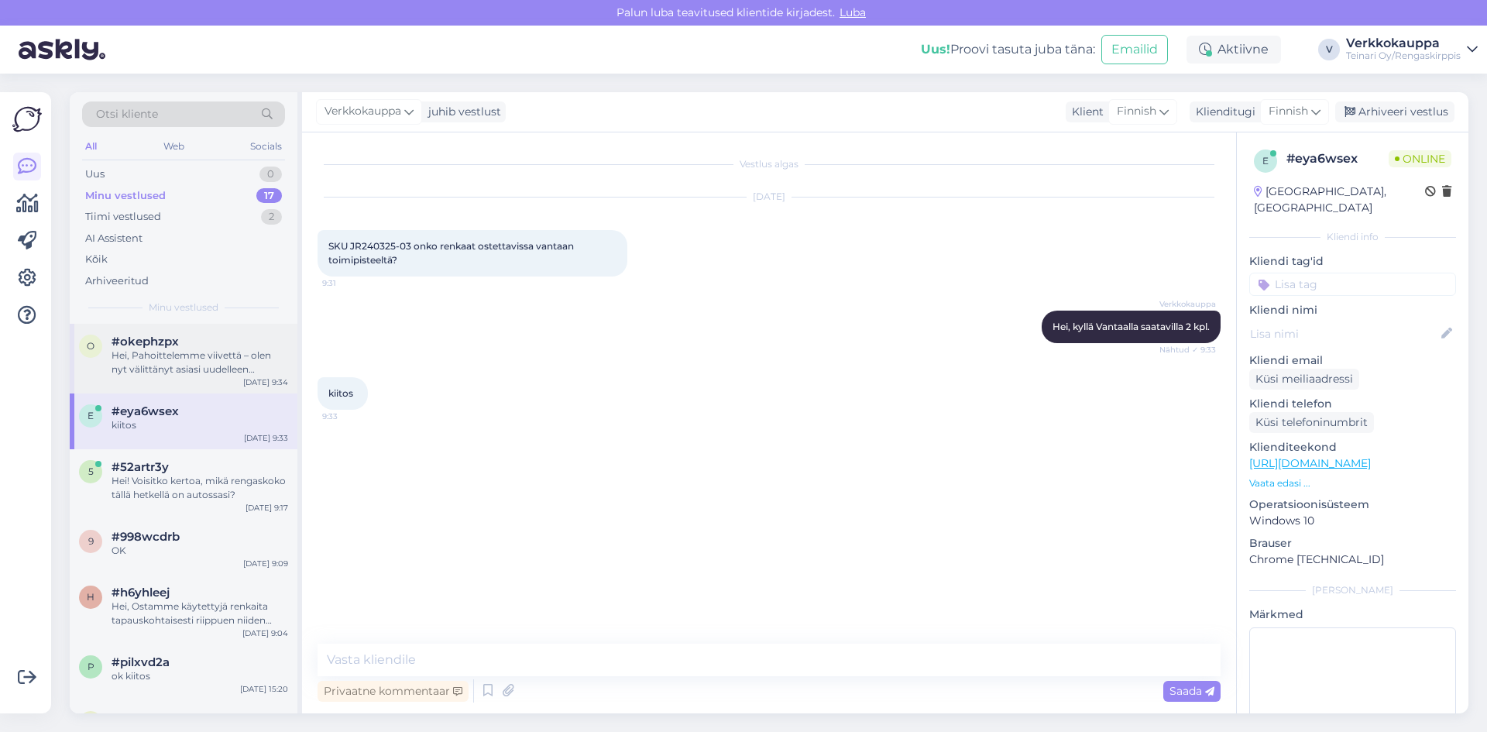
click at [190, 347] on div "#okephzpx Hei, Pahoittelemme viivettä – olen nyt välittänyt asiasi uudelleen au…" at bounding box center [200, 356] width 177 height 42
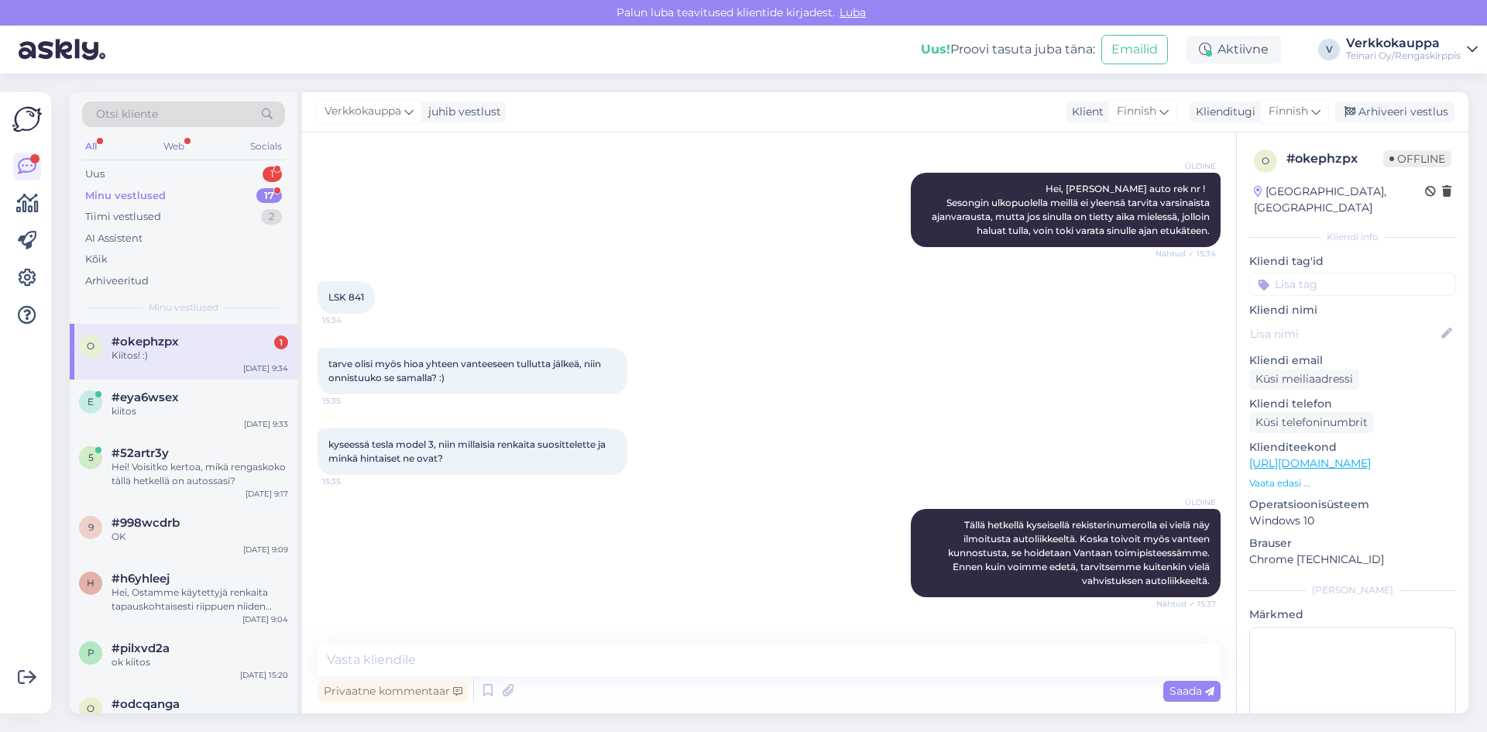
scroll to position [1433, 0]
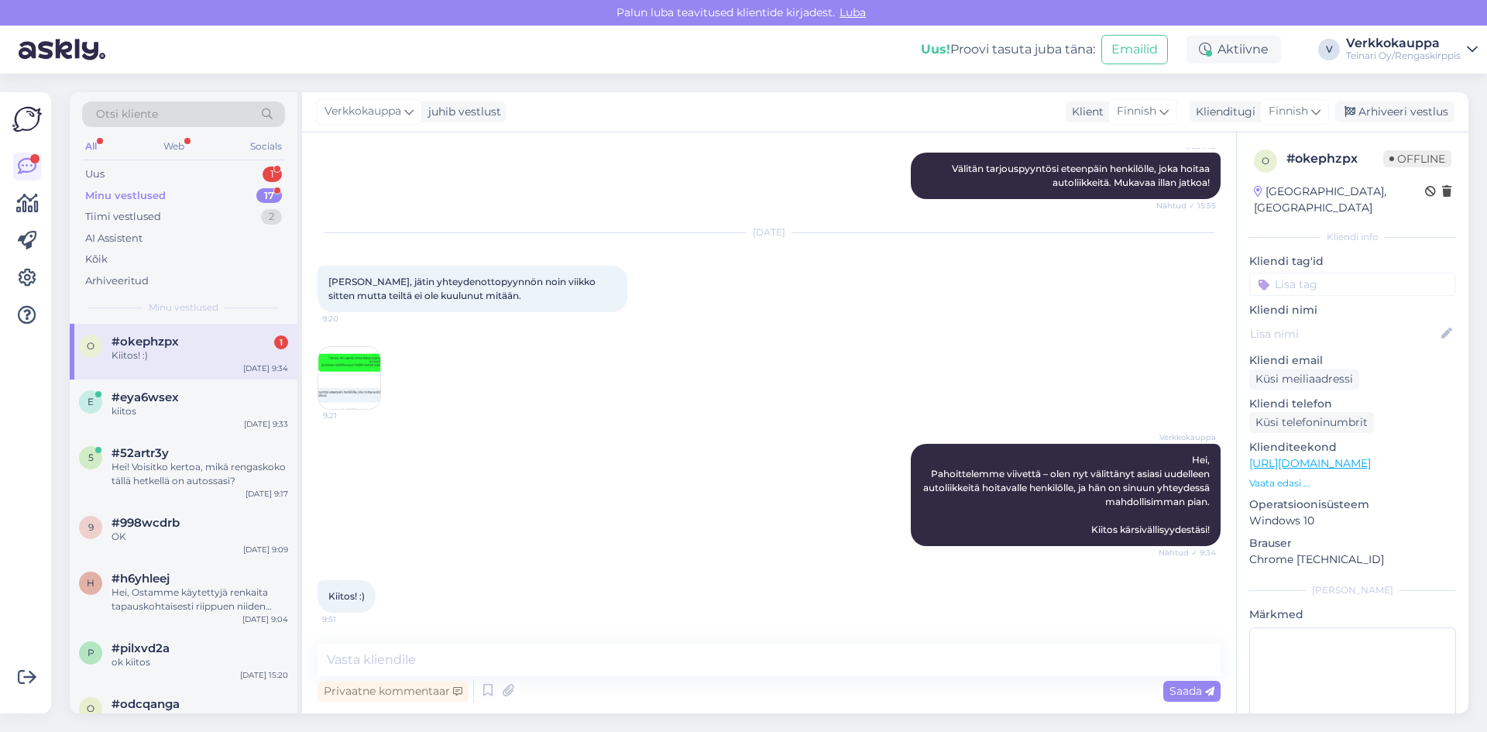
click at [185, 359] on div "Kiitos! :)" at bounding box center [200, 356] width 177 height 14
click at [156, 191] on div "Minu vestlused" at bounding box center [125, 195] width 81 height 15
click at [103, 167] on div "Uus" at bounding box center [94, 174] width 19 height 15
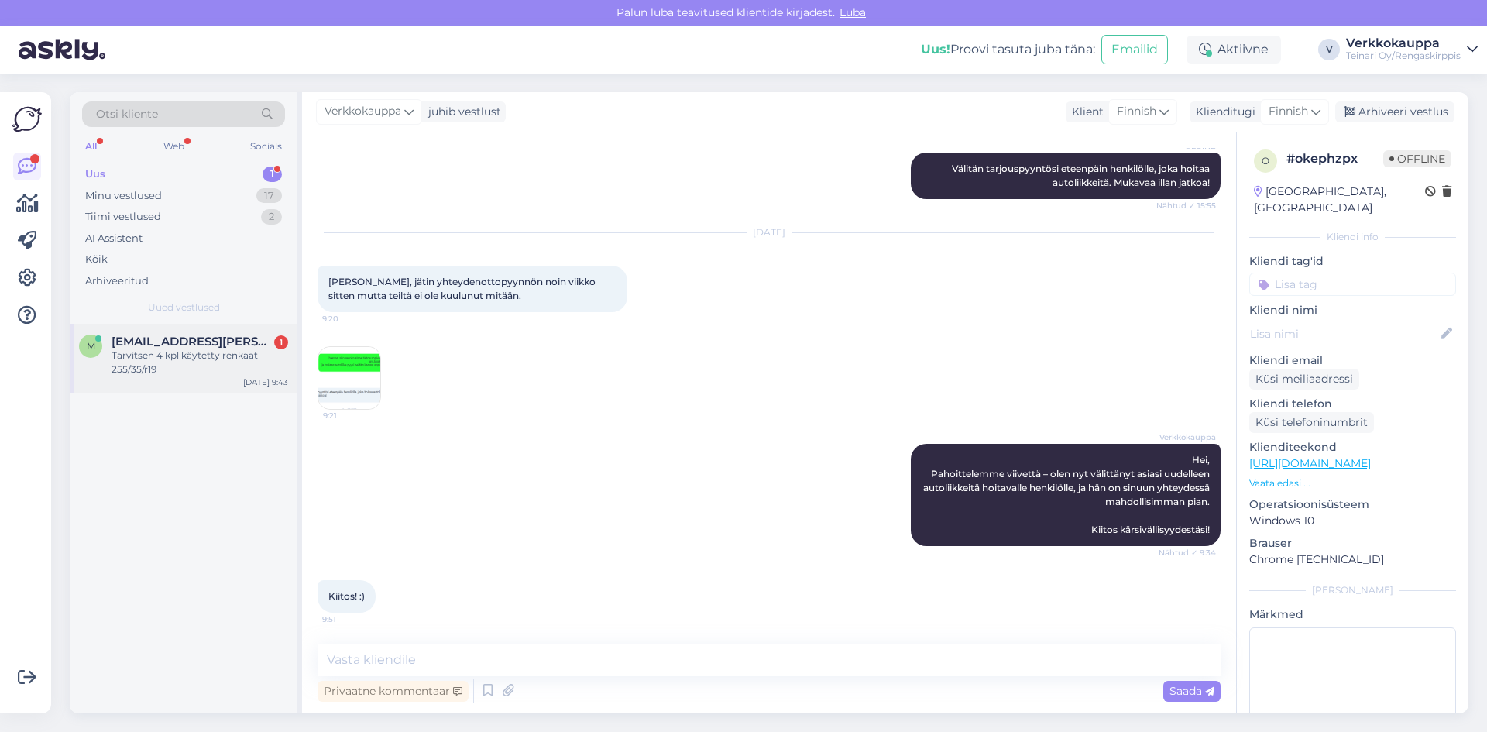
click at [180, 371] on div "Tarvitsen 4 kpl käytetty renkaat 255/35/r19" at bounding box center [200, 363] width 177 height 28
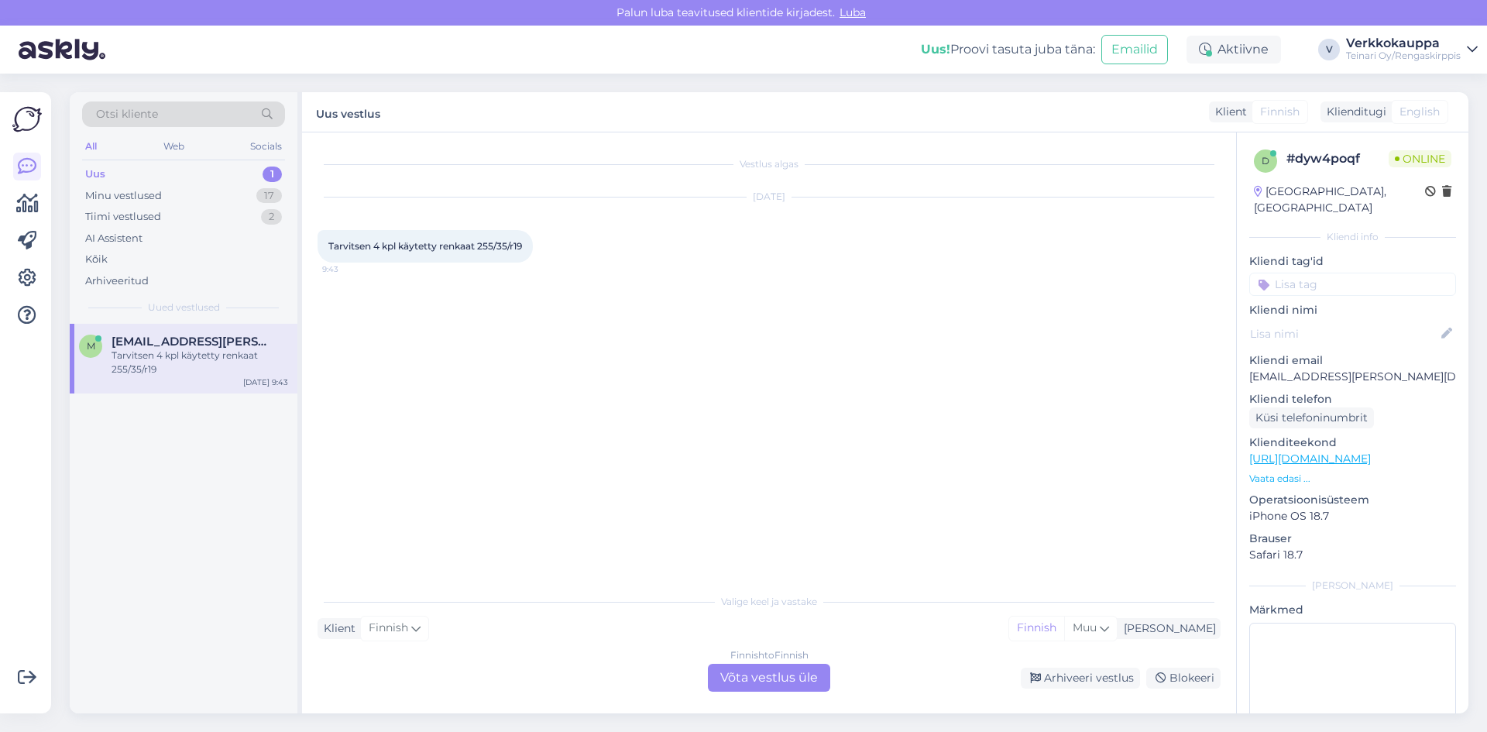
click at [765, 675] on div "Finnish to Finnish Võta vestlus üle" at bounding box center [769, 678] width 122 height 28
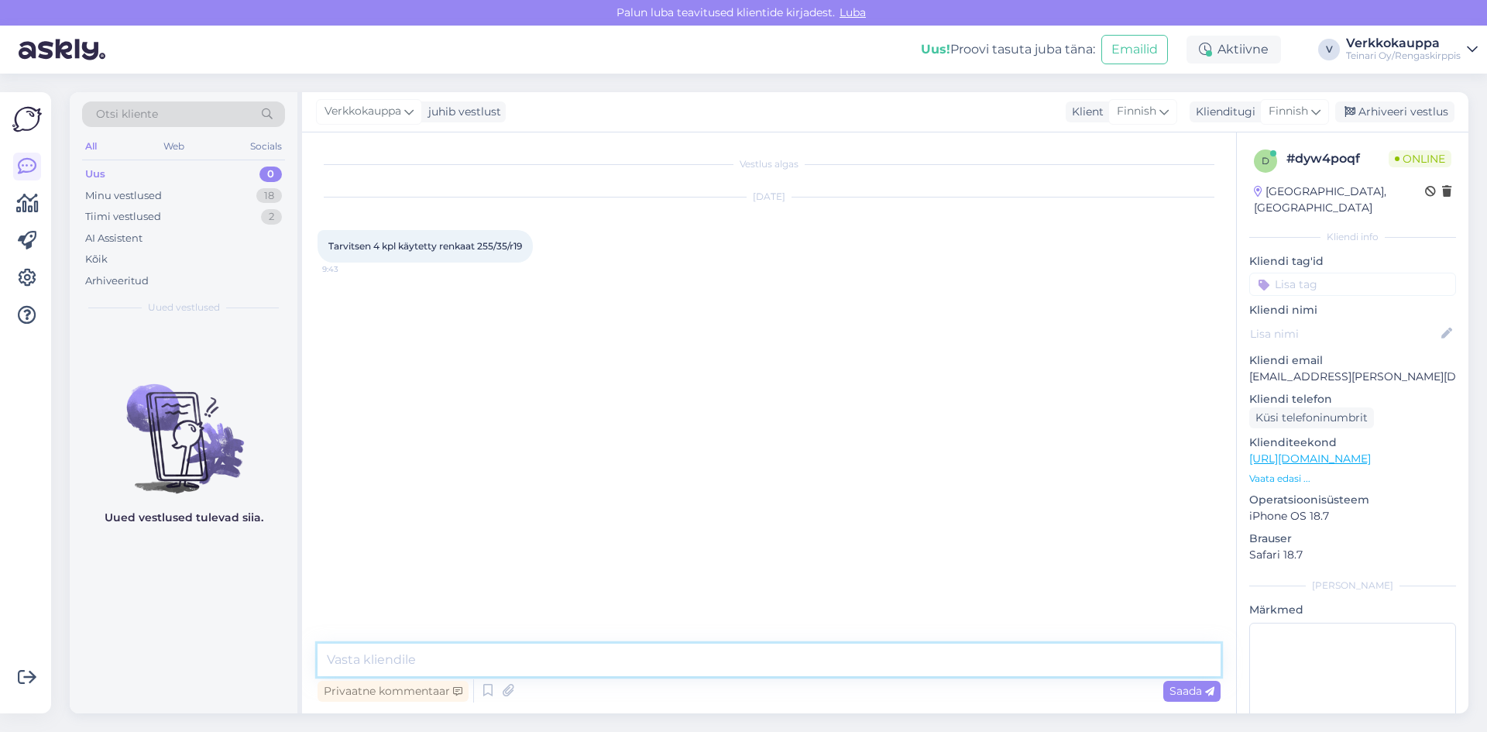
click at [407, 655] on textarea at bounding box center [769, 660] width 903 height 33
type textarea "Hei , kesärenkaita tai nasta, kitka renkaita?"
click at [1183, 693] on span "Saada" at bounding box center [1192, 691] width 45 height 14
